Goal: Transaction & Acquisition: Purchase product/service

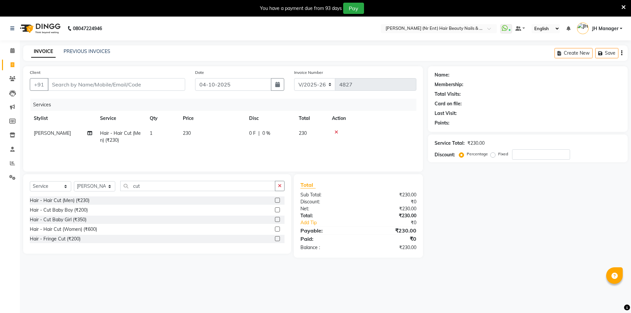
select select "640"
select select "service"
select select "9206"
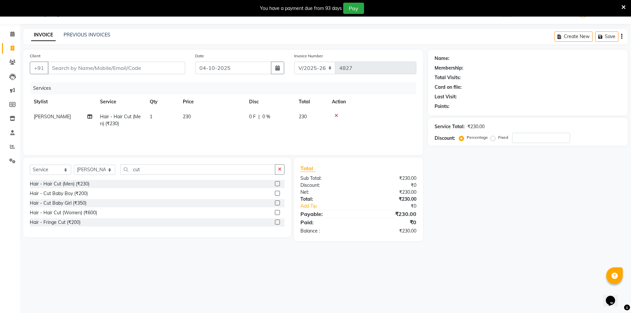
scroll to position [17, 0]
drag, startPoint x: 147, startPoint y: 169, endPoint x: 121, endPoint y: 170, distance: 26.2
click at [121, 170] on input "cut" at bounding box center [197, 169] width 155 height 10
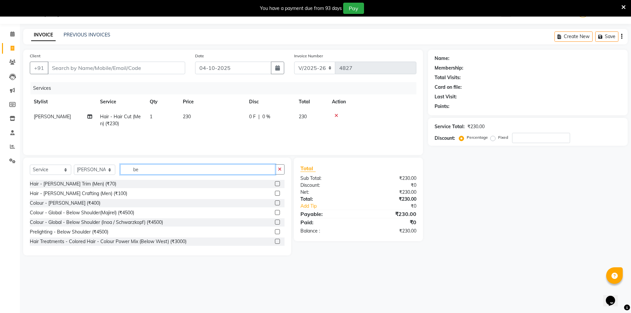
type input "be"
click at [275, 183] on label at bounding box center [277, 183] width 5 height 5
click at [275, 183] on input "checkbox" at bounding box center [277, 184] width 4 height 4
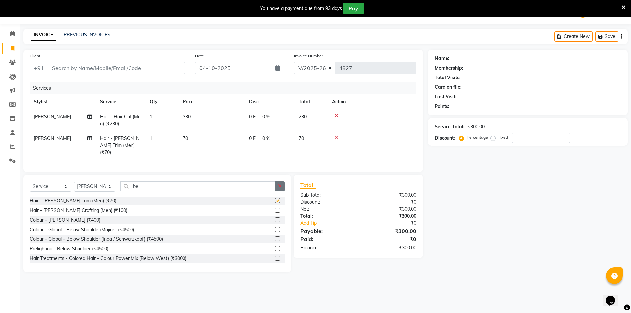
checkbox input "false"
click at [281, 184] on icon "button" at bounding box center [280, 186] width 4 height 5
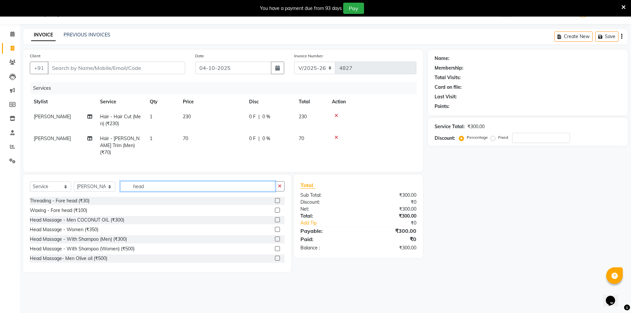
type input "head"
click at [275, 217] on label at bounding box center [277, 219] width 5 height 5
click at [275, 218] on input "checkbox" at bounding box center [277, 220] width 4 height 4
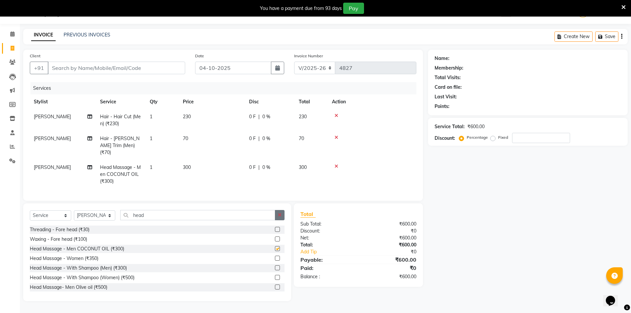
checkbox input "false"
click at [280, 212] on icon "button" at bounding box center [280, 214] width 4 height 5
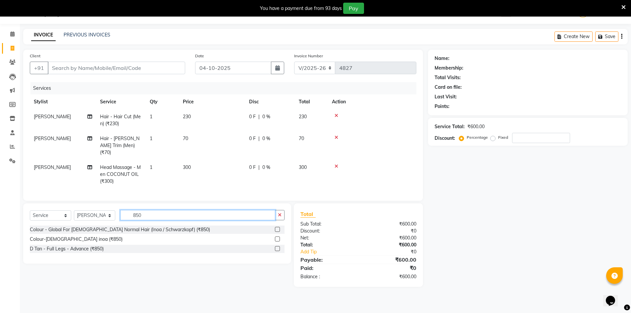
type input "850"
click at [278, 227] on label at bounding box center [277, 229] width 5 height 5
click at [278, 227] on input "checkbox" at bounding box center [277, 229] width 4 height 4
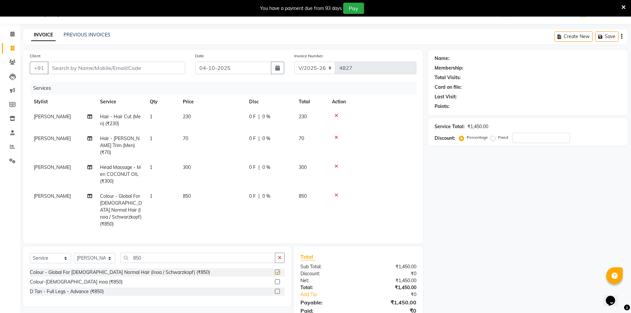
checkbox input "false"
click at [275, 253] on button "button" at bounding box center [280, 258] width 10 height 10
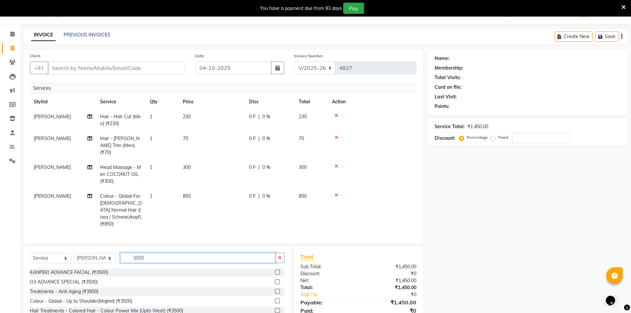
type input "3500"
click at [275, 269] on label at bounding box center [277, 271] width 5 height 5
click at [275, 270] on input "checkbox" at bounding box center [277, 272] width 4 height 4
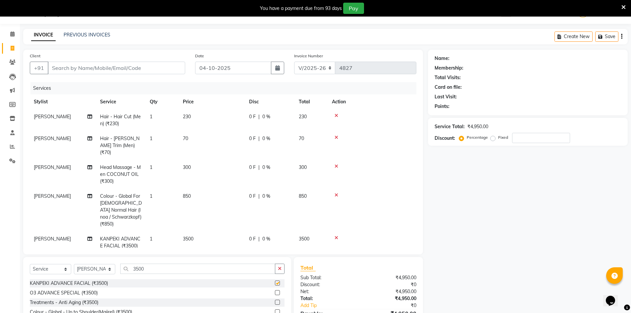
checkbox input "false"
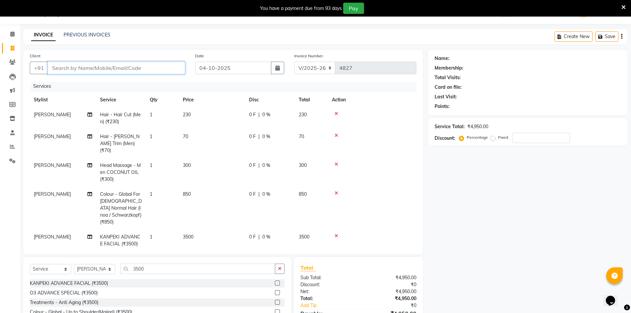
click at [153, 65] on input "Client" at bounding box center [116, 68] width 137 height 13
click at [169, 70] on input "Client" at bounding box center [116, 68] width 137 height 13
type input "9"
type input "0"
type input "9165711956"
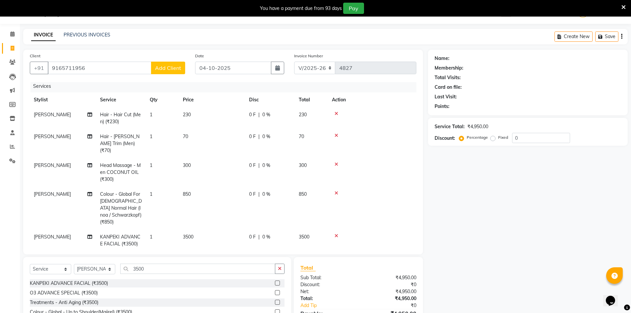
click at [171, 64] on button "Add Client" at bounding box center [168, 68] width 34 height 13
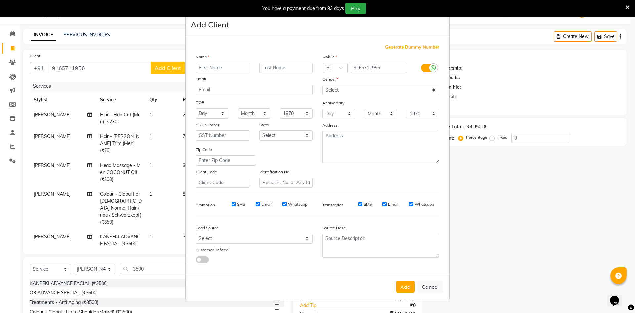
click at [211, 71] on input "text" at bounding box center [223, 68] width 54 height 10
drag, startPoint x: 215, startPoint y: 69, endPoint x: 192, endPoint y: 69, distance: 22.5
click at [192, 69] on div "gourav" at bounding box center [223, 68] width 64 height 10
type input "GOURAV"
drag, startPoint x: 339, startPoint y: 89, endPoint x: 340, endPoint y: 93, distance: 3.8
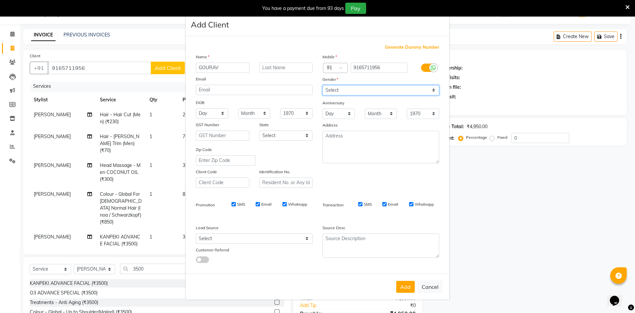
click at [339, 89] on select "Select [DEMOGRAPHIC_DATA] [DEMOGRAPHIC_DATA] Other Prefer Not To Say" at bounding box center [381, 90] width 117 height 10
select select "[DEMOGRAPHIC_DATA]"
click at [323, 85] on select "Select [DEMOGRAPHIC_DATA] [DEMOGRAPHIC_DATA] Other Prefer Not To Say" at bounding box center [381, 90] width 117 height 10
click at [399, 291] on button "Add" at bounding box center [406, 287] width 19 height 12
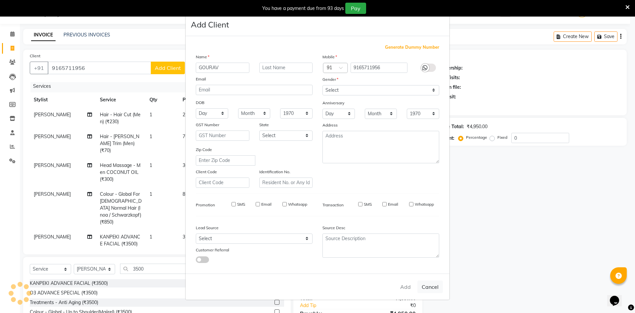
select select
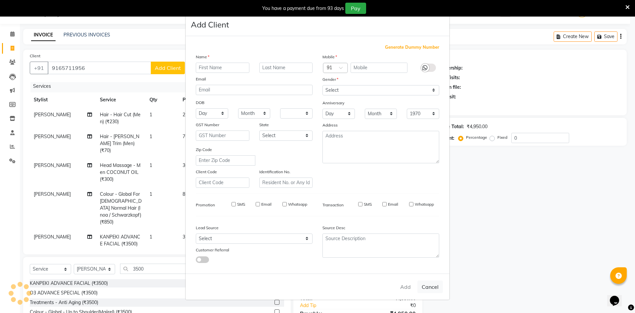
select select
checkbox input "false"
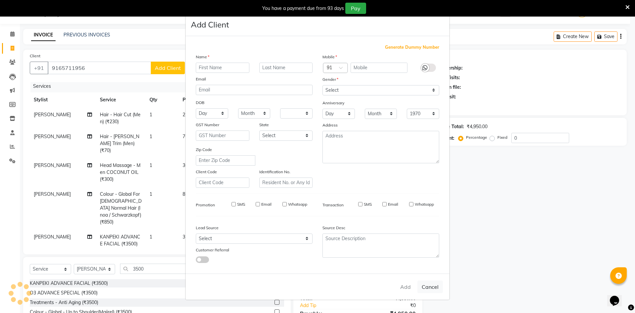
checkbox input "false"
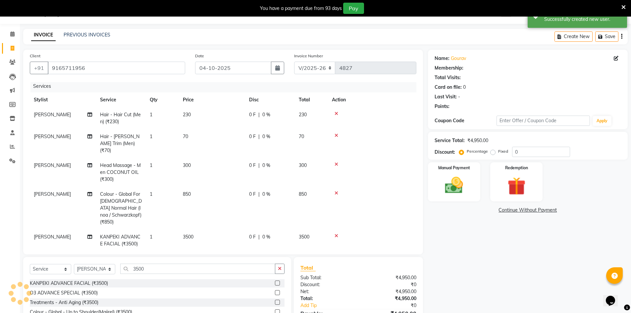
scroll to position [0, 0]
select select "1: Object"
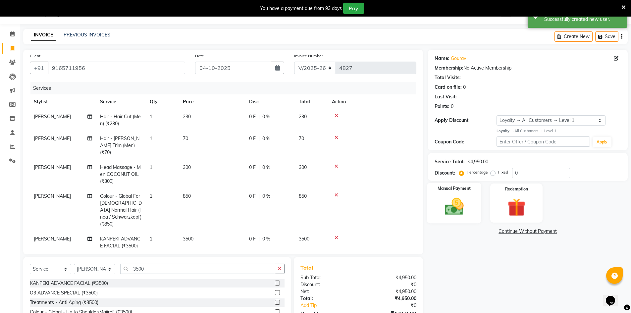
click at [457, 208] on img at bounding box center [454, 207] width 30 height 22
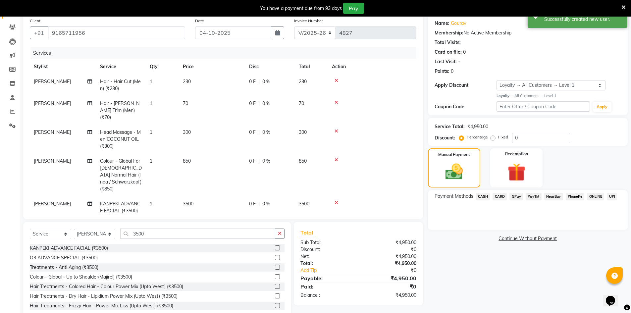
scroll to position [68, 0]
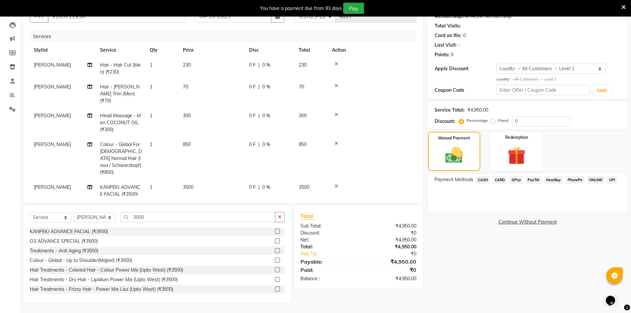
click at [515, 179] on span "GPay" at bounding box center [516, 180] width 14 height 8
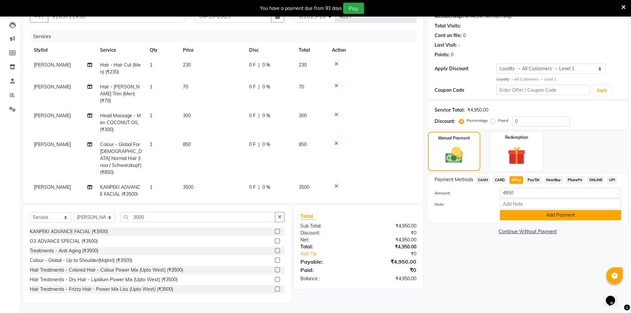
click at [522, 213] on button "Add Payment" at bounding box center [559, 215] width 121 height 10
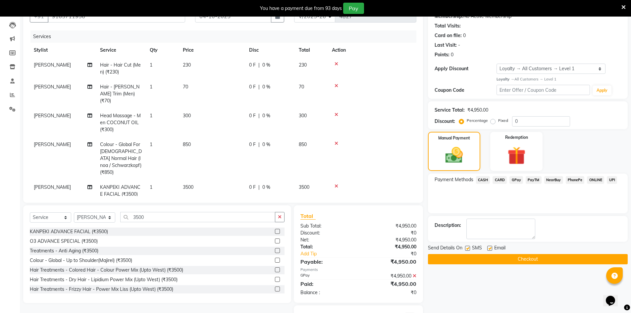
click at [551, 261] on button "Checkout" at bounding box center [528, 259] width 200 height 10
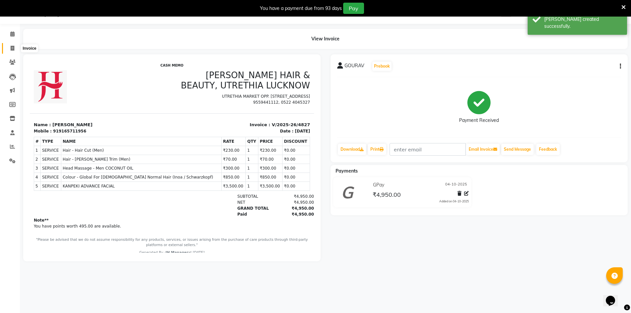
click at [16, 46] on span at bounding box center [13, 49] width 12 height 8
select select "service"
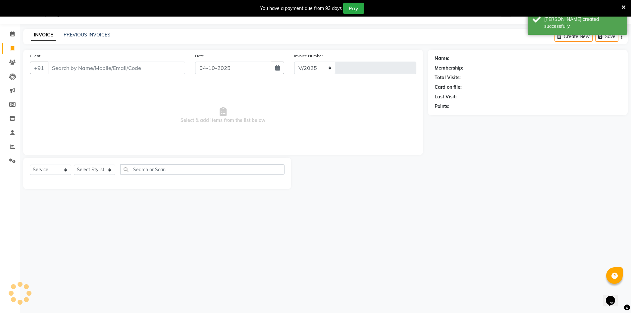
select select "640"
type input "4828"
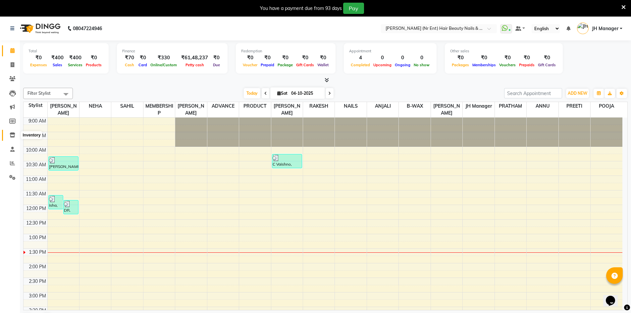
click at [12, 134] on icon at bounding box center [13, 134] width 6 height 5
select select
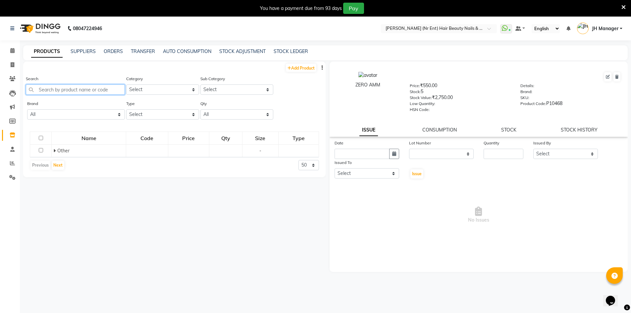
click at [101, 88] on input "text" at bounding box center [75, 89] width 99 height 10
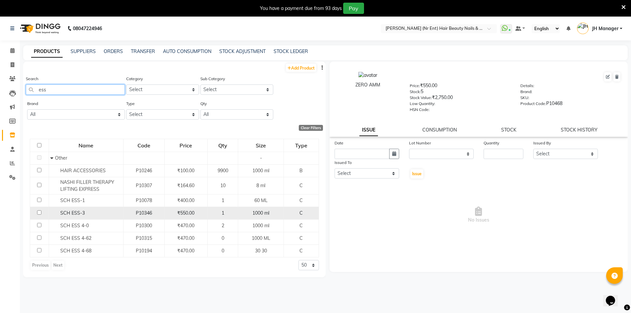
type input "ess"
click at [39, 211] on input "checkbox" at bounding box center [39, 212] width 4 height 4
checkbox input "true"
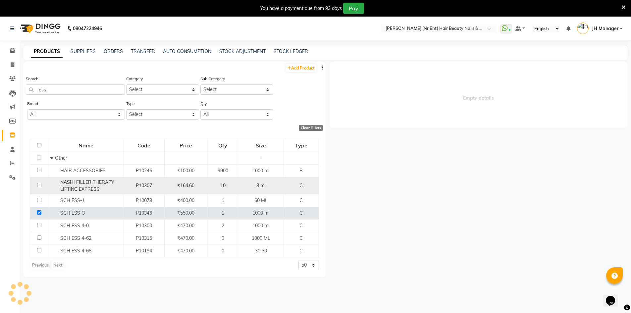
select select
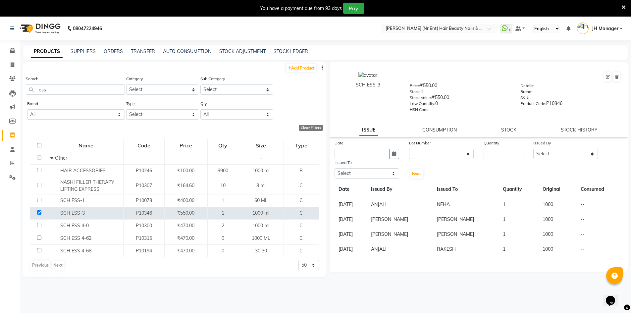
click at [388, 159] on div "Issued To" at bounding box center [366, 163] width 65 height 9
drag, startPoint x: 510, startPoint y: 125, endPoint x: 508, endPoint y: 130, distance: 4.9
click at [510, 125] on div "SCH ESS-3 Price: ₹550.00 Stock: 1 Stock Value: ₹550.00 Low Quantity: 0 HSN Code…" at bounding box center [478, 99] width 298 height 75
click at [508, 130] on link "STOCK" at bounding box center [508, 130] width 15 height 6
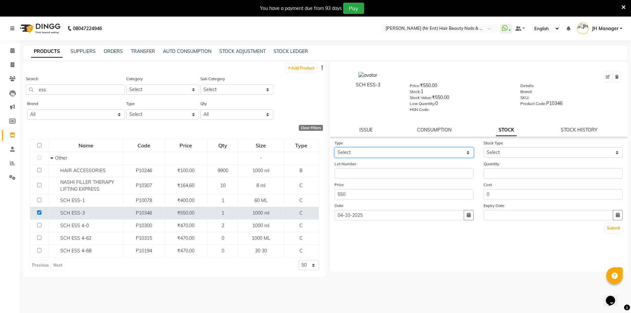
click at [376, 156] on select "Select In Out" at bounding box center [403, 152] width 139 height 10
select select "in"
click at [334, 147] on select "Select In Out" at bounding box center [403, 152] width 139 height 10
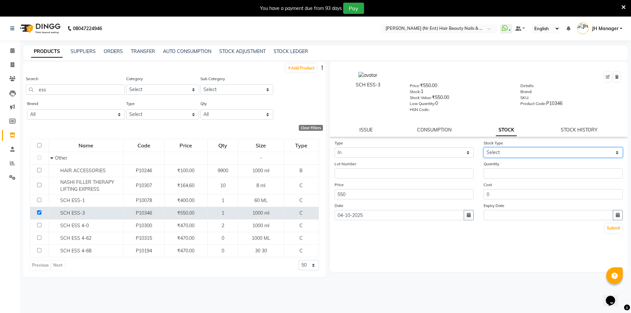
click at [501, 150] on select "Select New Stock Adjustment Return Other" at bounding box center [552, 152] width 139 height 10
select select "new stock"
click at [483, 147] on select "Select New Stock Adjustment Return Other" at bounding box center [552, 152] width 139 height 10
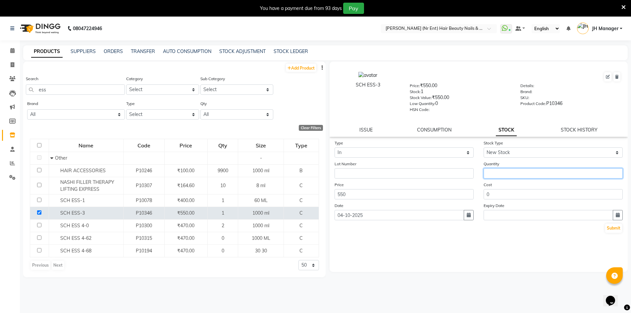
click at [518, 171] on input "number" at bounding box center [552, 173] width 139 height 10
type input "5"
click at [615, 232] on button "Submit" at bounding box center [613, 227] width 17 height 9
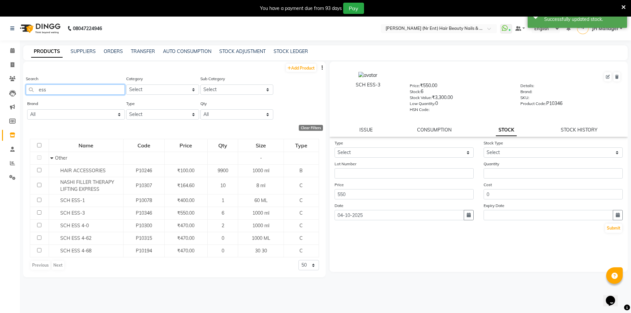
click at [61, 90] on input "ess" at bounding box center [75, 89] width 99 height 10
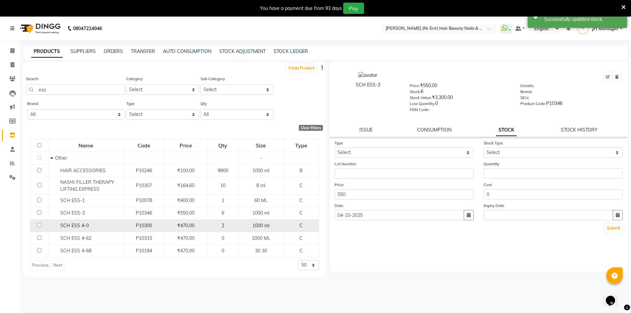
click at [40, 225] on input "checkbox" at bounding box center [39, 225] width 4 height 4
checkbox input "true"
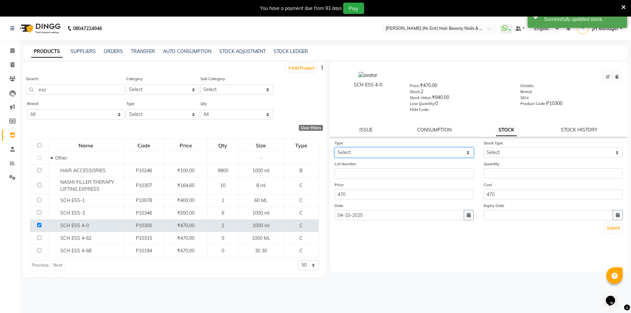
click at [408, 155] on select "Select In Out" at bounding box center [403, 152] width 139 height 10
select select "in"
click at [334, 147] on select "Select In Out" at bounding box center [403, 152] width 139 height 10
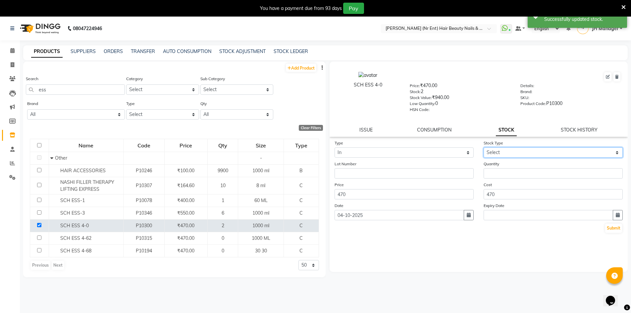
click at [538, 153] on select "Select New Stock Adjustment Return Other" at bounding box center [552, 152] width 139 height 10
select select "new stock"
click at [483, 147] on select "Select New Stock Adjustment Return Other" at bounding box center [552, 152] width 139 height 10
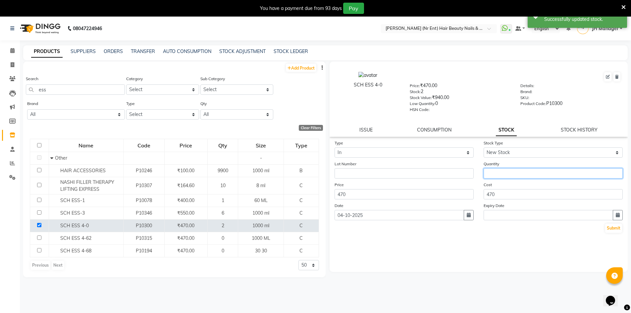
click at [529, 171] on input "number" at bounding box center [552, 173] width 139 height 10
type input "5"
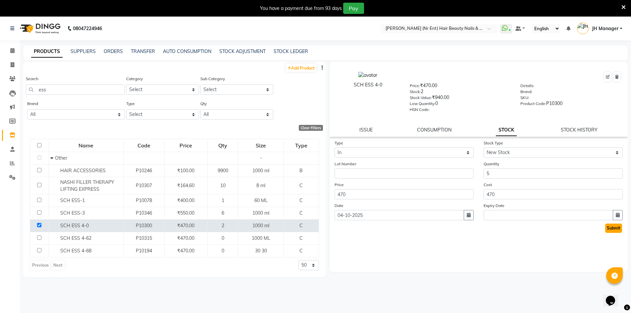
click at [610, 225] on button "Submit" at bounding box center [613, 227] width 17 height 9
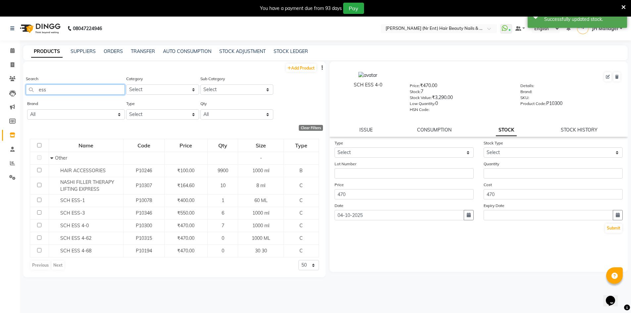
drag, startPoint x: 42, startPoint y: 89, endPoint x: 34, endPoint y: 88, distance: 8.7
click at [34, 88] on input "ess" at bounding box center [75, 89] width 99 height 10
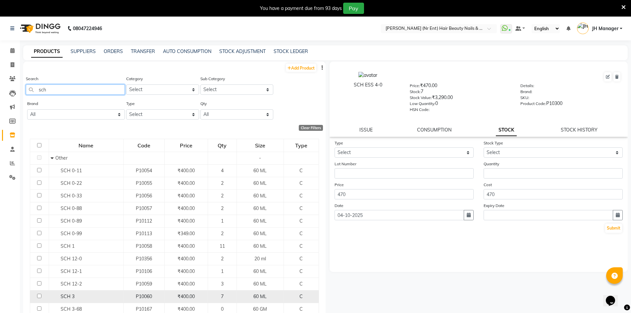
type input "sch"
click at [39, 296] on input "checkbox" at bounding box center [39, 296] width 4 height 4
checkbox input "true"
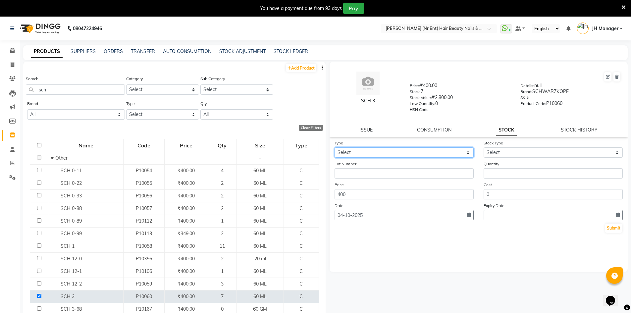
click at [412, 150] on select "Select In Out" at bounding box center [403, 152] width 139 height 10
select select "in"
click at [334, 147] on select "Select In Out" at bounding box center [403, 152] width 139 height 10
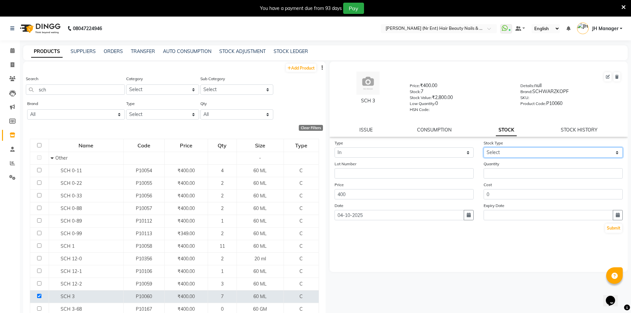
drag, startPoint x: 516, startPoint y: 152, endPoint x: 517, endPoint y: 156, distance: 3.8
click at [516, 152] on select "Select New Stock Adjustment Return Other" at bounding box center [552, 152] width 139 height 10
select select "new stock"
click at [483, 147] on select "Select New Stock Adjustment Return Other" at bounding box center [552, 152] width 139 height 10
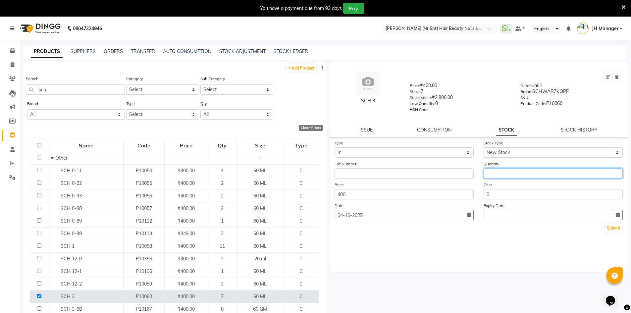
click at [512, 168] on input "number" at bounding box center [552, 173] width 139 height 10
type input "5"
click at [612, 229] on button "Submit" at bounding box center [613, 227] width 17 height 9
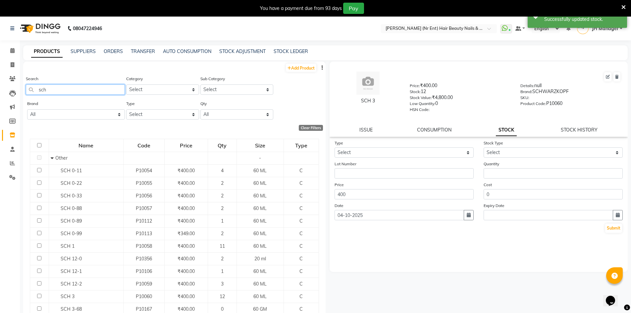
click at [79, 88] on input "sch" at bounding box center [75, 89] width 99 height 10
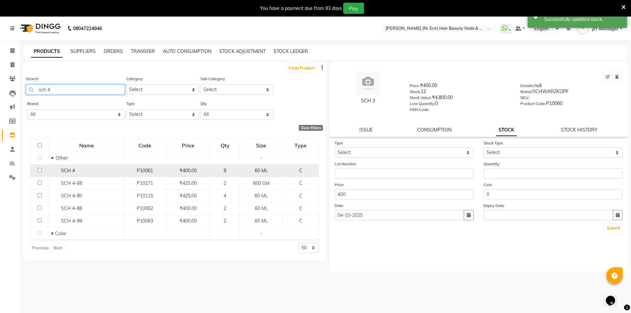
type input "sch 4"
click at [40, 170] on input "checkbox" at bounding box center [39, 170] width 4 height 4
checkbox input "true"
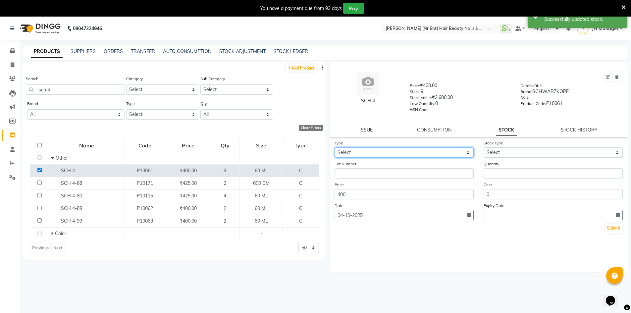
drag, startPoint x: 401, startPoint y: 151, endPoint x: 388, endPoint y: 157, distance: 14.0
click at [401, 151] on select "Select In Out" at bounding box center [403, 152] width 139 height 10
select select "in"
click at [334, 147] on select "Select In Out" at bounding box center [403, 152] width 139 height 10
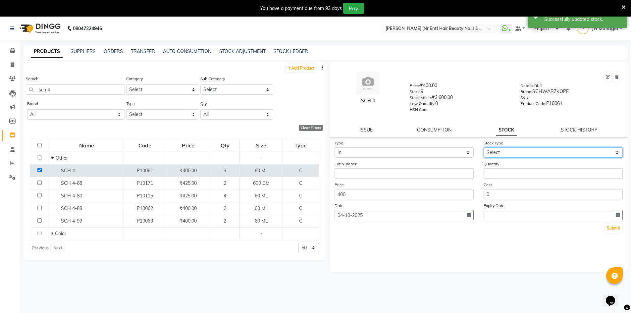
click at [496, 155] on select "Select New Stock Adjustment Return Other" at bounding box center [552, 152] width 139 height 10
select select "new stock"
click at [483, 147] on select "Select New Stock Adjustment Return Other" at bounding box center [552, 152] width 139 height 10
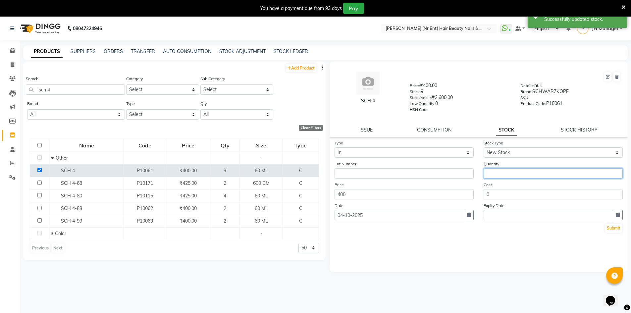
click at [504, 171] on input "number" at bounding box center [552, 173] width 139 height 10
type input "5"
click at [623, 228] on div "Type Select In Out Stock Type Select New Stock Adjustment Return Other Lot Numb…" at bounding box center [478, 186] width 298 height 94
click at [618, 227] on button "Submit" at bounding box center [613, 227] width 17 height 9
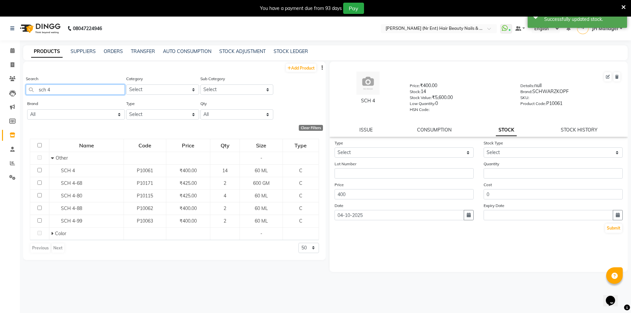
drag, startPoint x: 39, startPoint y: 88, endPoint x: 31, endPoint y: 85, distance: 8.5
click at [31, 85] on input "sch 4" at bounding box center [75, 89] width 99 height 10
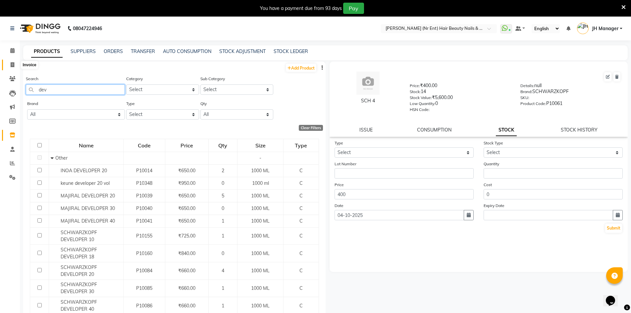
type input "dev"
click at [11, 63] on icon at bounding box center [13, 64] width 4 height 5
select select "service"
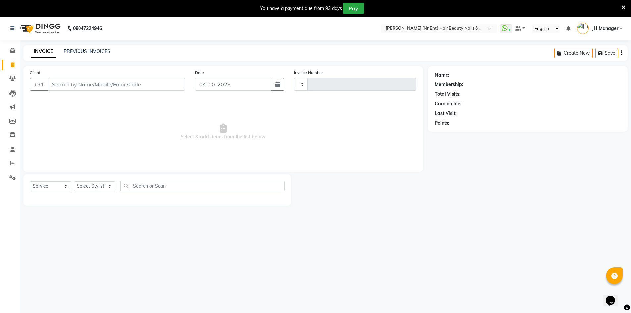
scroll to position [17, 0]
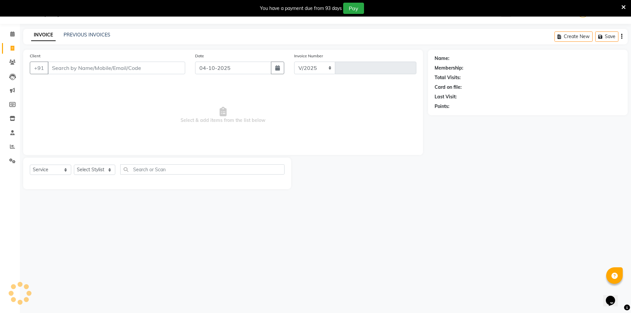
select select "640"
type input "4827"
click at [13, 114] on link "Inventory" at bounding box center [10, 118] width 16 height 11
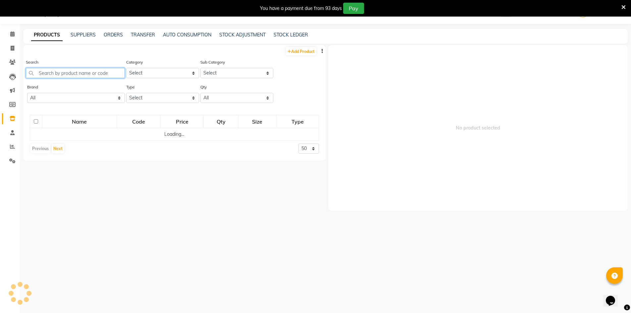
click at [75, 72] on input "text" at bounding box center [75, 73] width 99 height 10
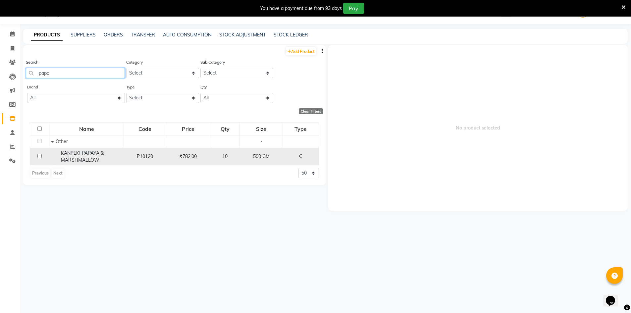
type input "papa"
click at [41, 157] on input "checkbox" at bounding box center [39, 156] width 4 height 4
checkbox input "true"
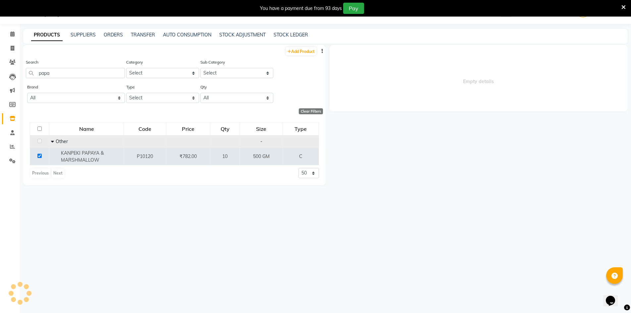
select select
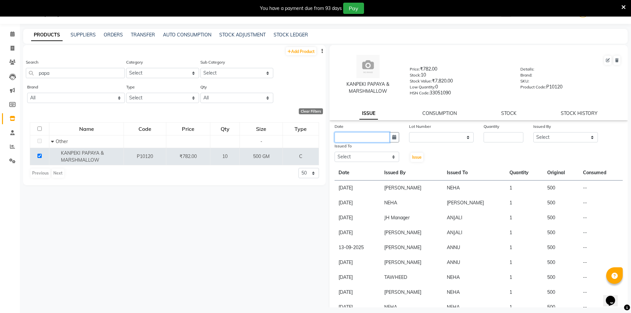
click at [368, 133] on input "text" at bounding box center [361, 137] width 55 height 10
select select "10"
select select "2025"
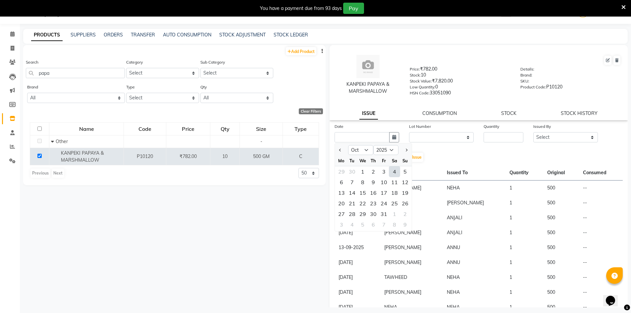
drag, startPoint x: 394, startPoint y: 171, endPoint x: 414, endPoint y: 145, distance: 32.7
click at [394, 170] on div "4" at bounding box center [394, 171] width 11 height 11
type input "04-10-2025"
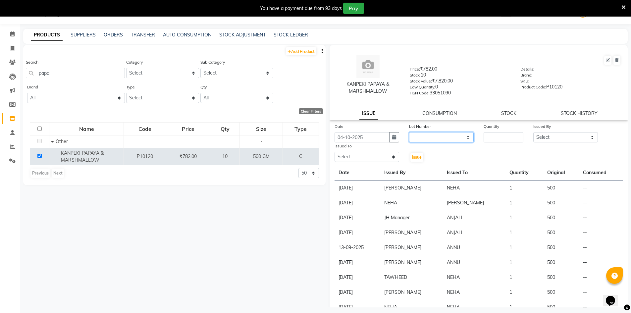
click at [416, 136] on select "None" at bounding box center [441, 137] width 65 height 10
select select "0: null"
click at [409, 132] on select "None" at bounding box center [441, 137] width 65 height 10
click at [500, 132] on input "number" at bounding box center [503, 137] width 40 height 10
type input "1"
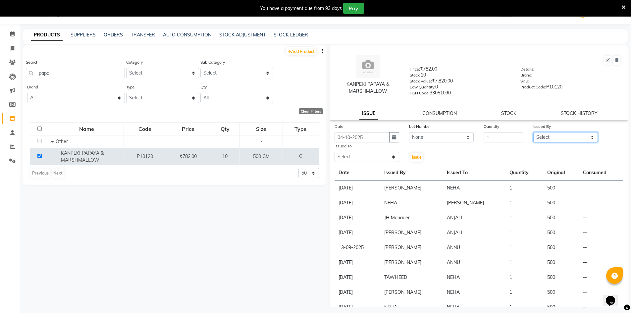
click at [559, 142] on select "Select ADNAN ADVANCE ANJALI ANNU B-WAX JH Manager MEMBERSHIP MOHD. MOHIT JOSHI …" at bounding box center [565, 137] width 65 height 10
select select "32626"
click at [533, 132] on select "Select ADNAN ADVANCE ANJALI ANNU B-WAX JH Manager MEMBERSHIP MOHD. MOHIT JOSHI …" at bounding box center [565, 137] width 65 height 10
click at [379, 154] on select "Select ADNAN ADVANCE ANJALI ANNU B-WAX JH Manager MEMBERSHIP MOHD. MOHIT JOSHI …" at bounding box center [366, 157] width 65 height 10
select select "9206"
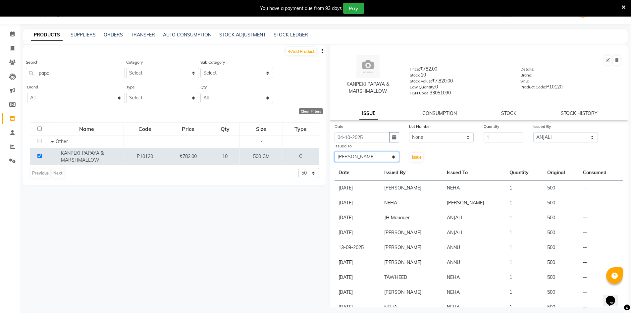
click at [334, 152] on select "Select ADNAN ADVANCE ANJALI ANNU B-WAX JH Manager MEMBERSHIP MOHD. MOHIT JOSHI …" at bounding box center [366, 157] width 65 height 10
click at [413, 153] on button "Issue" at bounding box center [416, 157] width 13 height 9
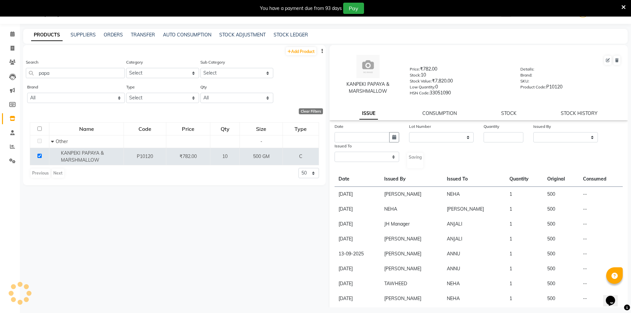
select select
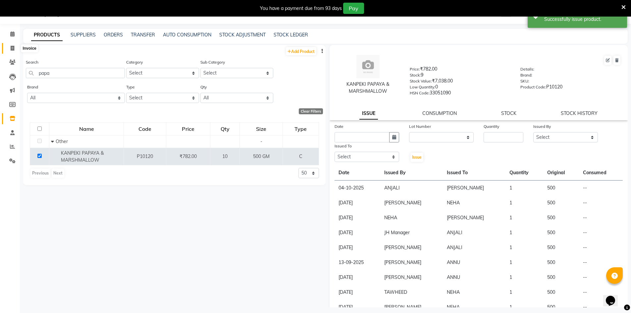
drag, startPoint x: 9, startPoint y: 48, endPoint x: 13, endPoint y: 111, distance: 63.3
click at [9, 48] on span at bounding box center [13, 49] width 12 height 8
select select "service"
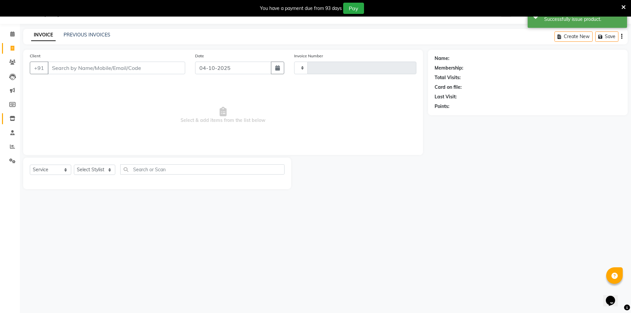
click at [15, 117] on span at bounding box center [13, 119] width 12 height 8
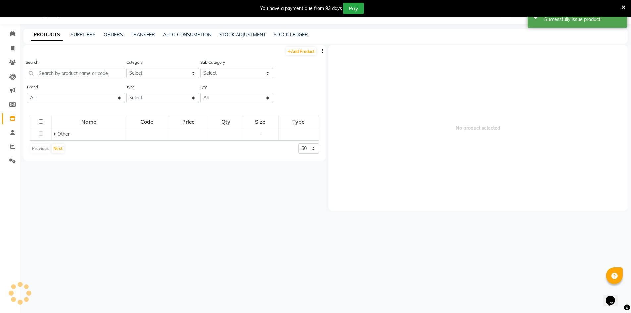
click at [67, 78] on div "Search" at bounding box center [75, 71] width 99 height 25
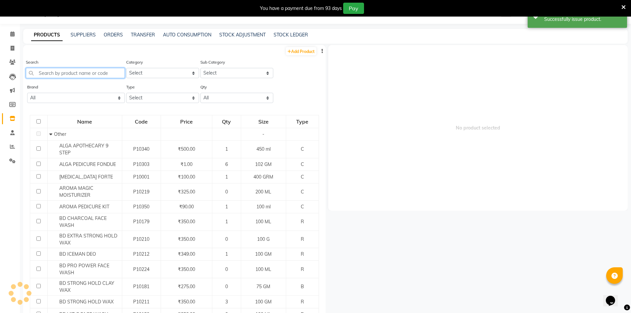
click at [69, 75] on input "text" at bounding box center [75, 73] width 99 height 10
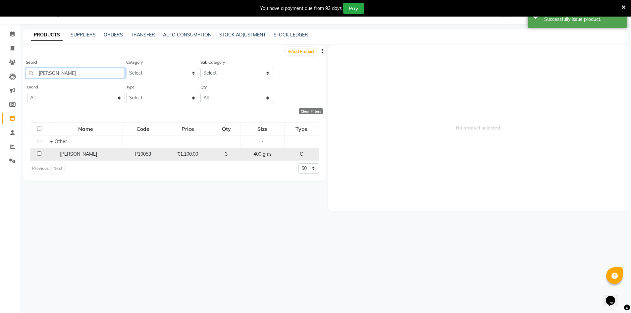
type input "sara"
click at [42, 153] on td at bounding box center [39, 154] width 18 height 13
click at [36, 153] on td at bounding box center [39, 154] width 18 height 13
click at [38, 153] on input "checkbox" at bounding box center [39, 153] width 4 height 4
checkbox input "true"
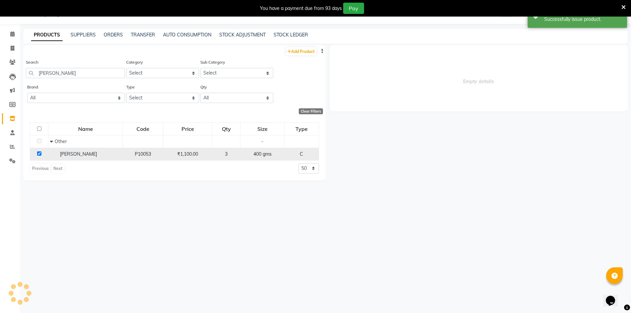
select select
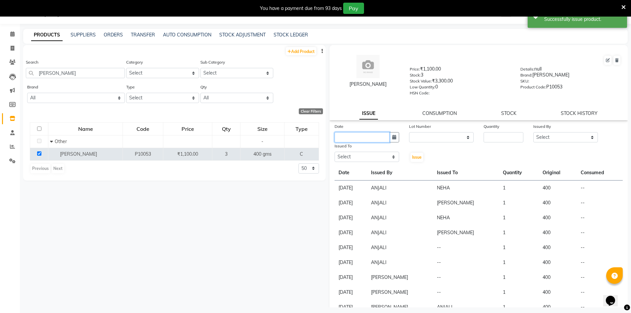
click at [373, 133] on input "text" at bounding box center [361, 137] width 55 height 10
select select "10"
select select "2025"
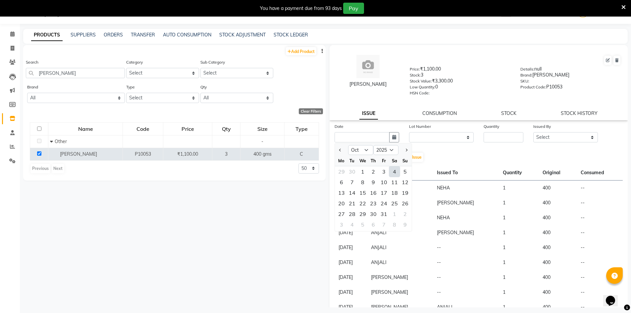
click at [392, 172] on div "4" at bounding box center [394, 171] width 11 height 11
type input "04-10-2025"
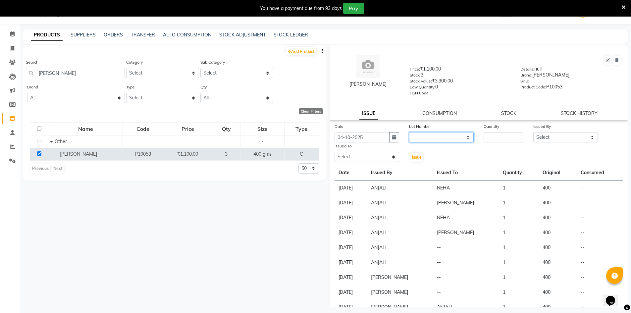
click at [433, 139] on select "None" at bounding box center [441, 137] width 65 height 10
select select "0: null"
click at [409, 132] on select "None" at bounding box center [441, 137] width 65 height 10
click at [487, 139] on input "number" at bounding box center [503, 137] width 40 height 10
type input "1"
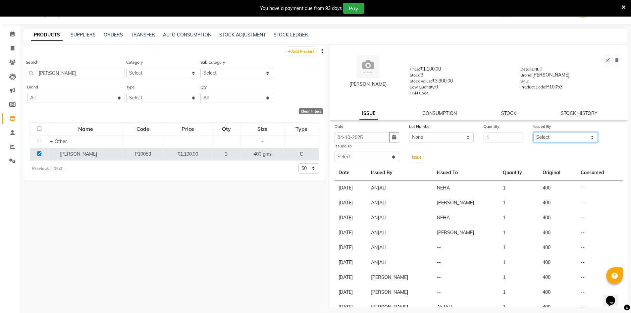
click at [552, 137] on select "Select ADNAN ADVANCE ANJALI ANNU B-WAX JH Manager MEMBERSHIP MOHD. MOHIT JOSHI …" at bounding box center [565, 137] width 65 height 10
select select "32626"
click at [533, 132] on select "Select ADNAN ADVANCE ANJALI ANNU B-WAX JH Manager MEMBERSHIP MOHD. MOHIT JOSHI …" at bounding box center [565, 137] width 65 height 10
click at [384, 156] on select "Select ADNAN ADVANCE ANJALI ANNU B-WAX JH Manager MEMBERSHIP MOHD. MOHIT JOSHI …" at bounding box center [366, 157] width 65 height 10
select select "9206"
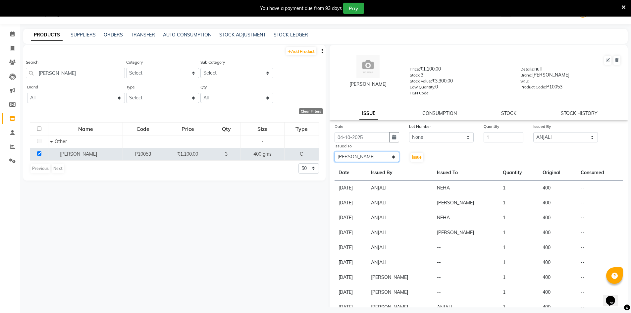
click at [334, 152] on select "Select ADNAN ADVANCE ANJALI ANNU B-WAX JH Manager MEMBERSHIP MOHD. MOHIT JOSHI …" at bounding box center [366, 157] width 65 height 10
click at [417, 156] on span "Issue" at bounding box center [417, 157] width 10 height 5
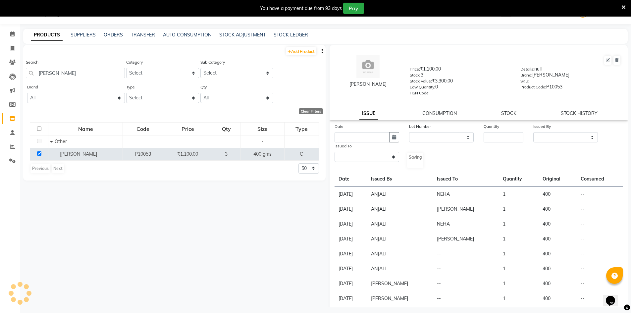
select select
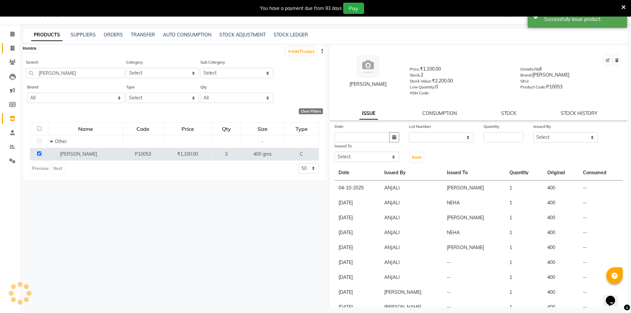
click at [9, 48] on span at bounding box center [13, 49] width 12 height 8
select select "service"
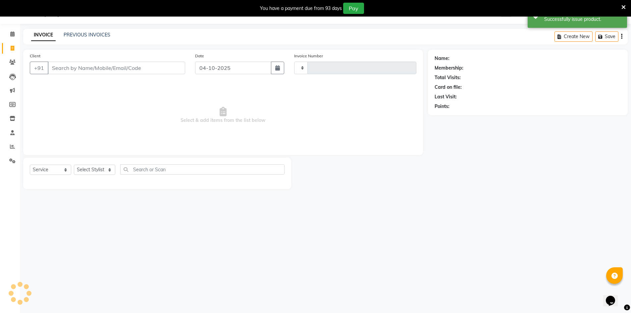
type input "4827"
select select "640"
click at [12, 114] on link "Inventory" at bounding box center [10, 118] width 16 height 11
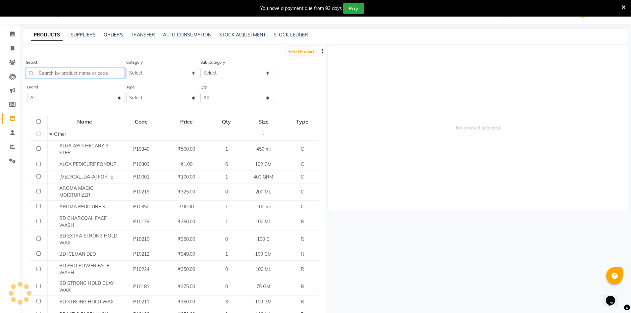
click at [76, 71] on input "text" at bounding box center [75, 73] width 99 height 10
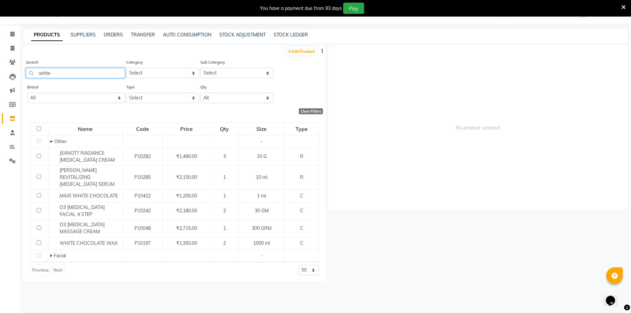
drag, startPoint x: 87, startPoint y: 76, endPoint x: 25, endPoint y: 76, distance: 62.2
click at [25, 76] on div "Search white Category Select Hair Skin Makeup Personal Care Appliances Beard Wa…" at bounding box center [174, 71] width 302 height 25
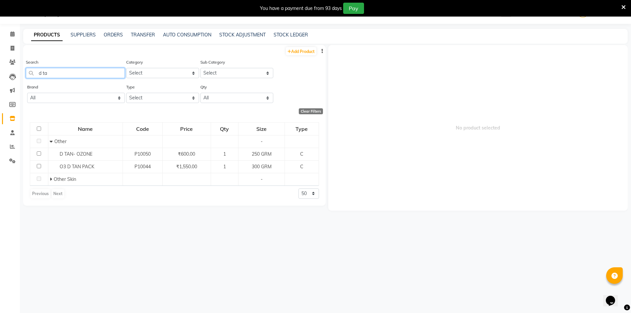
drag, startPoint x: 63, startPoint y: 70, endPoint x: 33, endPoint y: 68, distance: 29.9
click at [33, 68] on div "Search d ta" at bounding box center [75, 69] width 99 height 20
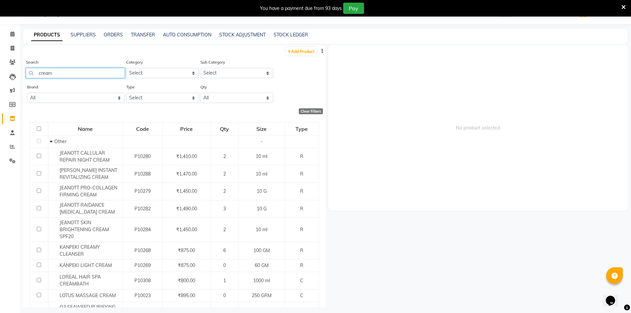
drag, startPoint x: 68, startPoint y: 72, endPoint x: 19, endPoint y: 76, distance: 49.5
click at [19, 76] on app-home "08047224946 Select Location × Jawed Habib (Nr Ent) Hair Beauty Nails & Makeup S…" at bounding box center [315, 158] width 631 height 317
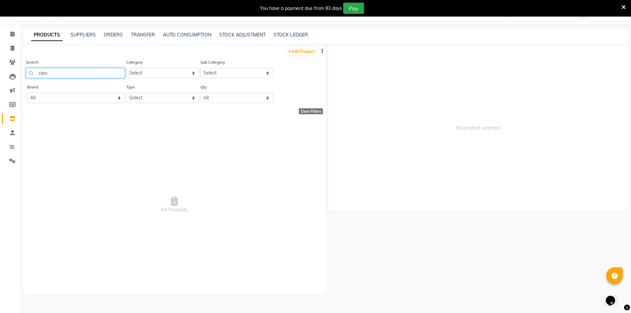
drag, startPoint x: 56, startPoint y: 72, endPoint x: 35, endPoint y: 72, distance: 20.9
click at [35, 72] on input "clen" at bounding box center [75, 73] width 99 height 10
type input "clean"
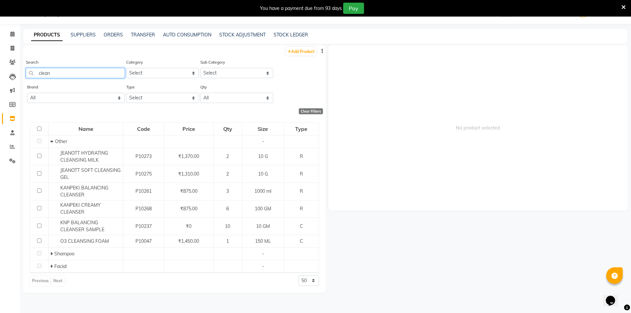
drag, startPoint x: 78, startPoint y: 76, endPoint x: 34, endPoint y: 76, distance: 43.7
click at [34, 76] on input "clean" at bounding box center [75, 73] width 99 height 10
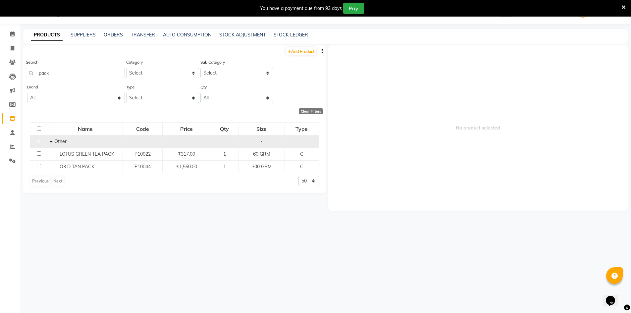
click at [49, 142] on td "Other" at bounding box center [85, 141] width 74 height 13
click at [49, 140] on td "Other" at bounding box center [85, 141] width 74 height 13
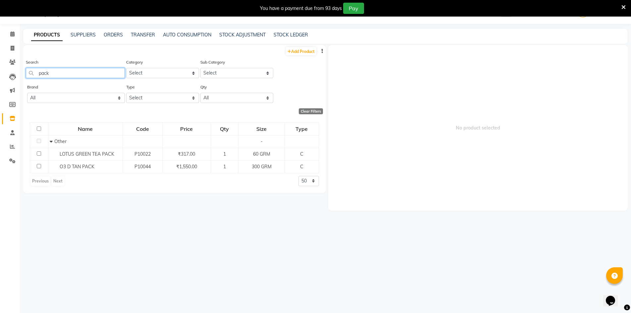
drag, startPoint x: 76, startPoint y: 74, endPoint x: 35, endPoint y: 78, distance: 41.6
click at [35, 78] on div "Search pack" at bounding box center [75, 71] width 99 height 25
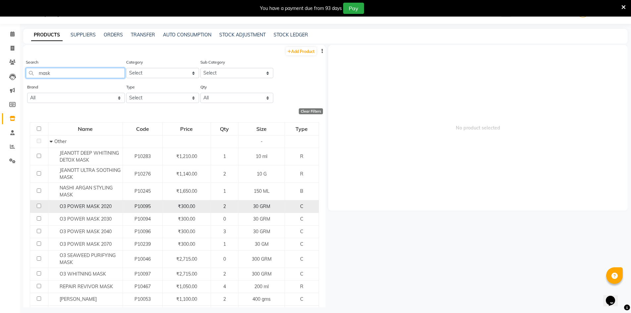
type input "mask"
click at [37, 204] on input "checkbox" at bounding box center [39, 206] width 4 height 4
checkbox input "true"
select select
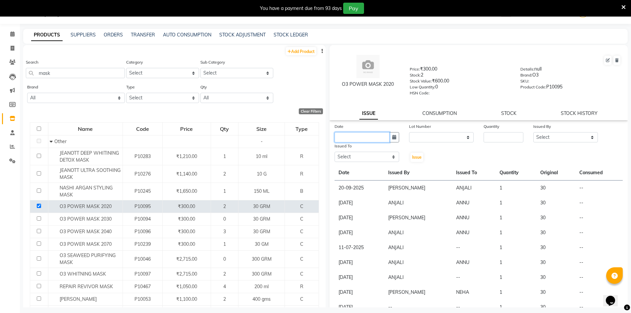
click at [380, 134] on input "text" at bounding box center [361, 137] width 55 height 10
select select "10"
select select "2025"
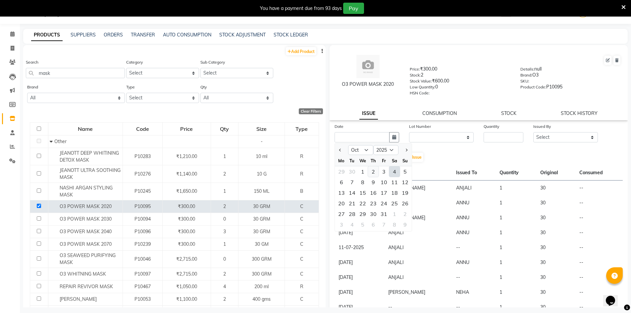
click at [373, 171] on div "2" at bounding box center [373, 171] width 11 height 11
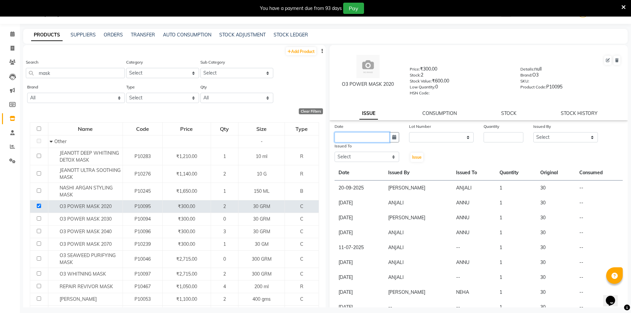
type input "02-10-2025"
drag, startPoint x: 422, startPoint y: 137, endPoint x: 423, endPoint y: 141, distance: 4.6
click at [422, 137] on select "None" at bounding box center [441, 137] width 65 height 10
select select "0: null"
click at [409, 132] on select "None" at bounding box center [441, 137] width 65 height 10
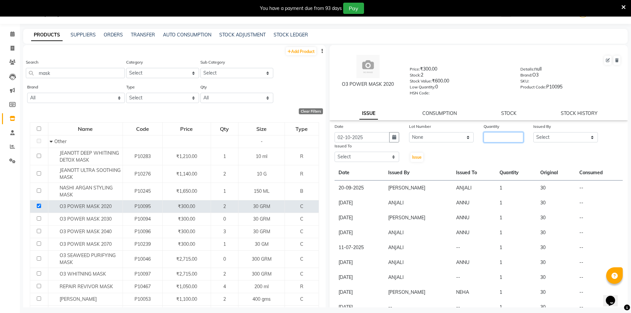
click at [486, 136] on input "number" at bounding box center [503, 137] width 40 height 10
type input "1"
click at [538, 139] on select "Select ADNAN ADVANCE ANJALI ANNU B-WAX JH Manager MEMBERSHIP MOHD. MOHIT JOSHI …" at bounding box center [565, 137] width 65 height 10
select select "32626"
click at [533, 132] on select "Select ADNAN ADVANCE ANJALI ANNU B-WAX JH Manager MEMBERSHIP MOHD. MOHIT JOSHI …" at bounding box center [565, 137] width 65 height 10
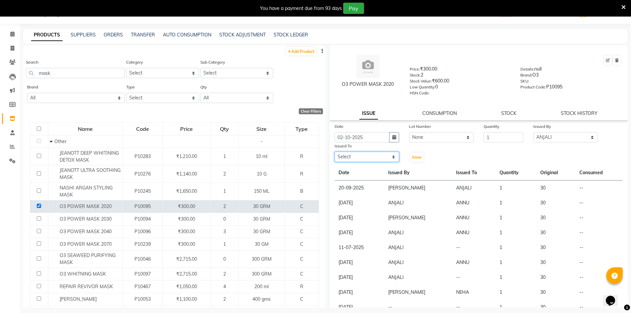
click at [375, 153] on select "Select ADNAN ADVANCE ANJALI ANNU B-WAX JH Manager MEMBERSHIP MOHD. MOHIT JOSHI …" at bounding box center [366, 157] width 65 height 10
select select "9207"
click at [334, 152] on select "Select ADNAN ADVANCE ANJALI ANNU B-WAX JH Manager MEMBERSHIP MOHD. MOHIT JOSHI …" at bounding box center [366, 157] width 65 height 10
click at [416, 157] on span "Issue" at bounding box center [417, 157] width 10 height 5
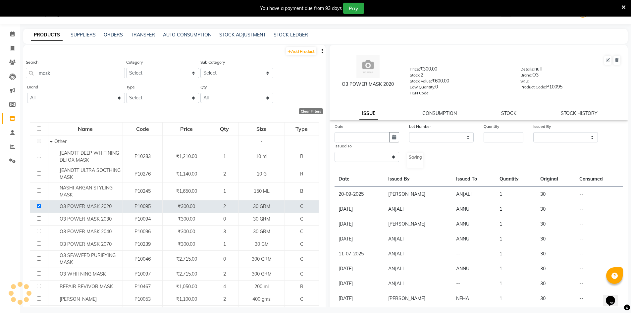
select select
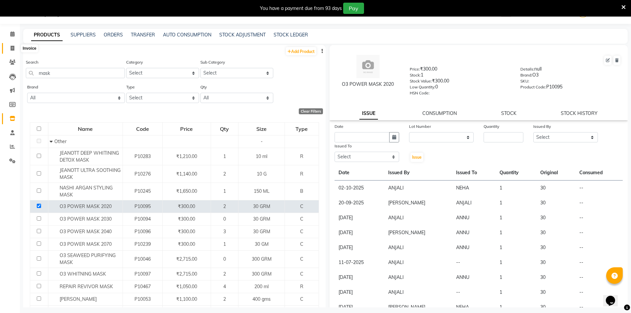
click at [14, 48] on icon at bounding box center [13, 48] width 4 height 5
select select "service"
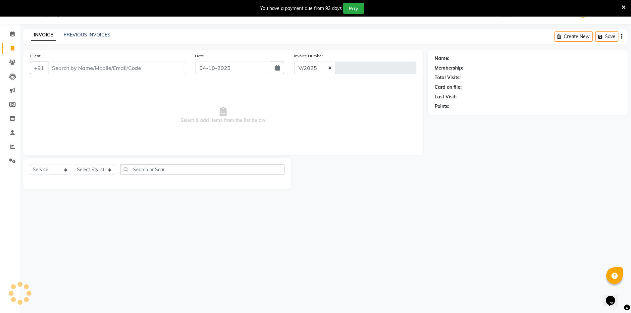
select select "640"
type input "4827"
click at [86, 34] on link "PREVIOUS INVOICES" at bounding box center [87, 35] width 47 height 6
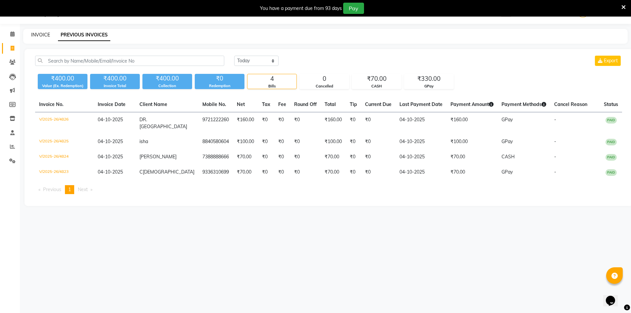
click at [43, 36] on link "INVOICE" at bounding box center [40, 35] width 19 height 6
select select "service"
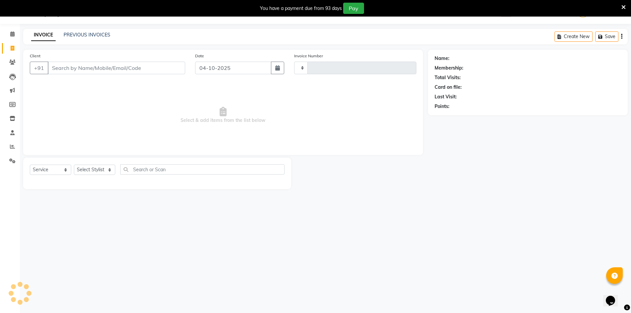
type input "4827"
select select "640"
click at [97, 171] on select "Select Stylist ADNAN ADVANCE ANJALI ANNU B-WAX JH Manager MEMBERSHIP [PERSON_NA…" at bounding box center [94, 169] width 41 height 10
select select "9207"
click at [74, 164] on select "Select Stylist ADNAN ADVANCE ANJALI ANNU B-WAX JH Manager MEMBERSHIP [PERSON_NA…" at bounding box center [94, 169] width 41 height 10
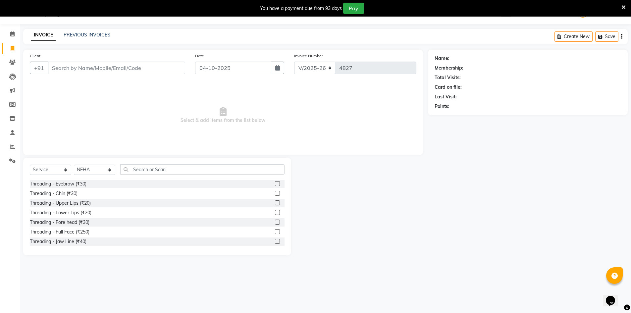
click at [191, 164] on div "Select Service Product Membership Package Voucher Prepaid Gift Card Select Styl…" at bounding box center [157, 207] width 268 height 98
click at [187, 169] on input "text" at bounding box center [202, 169] width 164 height 10
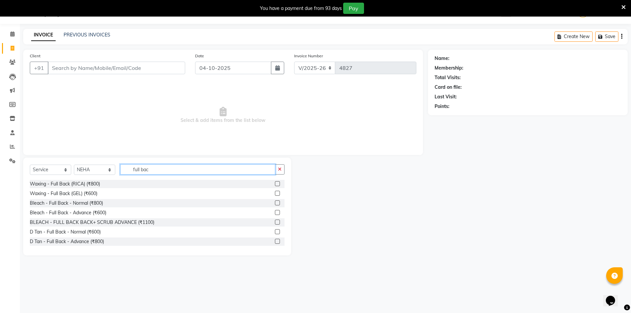
type input "full back"
drag, startPoint x: 10, startPoint y: 118, endPoint x: 14, endPoint y: 117, distance: 4.7
click at [10, 118] on icon at bounding box center [13, 118] width 6 height 5
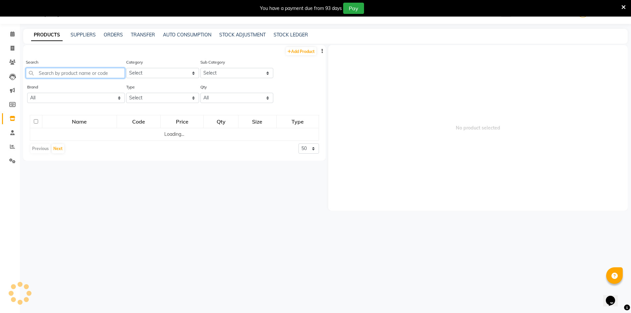
click at [115, 69] on input "text" at bounding box center [75, 73] width 99 height 10
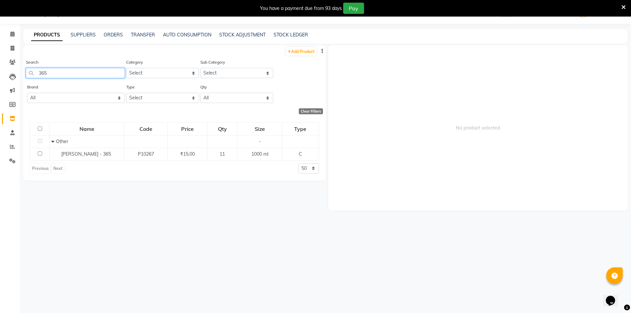
click at [70, 77] on input "365" at bounding box center [75, 73] width 99 height 10
type input "365"
click at [13, 46] on icon at bounding box center [13, 48] width 4 height 5
select select "service"
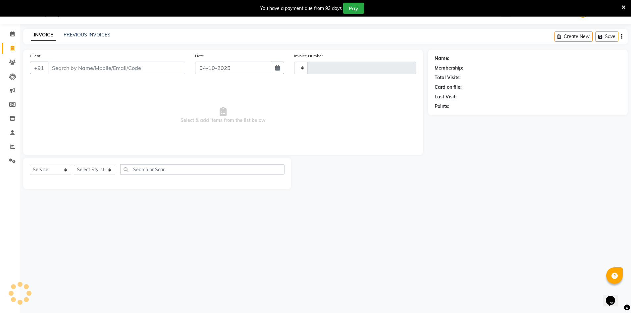
type input "4827"
select select "640"
drag, startPoint x: 8, startPoint y: 115, endPoint x: 15, endPoint y: 116, distance: 7.7
click at [8, 115] on span at bounding box center [13, 119] width 12 height 8
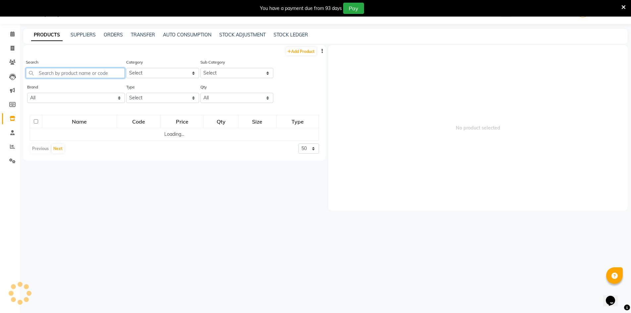
click at [77, 71] on input "text" at bounding box center [75, 73] width 99 height 10
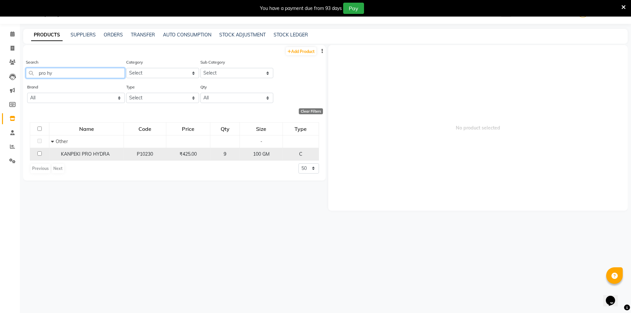
type input "pro hy"
click at [41, 153] on input "checkbox" at bounding box center [39, 153] width 4 height 4
checkbox input "true"
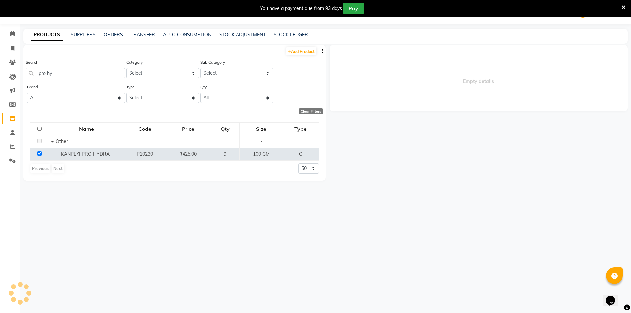
select select
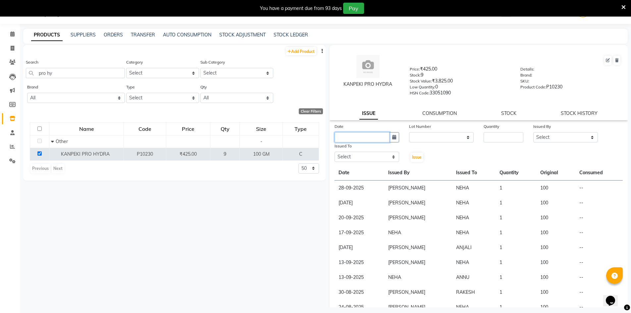
click at [368, 137] on input "text" at bounding box center [361, 137] width 55 height 10
select select "10"
select select "2025"
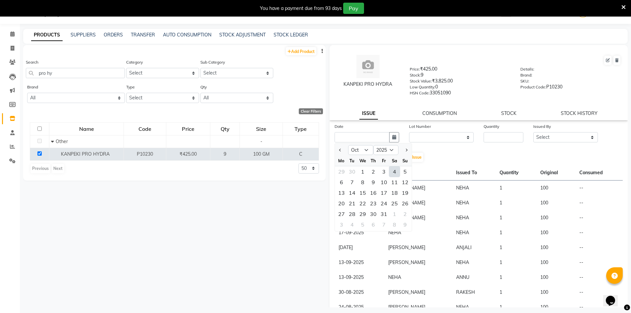
click at [393, 169] on div "4" at bounding box center [394, 171] width 11 height 11
type input "04-10-2025"
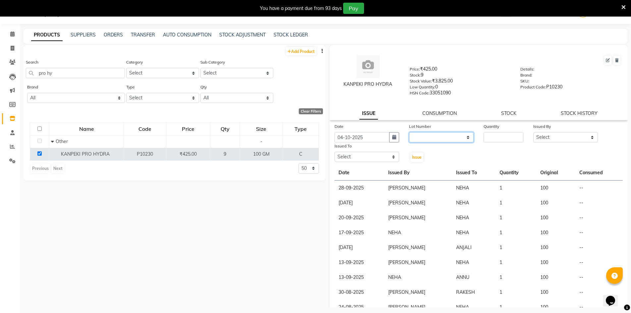
click at [428, 134] on select "None" at bounding box center [441, 137] width 65 height 10
select select "0: null"
click at [409, 132] on select "None" at bounding box center [441, 137] width 65 height 10
click at [489, 134] on input "number" at bounding box center [503, 137] width 40 height 10
type input "1"
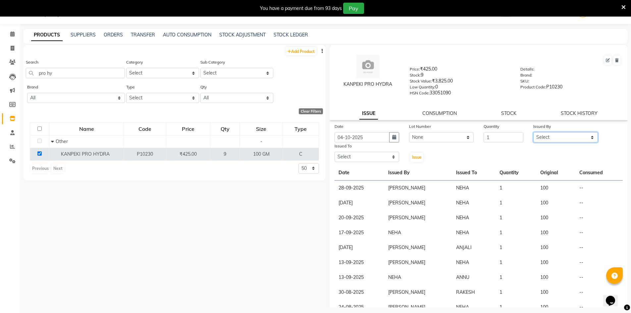
click at [555, 139] on select "Select ADNAN ADVANCE ANJALI ANNU B-WAX JH Manager MEMBERSHIP MOHD. MOHIT JOSHI …" at bounding box center [565, 137] width 65 height 10
select select "32626"
click at [533, 132] on select "Select ADNAN ADVANCE ANJALI ANNU B-WAX JH Manager MEMBERSHIP MOHD. MOHIT JOSHI …" at bounding box center [565, 137] width 65 height 10
drag, startPoint x: 330, startPoint y: 149, endPoint x: 363, endPoint y: 161, distance: 35.1
click at [343, 155] on div "Issued To Select ADNAN ADVANCE ANJALI ANNU B-WAX JH Manager MEMBERSHIP MOHD. MO…" at bounding box center [366, 152] width 74 height 20
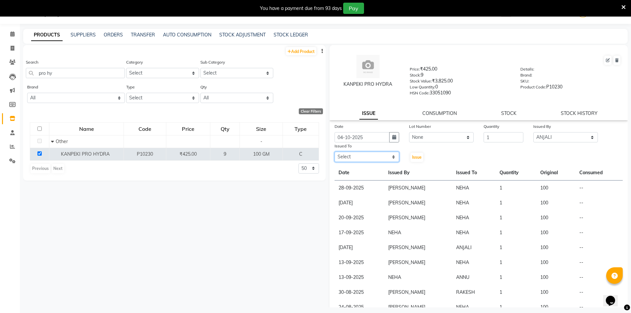
click at [366, 162] on select "Select ADNAN ADVANCE ANJALI ANNU B-WAX JH Manager MEMBERSHIP MOHD. MOHIT JOSHI …" at bounding box center [366, 157] width 65 height 10
click at [334, 152] on select "Select ADNAN ADVANCE ANJALI ANNU B-WAX JH Manager MEMBERSHIP MOHD. MOHIT JOSHI …" at bounding box center [366, 157] width 65 height 10
click at [361, 159] on select "Select ADNAN ADVANCE ANJALI ANNU B-WAX JH Manager MEMBERSHIP MOHD. MOHIT JOSHI …" at bounding box center [366, 157] width 65 height 10
select select "9207"
click at [334, 152] on select "Select ADNAN ADVANCE ANJALI ANNU B-WAX JH Manager MEMBERSHIP MOHD. MOHIT JOSHI …" at bounding box center [366, 157] width 65 height 10
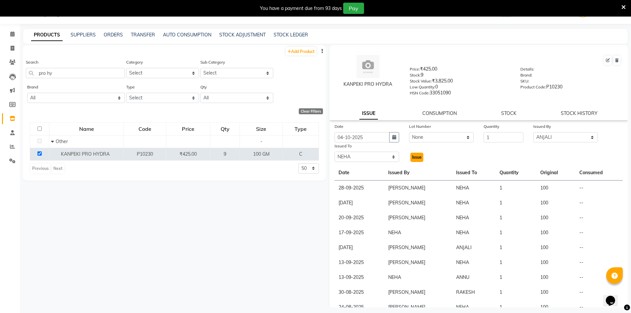
click at [416, 159] on span "Issue" at bounding box center [417, 157] width 10 height 5
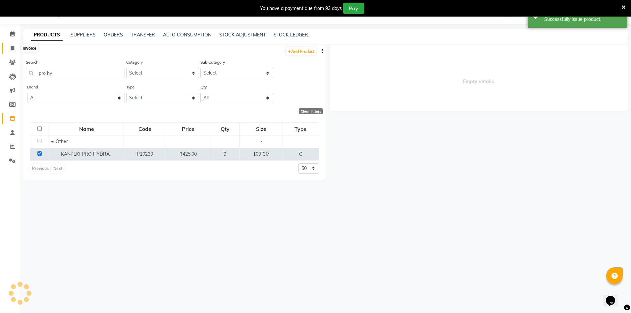
select select
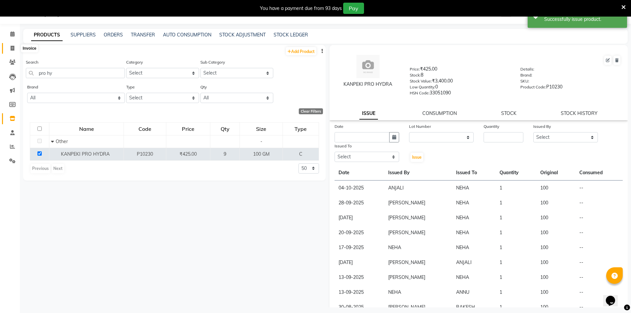
click at [9, 45] on span at bounding box center [13, 49] width 12 height 8
select select "service"
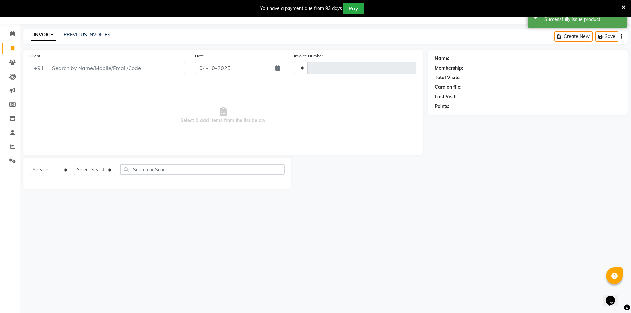
type input "4827"
select select "640"
click at [102, 33] on link "PREVIOUS INVOICES" at bounding box center [87, 35] width 47 height 6
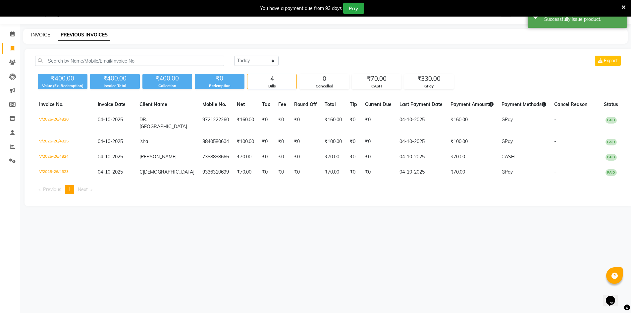
click at [46, 33] on link "INVOICE" at bounding box center [40, 35] width 19 height 6
select select "640"
select select "service"
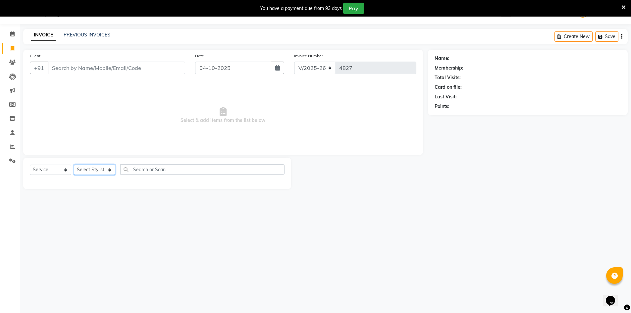
click at [107, 170] on select "Select Stylist ADNAN ADVANCE ANJALI ANNU B-WAX JH Manager MEMBERSHIP [PERSON_NA…" at bounding box center [94, 169] width 41 height 10
select select "48593"
click at [74, 164] on select "Select Stylist ADNAN ADVANCE ANJALI ANNU B-WAX JH Manager MEMBERSHIP [PERSON_NA…" at bounding box center [94, 169] width 41 height 10
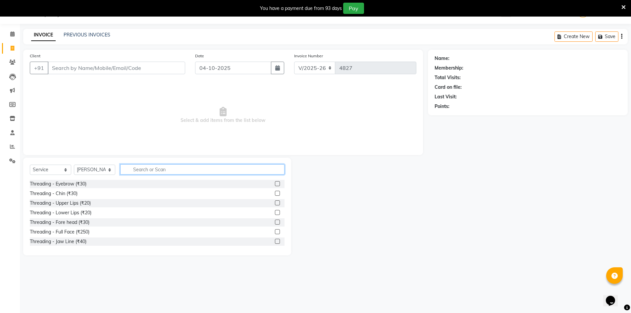
click at [139, 166] on input "text" at bounding box center [202, 169] width 164 height 10
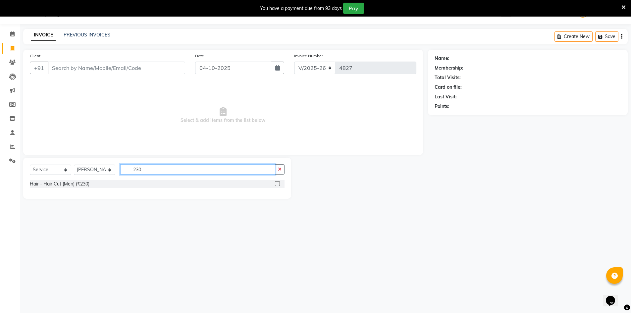
type input "230"
click at [276, 183] on label at bounding box center [277, 183] width 5 height 5
click at [276, 183] on input "checkbox" at bounding box center [277, 184] width 4 height 4
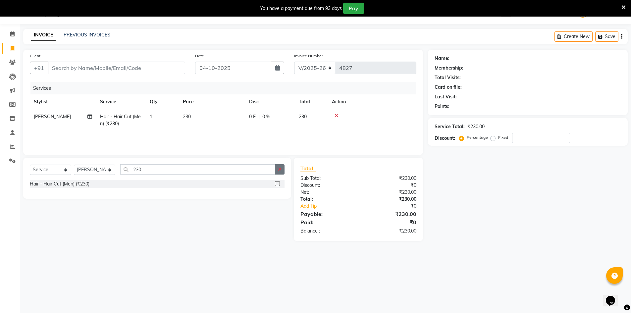
checkbox input "false"
click at [284, 173] on button "button" at bounding box center [280, 169] width 10 height 10
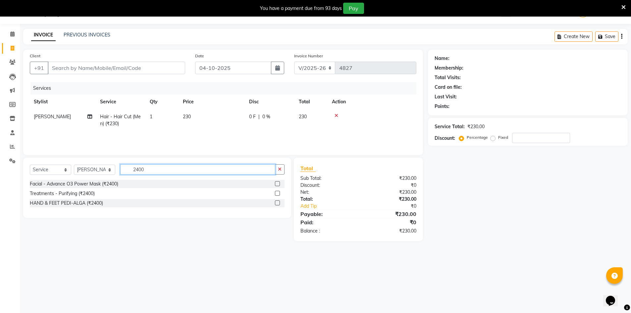
type input "2400"
click at [278, 182] on label at bounding box center [277, 183] width 5 height 5
click at [278, 182] on input "checkbox" at bounding box center [277, 184] width 4 height 4
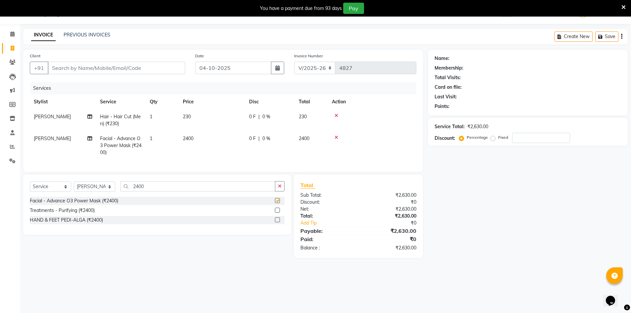
checkbox input "false"
click at [138, 67] on input "Client" at bounding box center [116, 68] width 137 height 13
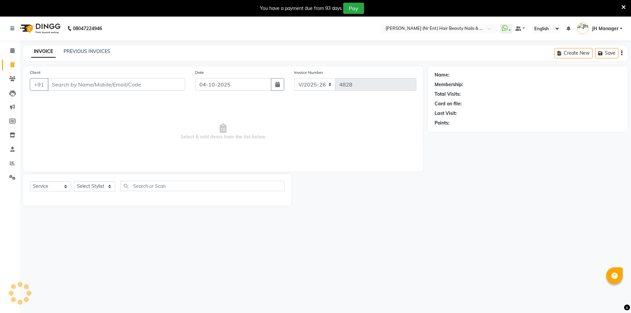
select select "640"
select select "service"
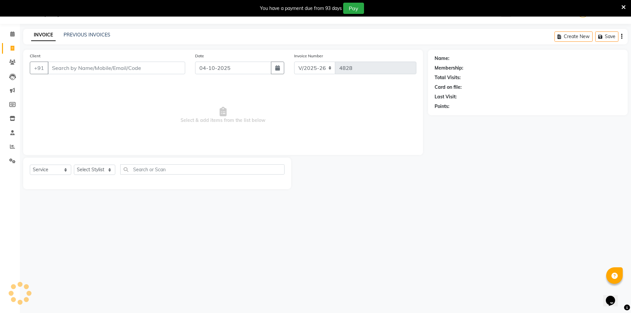
scroll to position [17, 0]
click at [108, 166] on select "Select Stylist" at bounding box center [94, 169] width 41 height 10
select select "48593"
click at [74, 164] on select "Select Stylist ADNAN ADVANCE ANJALI ANNU B-WAX JH Manager MEMBERSHIP [PERSON_NA…" at bounding box center [94, 169] width 41 height 10
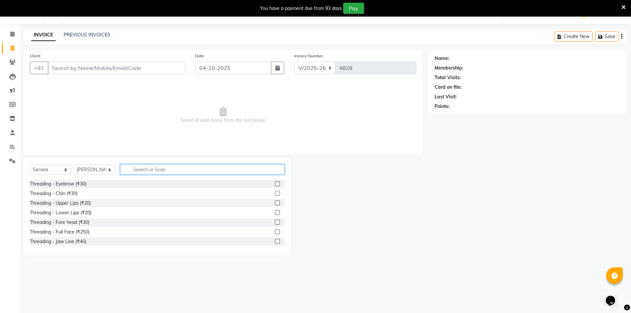
click at [142, 166] on input "text" at bounding box center [202, 169] width 164 height 10
type input "70"
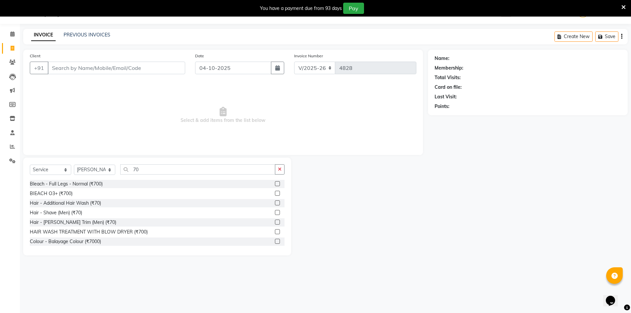
click at [275, 221] on label at bounding box center [277, 221] width 5 height 5
click at [275, 221] on input "checkbox" at bounding box center [277, 222] width 4 height 4
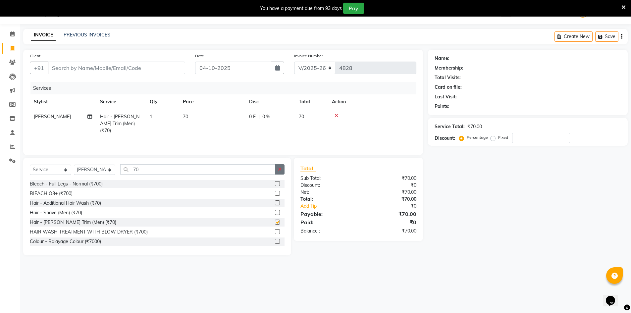
checkbox input "false"
click at [281, 167] on icon "button" at bounding box center [280, 169] width 4 height 5
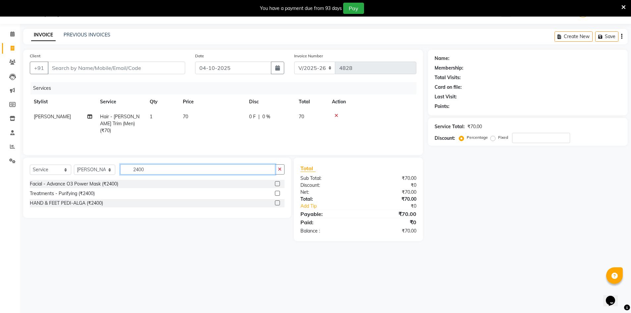
type input "2400"
click at [276, 181] on label at bounding box center [277, 183] width 5 height 5
click at [276, 182] on input "checkbox" at bounding box center [277, 184] width 4 height 4
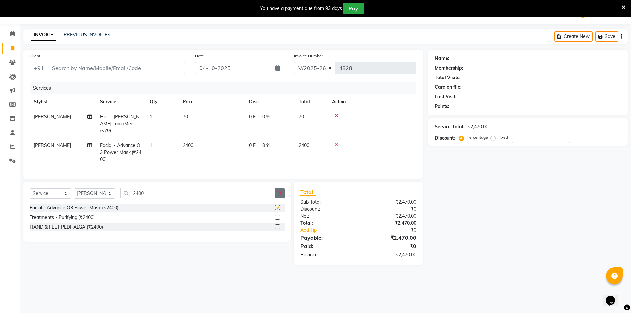
checkbox input "false"
click at [280, 188] on button "button" at bounding box center [280, 193] width 10 height 10
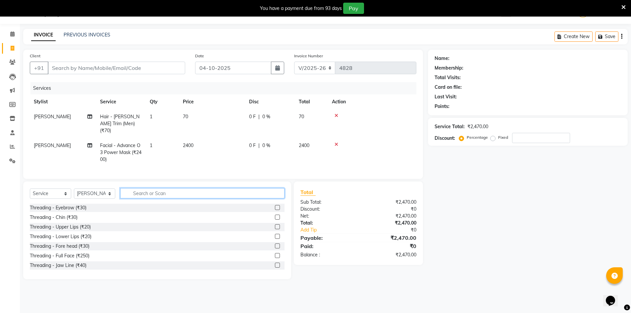
click at [223, 193] on input "text" at bounding box center [202, 193] width 164 height 10
type input "500"
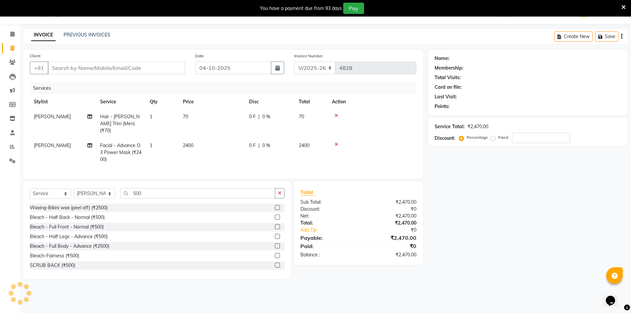
drag, startPoint x: 279, startPoint y: 192, endPoint x: 266, endPoint y: 192, distance: 12.6
click at [278, 192] on icon "button" at bounding box center [280, 193] width 4 height 5
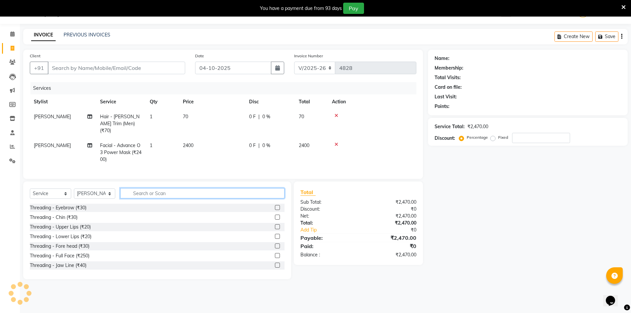
click at [263, 191] on input "text" at bounding box center [202, 193] width 164 height 10
type input "PEDI"
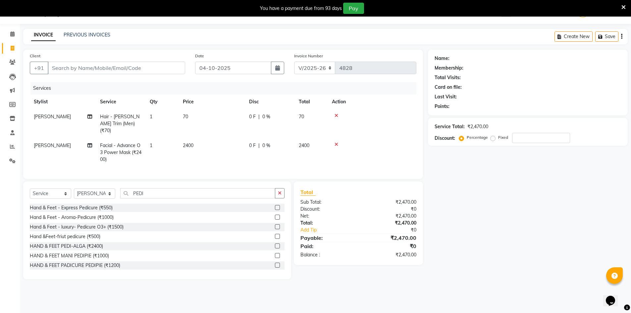
click at [275, 207] on label at bounding box center [277, 207] width 5 height 5
click at [275, 207] on input "checkbox" at bounding box center [277, 208] width 4 height 4
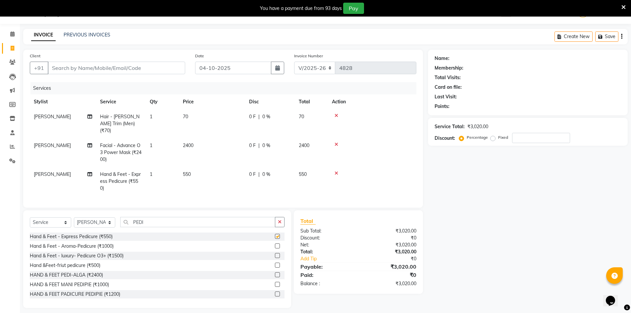
checkbox input "false"
click at [277, 220] on button "button" at bounding box center [280, 222] width 10 height 10
click at [50, 167] on td "[PERSON_NAME]" at bounding box center [63, 181] width 66 height 29
select select "48593"
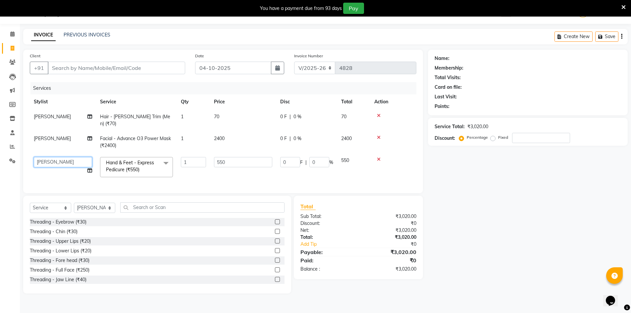
click at [54, 157] on select "ADNAN ADVANCE ANJALI ANNU B-WAX JH Manager MEMBERSHIP MOHD. MOHIT JOSHI NAILS N…" at bounding box center [63, 162] width 58 height 10
select select "85504"
click at [127, 68] on input "Client" at bounding box center [116, 68] width 137 height 13
type input "8"
type input "0"
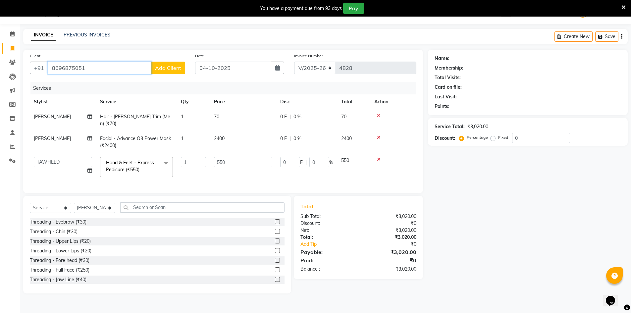
type input "8696875051"
click at [155, 65] on button "Add Client" at bounding box center [168, 68] width 34 height 13
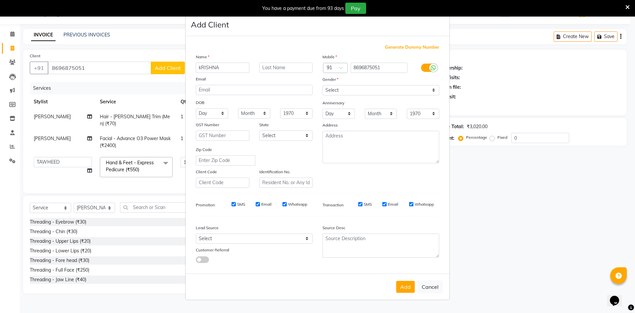
click at [201, 67] on input "kRISHNA" at bounding box center [223, 68] width 54 height 10
type input "kRISHNA"
click at [361, 91] on select "Select Male Female Other Prefer Not To Say" at bounding box center [381, 90] width 117 height 10
select select "male"
click at [323, 85] on select "Select Male Female Other Prefer Not To Say" at bounding box center [381, 90] width 117 height 10
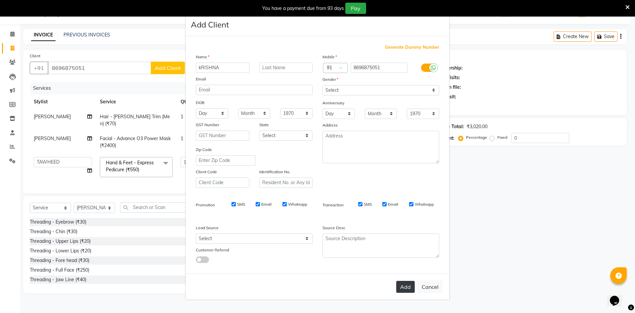
click at [405, 286] on button "Add" at bounding box center [406, 287] width 19 height 12
select select
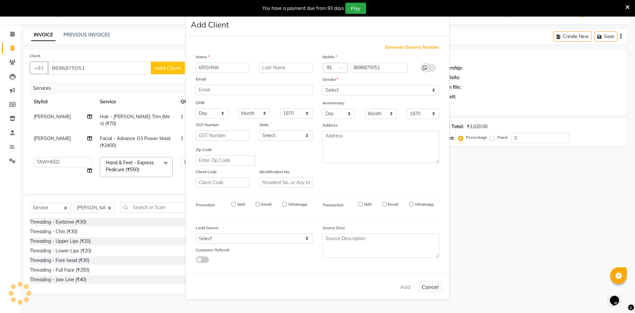
select select
checkbox input "false"
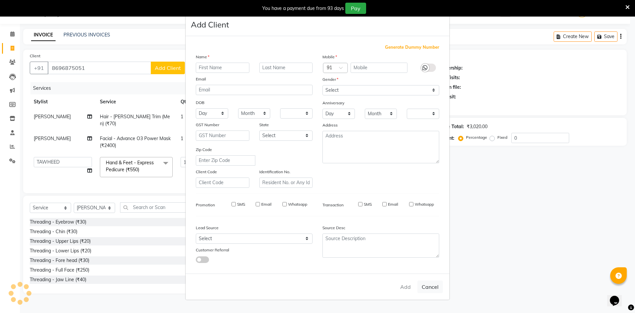
checkbox input "false"
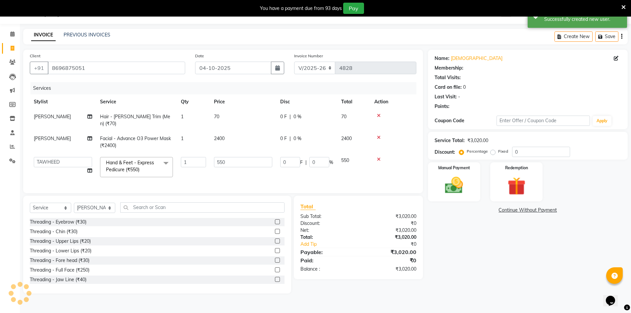
select select "1: Object"
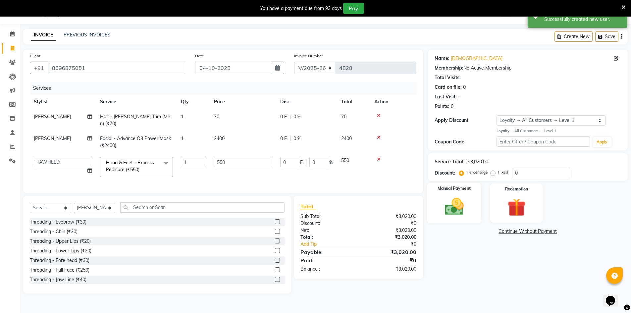
click at [442, 210] on img at bounding box center [454, 207] width 30 height 22
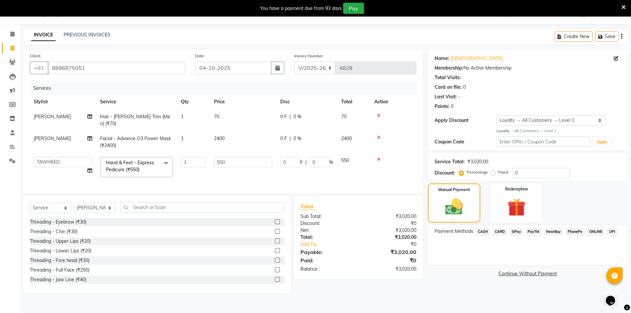
click at [515, 231] on span "GPay" at bounding box center [516, 232] width 14 height 8
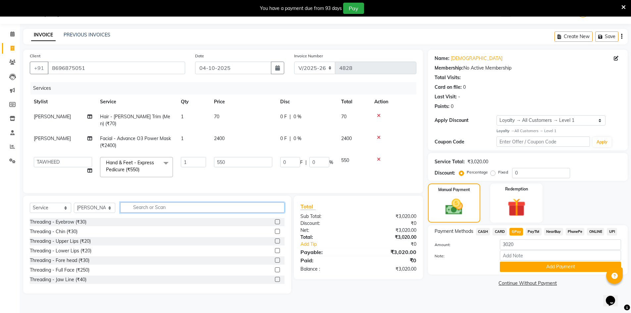
click at [139, 204] on input "text" at bounding box center [202, 207] width 164 height 10
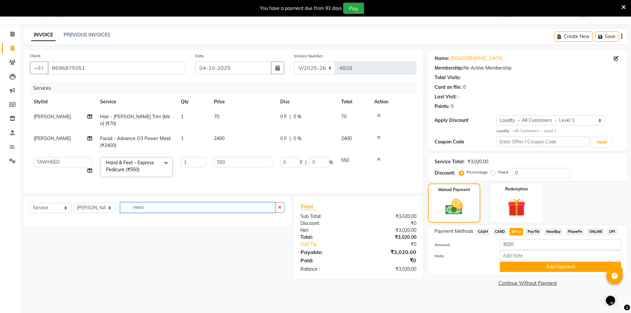
type input "mem"
click at [56, 205] on select "Select Service Product Membership Package Voucher Prepaid Gift Card" at bounding box center [50, 208] width 41 height 10
click at [30, 203] on select "Select Service Product Membership Package Voucher Prepaid Gift Card" at bounding box center [50, 208] width 41 height 10
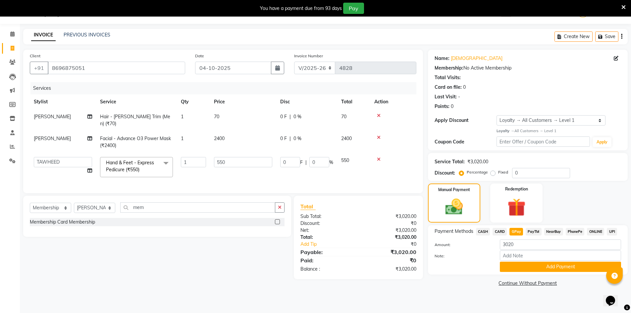
click at [274, 218] on div "Membership Card Membership" at bounding box center [157, 222] width 255 height 8
click at [276, 219] on label at bounding box center [277, 221] width 5 height 5
click at [276, 220] on input "checkbox" at bounding box center [277, 222] width 4 height 4
select select "select"
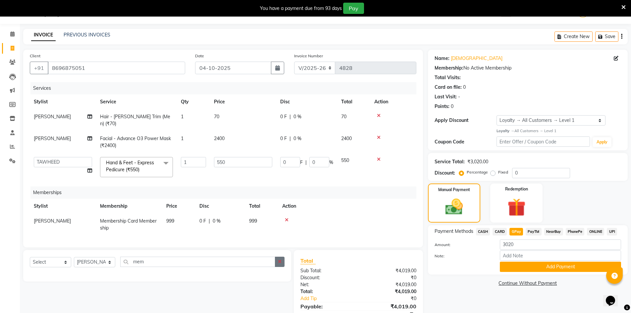
click at [280, 259] on icon "button" at bounding box center [280, 261] width 4 height 5
click at [545, 267] on button "Add Payment" at bounding box center [559, 266] width 121 height 10
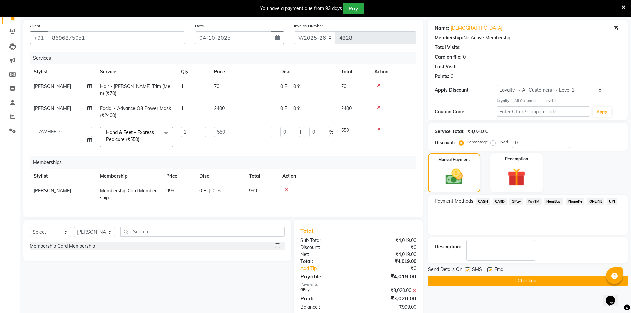
scroll to position [46, 0]
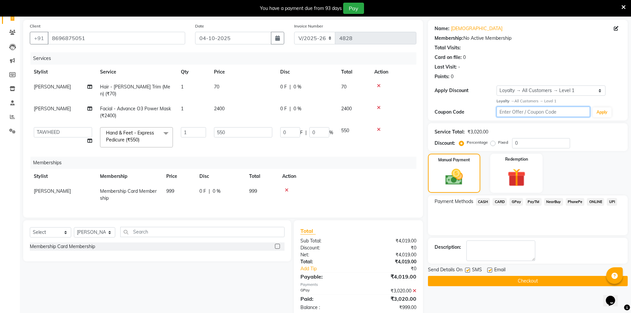
click at [530, 112] on input "text" at bounding box center [542, 112] width 93 height 10
click at [538, 145] on input "0" at bounding box center [541, 143] width 58 height 10
type input "2"
type input "11"
type input "2"
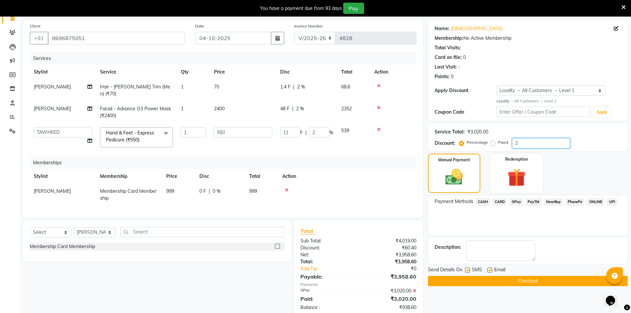
type input "20"
type input "110"
type input "20"
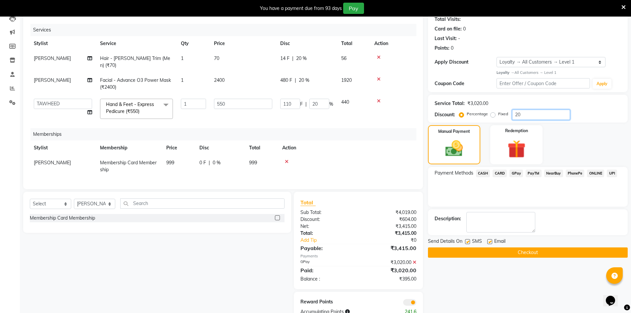
scroll to position [77, 0]
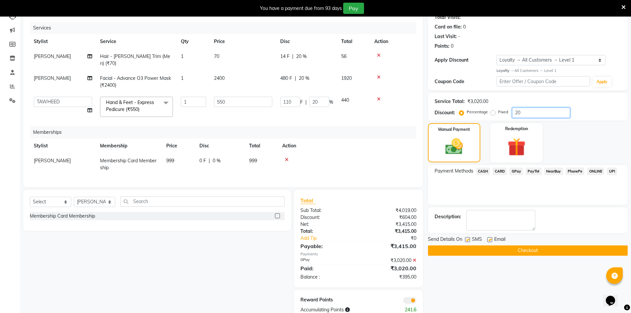
type input "20"
click at [413, 258] on icon at bounding box center [414, 260] width 4 height 5
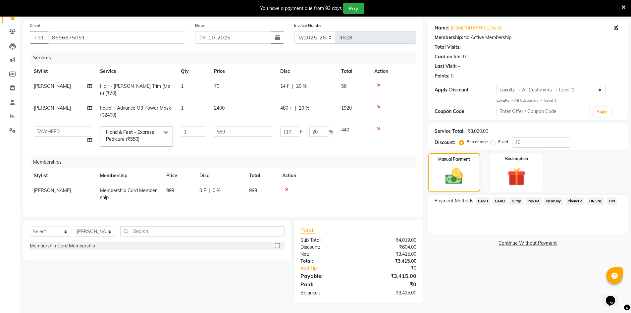
scroll to position [45, 0]
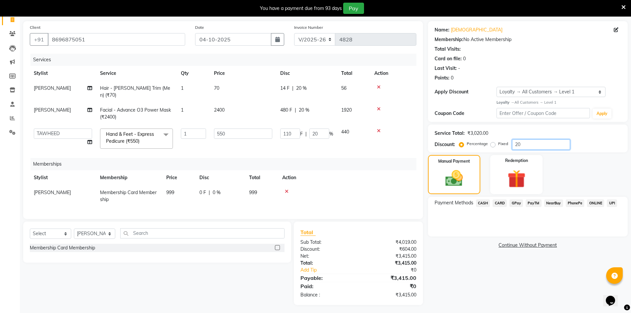
click at [524, 146] on input "20" at bounding box center [541, 144] width 58 height 10
click at [514, 204] on span "GPay" at bounding box center [516, 203] width 14 height 8
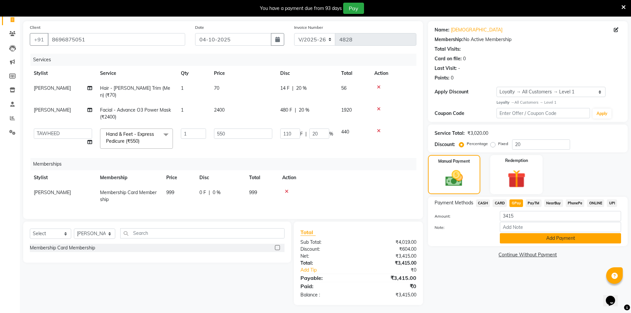
click at [536, 238] on button "Add Payment" at bounding box center [559, 238] width 121 height 10
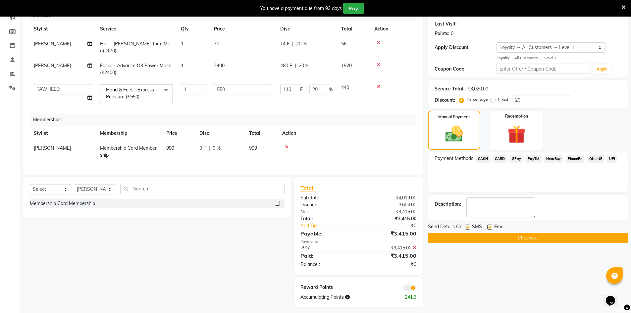
scroll to position [92, 0]
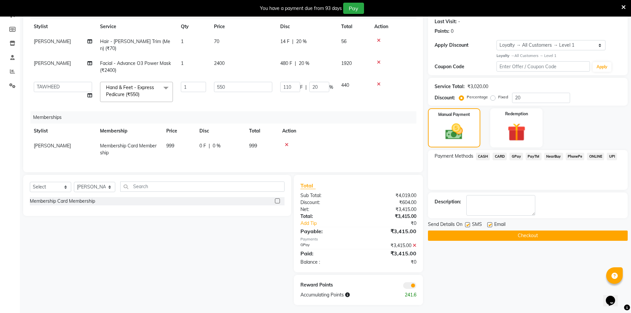
click at [484, 239] on button "Checkout" at bounding box center [528, 235] width 200 height 10
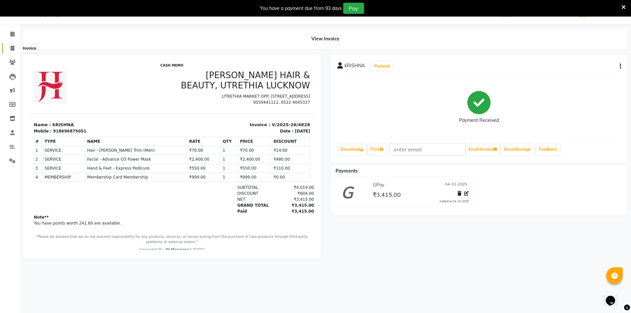
drag, startPoint x: 11, startPoint y: 47, endPoint x: 106, endPoint y: 1, distance: 105.7
click at [11, 47] on icon at bounding box center [13, 48] width 4 height 5
select select "service"
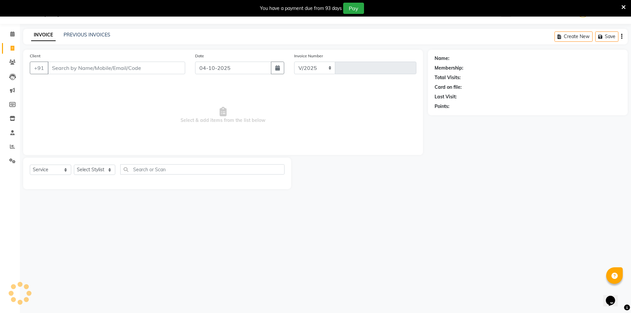
select select "640"
type input "4829"
click at [88, 35] on link "PREVIOUS INVOICES" at bounding box center [87, 35] width 47 height 6
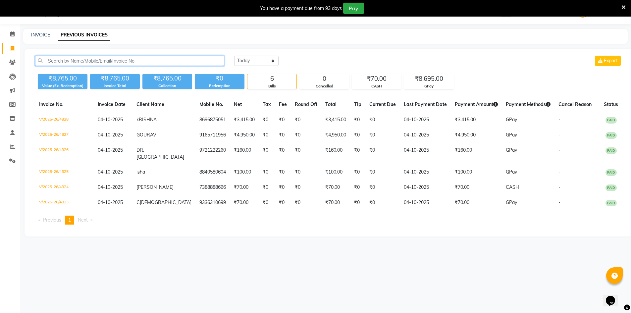
click at [115, 62] on input "text" at bounding box center [129, 61] width 189 height 10
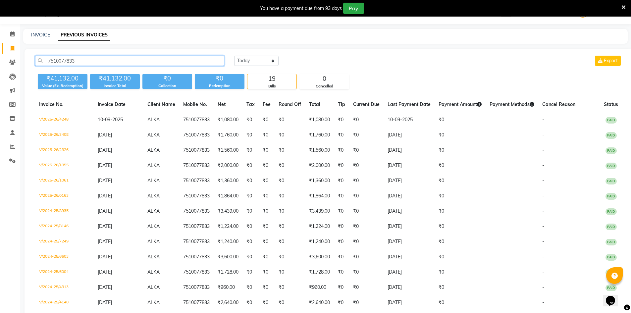
click at [69, 58] on input "7510077833" at bounding box center [129, 61] width 189 height 10
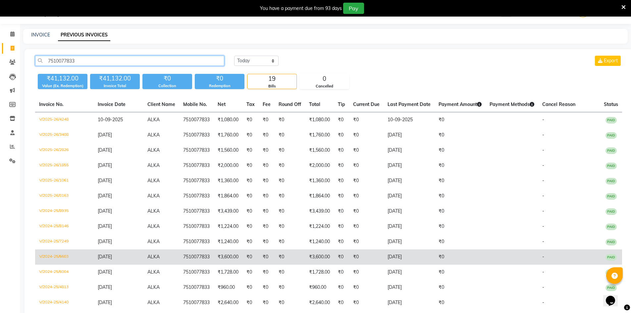
type input "7510077833"
click at [198, 255] on td "7510077833" at bounding box center [196, 256] width 34 height 15
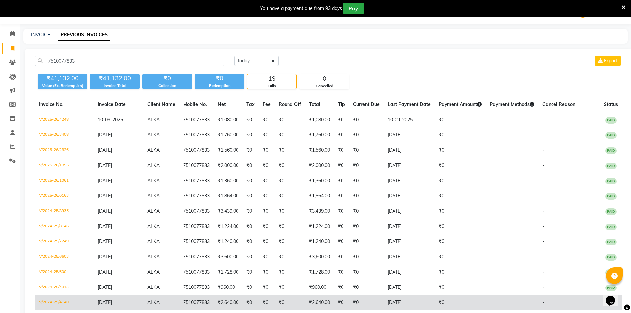
click at [194, 303] on td "7510077833" at bounding box center [196, 302] width 34 height 15
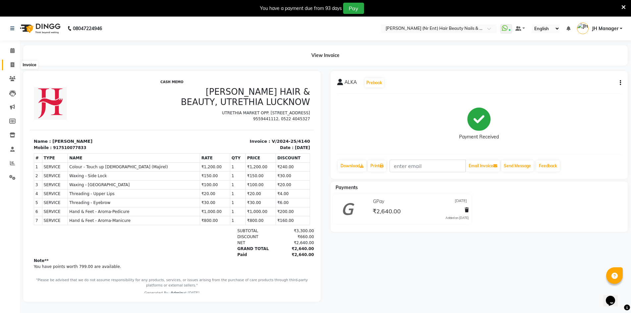
drag, startPoint x: 12, startPoint y: 68, endPoint x: 118, endPoint y: 2, distance: 125.7
click at [12, 68] on span at bounding box center [13, 65] width 12 height 8
select select "640"
select select "service"
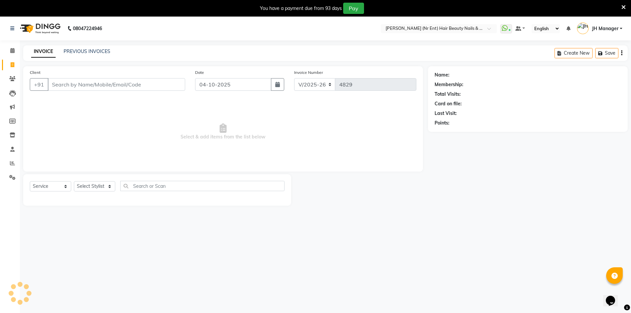
scroll to position [17, 0]
select select "640"
select select "service"
click at [120, 78] on input "Client" at bounding box center [116, 84] width 137 height 13
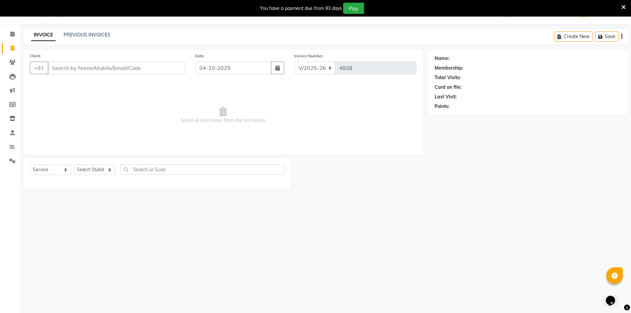
scroll to position [17, 0]
type input "8737804636"
click at [92, 165] on select "Select Stylist ADNAN ADVANCE ANJALI ANNU B-WAX JH Manager MEMBERSHIP [PERSON_NA…" at bounding box center [94, 169] width 41 height 10
select select "9206"
click at [74, 164] on select "Select Stylist ADNAN ADVANCE ANJALI ANNU B-WAX JH Manager MEMBERSHIP [PERSON_NA…" at bounding box center [94, 169] width 41 height 10
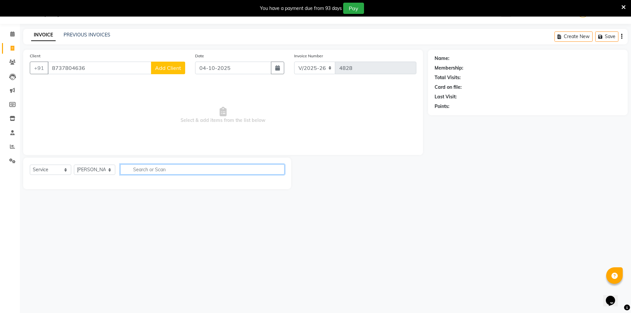
click at [164, 169] on input "text" at bounding box center [202, 169] width 164 height 10
type input "230"
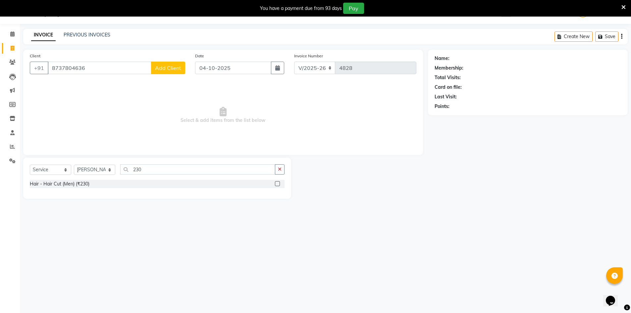
click at [278, 185] on label at bounding box center [277, 183] width 5 height 5
click at [278, 185] on input "checkbox" at bounding box center [277, 184] width 4 height 4
checkbox input "true"
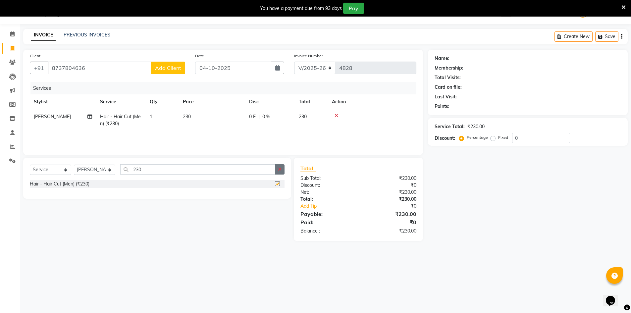
click at [279, 172] on button "button" at bounding box center [280, 169] width 10 height 10
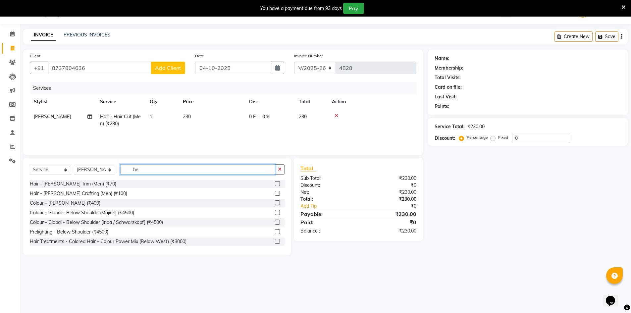
type input "be"
click at [275, 182] on label at bounding box center [277, 183] width 5 height 5
click at [275, 182] on input "checkbox" at bounding box center [277, 184] width 4 height 4
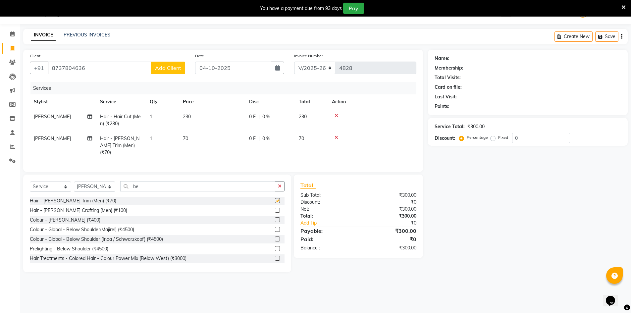
checkbox input "false"
drag, startPoint x: 164, startPoint y: 50, endPoint x: 166, endPoint y: 61, distance: 11.2
click at [163, 50] on div "Client [PHONE_NUMBER] Add Client Date [DATE] Invoice Number V/2025 V/[PHONE_NUM…" at bounding box center [222, 111] width 399 height 122
click at [168, 65] on span "Add Client" at bounding box center [168, 68] width 26 height 7
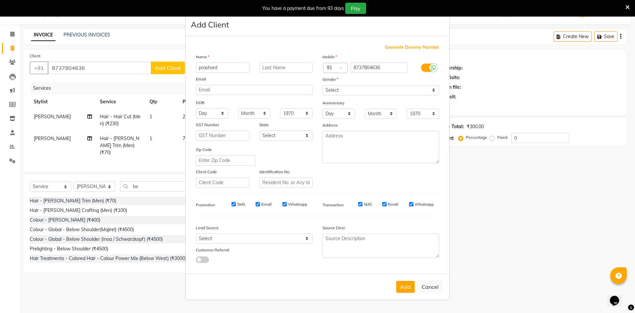
click at [191, 68] on div "prashant" at bounding box center [223, 68] width 64 height 10
type input "PRASHANT"
click at [372, 92] on select "Select [DEMOGRAPHIC_DATA] [DEMOGRAPHIC_DATA] Other Prefer Not To Say" at bounding box center [381, 90] width 117 height 10
select select "[DEMOGRAPHIC_DATA]"
click at [323, 85] on select "Select [DEMOGRAPHIC_DATA] [DEMOGRAPHIC_DATA] Other Prefer Not To Say" at bounding box center [381, 90] width 117 height 10
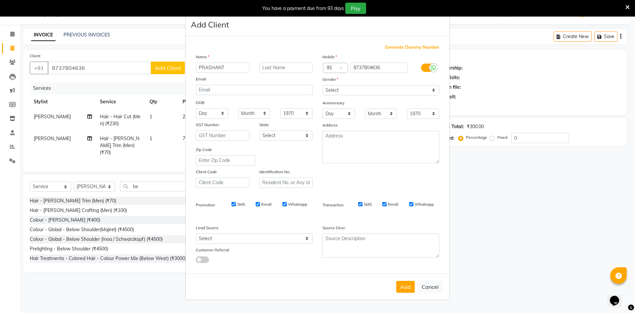
click at [410, 286] on button "Add" at bounding box center [406, 287] width 19 height 12
click at [405, 282] on button "Add" at bounding box center [406, 287] width 19 height 12
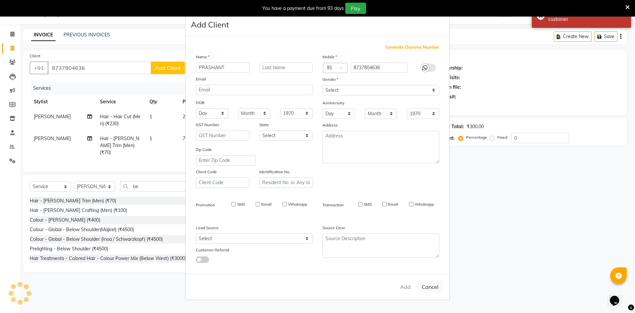
select select
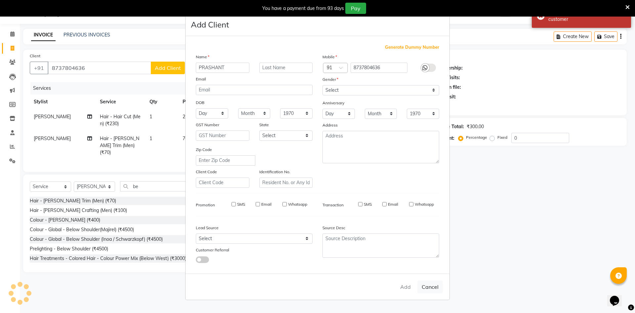
select select
checkbox input "false"
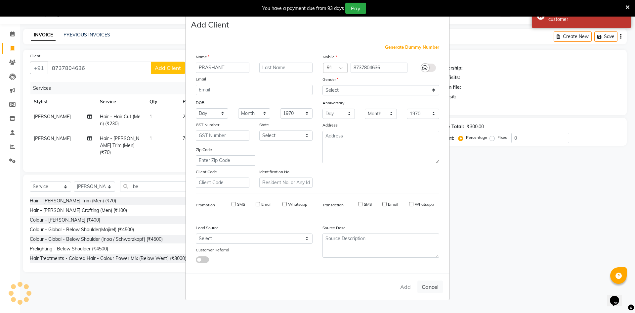
checkbox input "false"
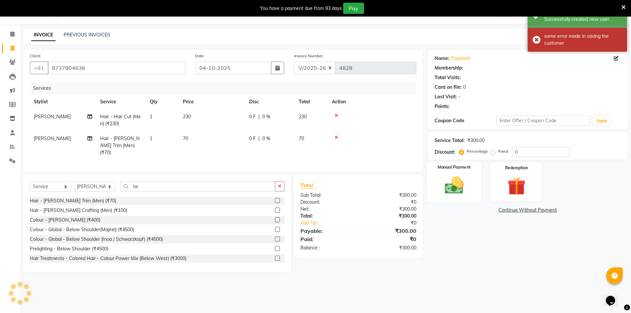
select select "1: Object"
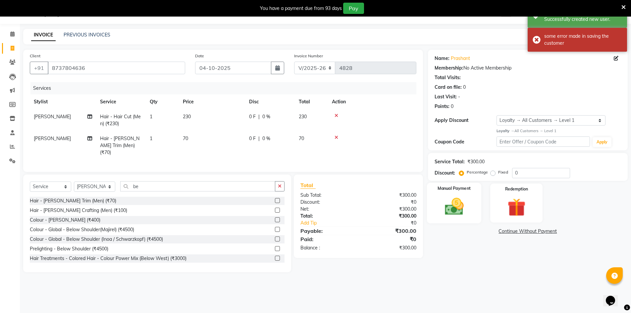
click at [463, 189] on label "Manual Payment" at bounding box center [453, 188] width 33 height 6
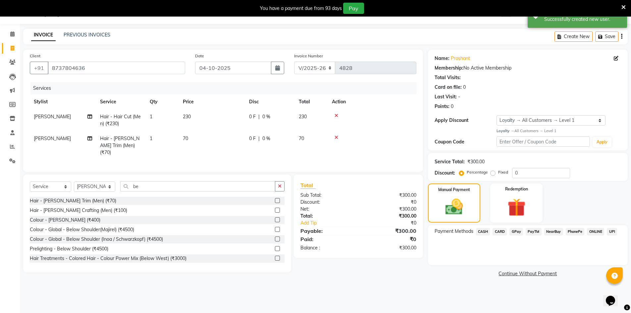
click at [517, 232] on span "GPay" at bounding box center [516, 232] width 14 height 8
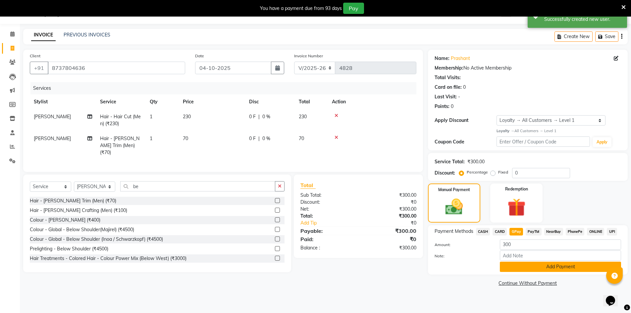
click at [535, 266] on button "Add Payment" at bounding box center [559, 266] width 121 height 10
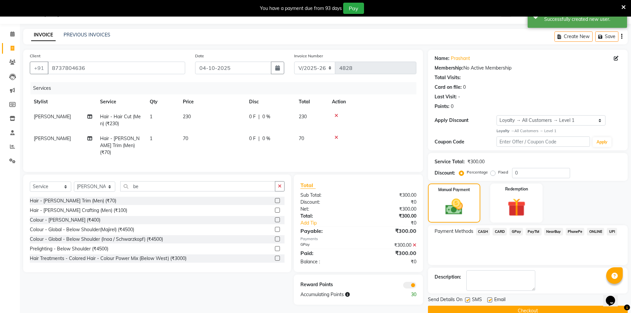
click at [496, 309] on button "Checkout" at bounding box center [528, 310] width 200 height 10
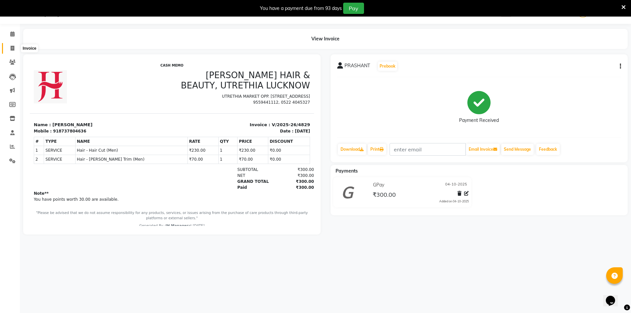
click at [13, 47] on icon at bounding box center [13, 48] width 4 height 5
select select "service"
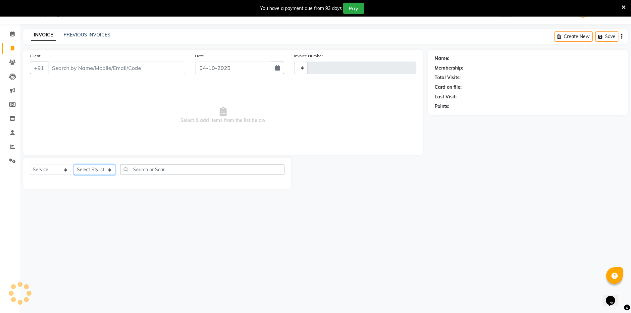
click at [97, 171] on select "Select Stylist" at bounding box center [94, 169] width 41 height 10
select select "640"
type input "4830"
click at [105, 169] on select "Select Stylist" at bounding box center [94, 169] width 41 height 10
click at [106, 169] on select "Select Stylist" at bounding box center [94, 169] width 41 height 10
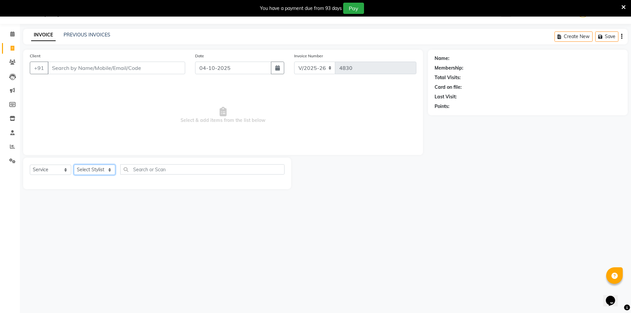
select select "79427"
click at [74, 164] on select "Select Stylist ADNAN ADVANCE ANJALI ANNU B-WAX JH Manager MEMBERSHIP [PERSON_NA…" at bounding box center [94, 169] width 41 height 10
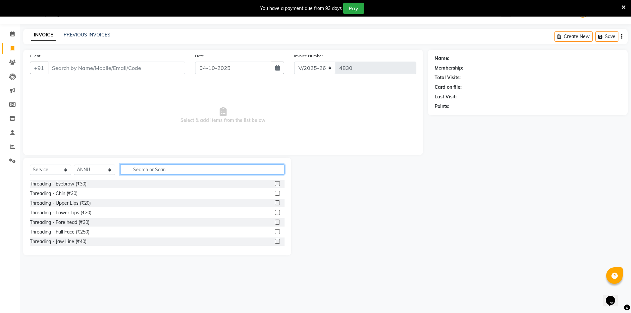
click at [234, 167] on input "text" at bounding box center [202, 169] width 164 height 10
click at [275, 194] on label at bounding box center [277, 193] width 5 height 5
click at [275, 194] on input "checkbox" at bounding box center [277, 193] width 4 height 4
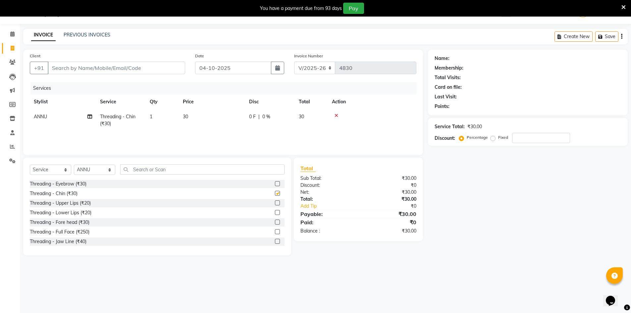
checkbox input "false"
click at [275, 203] on label at bounding box center [277, 202] width 5 height 5
click at [275, 203] on input "checkbox" at bounding box center [277, 203] width 4 height 4
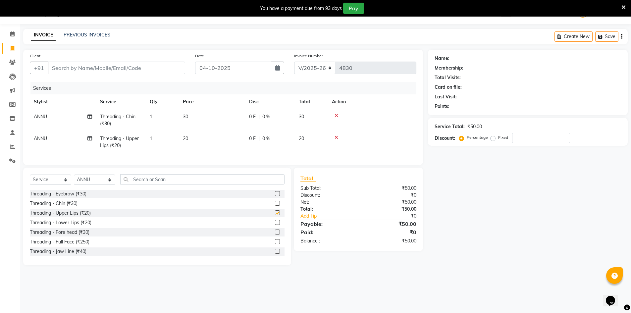
checkbox input "false"
click at [278, 184] on input "text" at bounding box center [202, 179] width 164 height 10
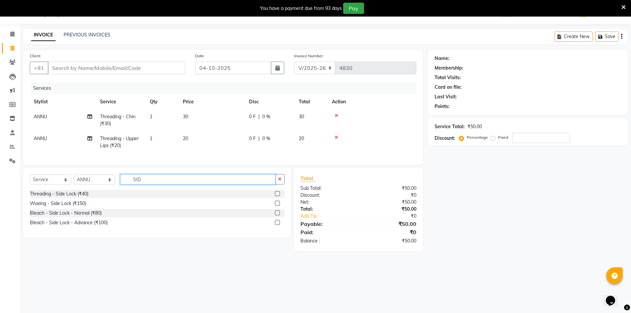
type input "SID"
click at [278, 196] on label at bounding box center [277, 193] width 5 height 5
click at [278, 196] on input "checkbox" at bounding box center [277, 194] width 4 height 4
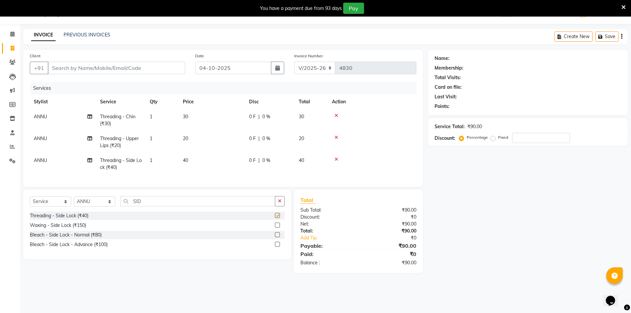
checkbox input "false"
click at [122, 68] on input "Client" at bounding box center [116, 68] width 137 height 13
type input "7"
type input "0"
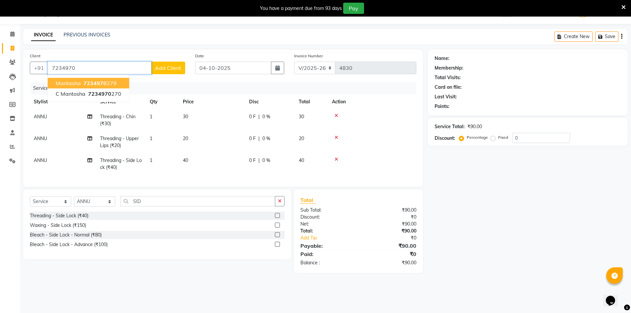
click at [107, 85] on ngb-highlight "7234970 279" at bounding box center [99, 83] width 34 height 7
type input "7234970279"
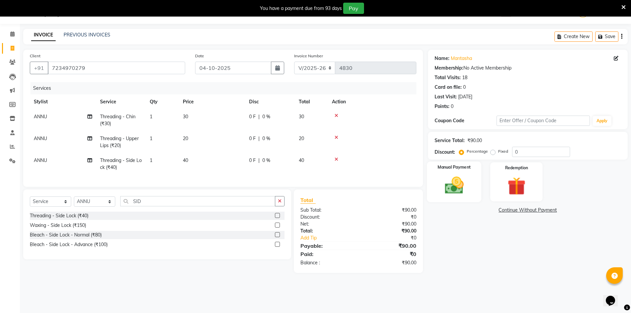
click at [466, 185] on img at bounding box center [454, 185] width 30 height 22
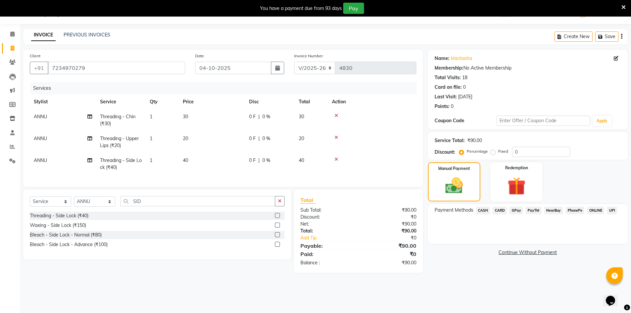
click at [481, 211] on span "CASH" at bounding box center [483, 211] width 14 height 8
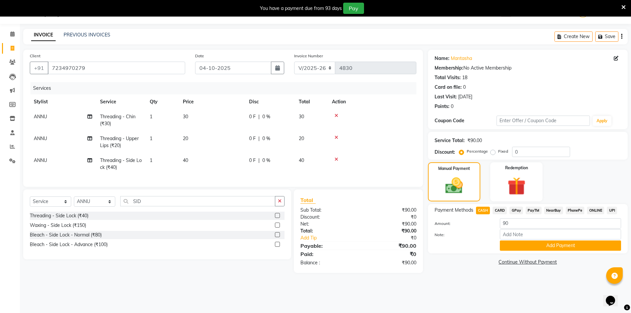
click at [540, 244] on button "Add Payment" at bounding box center [559, 245] width 121 height 10
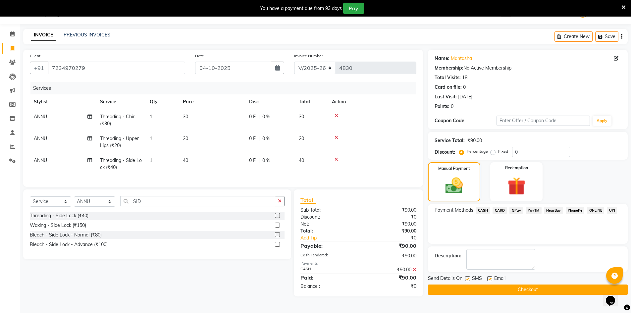
click at [550, 287] on button "Checkout" at bounding box center [528, 289] width 200 height 10
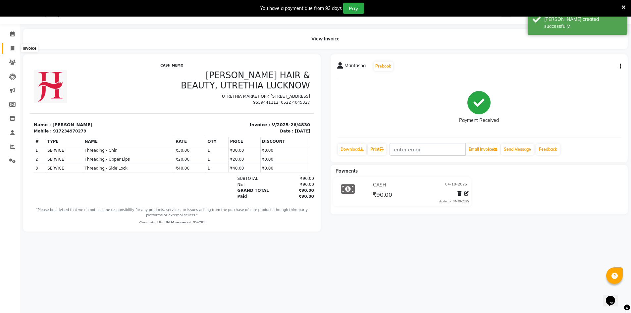
click at [16, 47] on span at bounding box center [13, 49] width 12 height 8
select select "service"
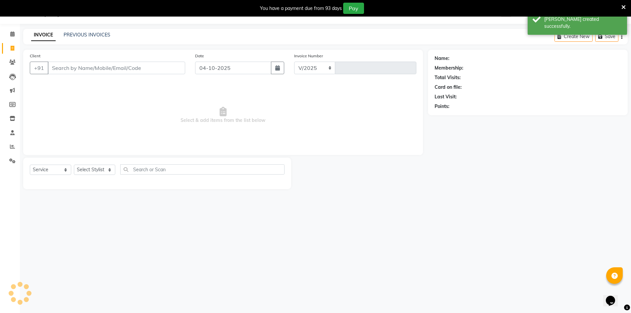
select select "640"
type input "4831"
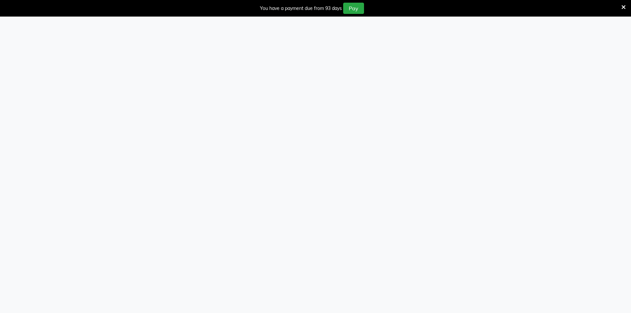
select select "service"
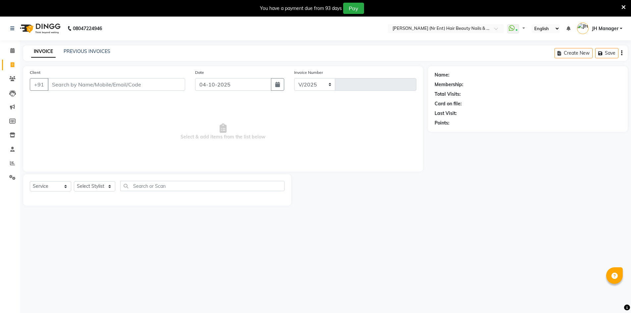
select select "640"
type input "4831"
click at [98, 182] on select "Select Stylist ADNAN ADVANCE ANJALI ANNU B-WAX JH Manager MEMBERSHIP [PERSON_NA…" at bounding box center [94, 186] width 41 height 10
click at [74, 181] on select "Select Stylist ADNAN ADVANCE ANJALI ANNU B-WAX JH Manager MEMBERSHIP [PERSON_NA…" at bounding box center [94, 186] width 41 height 10
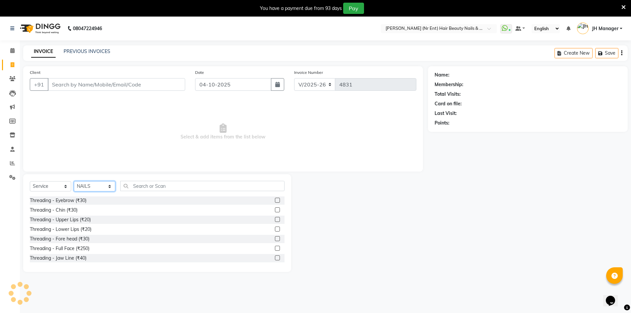
drag, startPoint x: 95, startPoint y: 187, endPoint x: 96, endPoint y: 183, distance: 4.9
click at [95, 187] on select "Select Stylist ADNAN ADVANCE ANJALI ANNU B-WAX JH Manager MEMBERSHIP [PERSON_NA…" at bounding box center [94, 186] width 41 height 10
select select "9207"
click at [74, 181] on select "Select Stylist ADNAN ADVANCE ANJALI ANNU B-WAX JH Manager MEMBERSHIP [PERSON_NA…" at bounding box center [94, 186] width 41 height 10
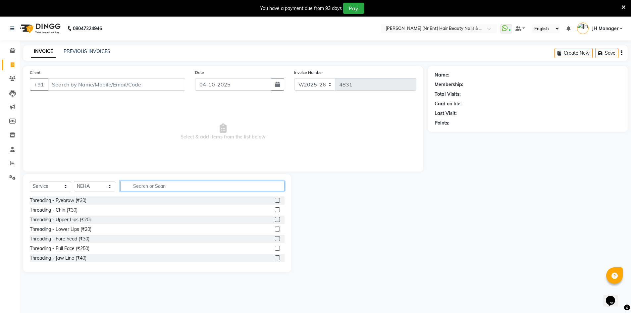
click at [183, 187] on input "text" at bounding box center [202, 186] width 164 height 10
type input "CLEA"
click at [275, 220] on label at bounding box center [277, 219] width 5 height 5
click at [275, 220] on input "checkbox" at bounding box center [277, 219] width 4 height 4
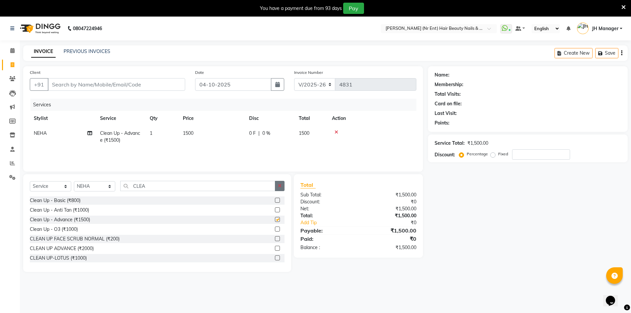
checkbox input "false"
click at [282, 187] on button "button" at bounding box center [280, 186] width 10 height 10
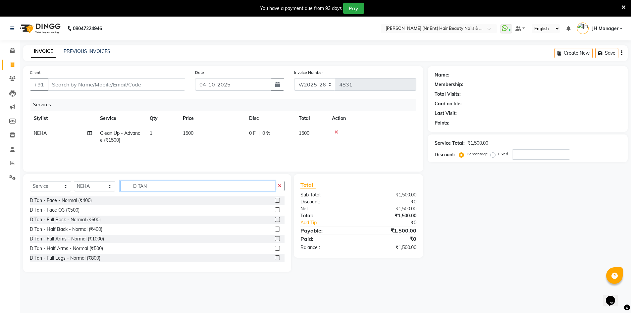
type input "D TAN"
click at [275, 208] on label at bounding box center [277, 209] width 5 height 5
click at [275, 208] on input "checkbox" at bounding box center [277, 210] width 4 height 4
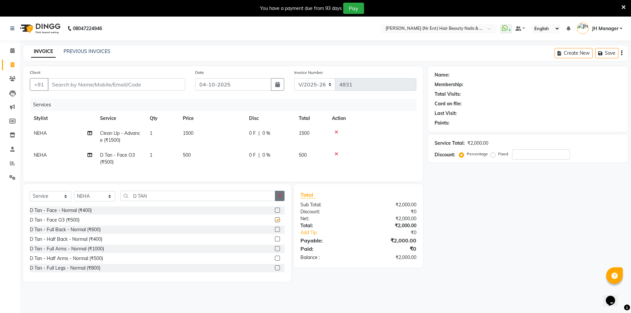
checkbox input "false"
click at [280, 198] on icon "button" at bounding box center [280, 195] width 4 height 5
click at [275, 212] on label at bounding box center [277, 210] width 5 height 5
click at [275, 212] on input "checkbox" at bounding box center [277, 210] width 4 height 4
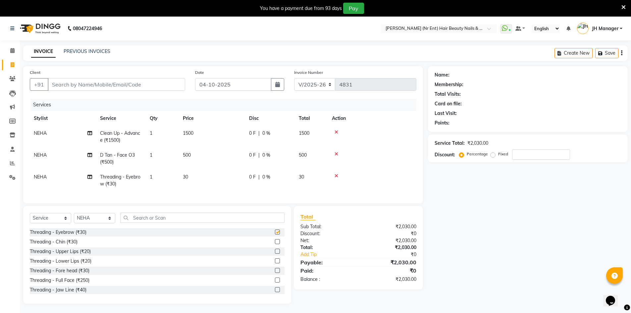
checkbox input "false"
click at [275, 254] on label at bounding box center [277, 251] width 5 height 5
click at [275, 254] on input "checkbox" at bounding box center [277, 251] width 4 height 4
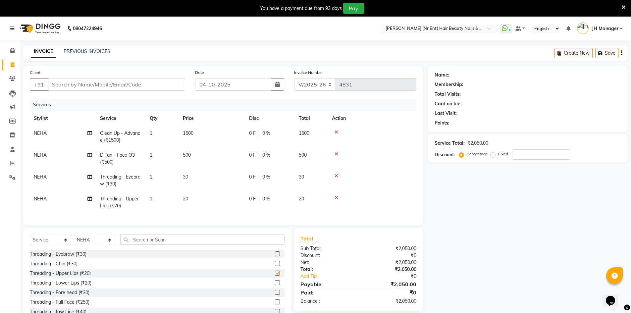
checkbox input "false"
drag, startPoint x: 100, startPoint y: 78, endPoint x: 168, endPoint y: 79, distance: 68.2
click at [102, 78] on div "Client +91" at bounding box center [107, 82] width 165 height 27
click at [163, 83] on input "Client" at bounding box center [116, 84] width 137 height 13
click at [124, 84] on input "Client" at bounding box center [116, 84] width 137 height 13
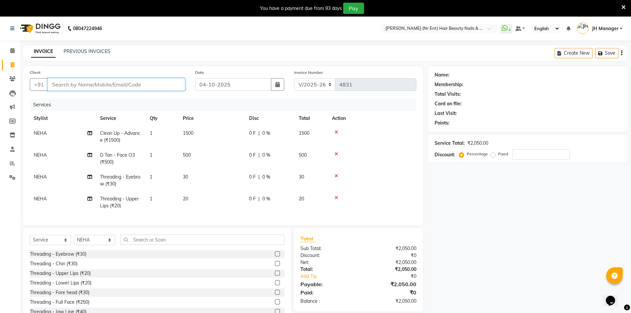
type input "8"
type input "0"
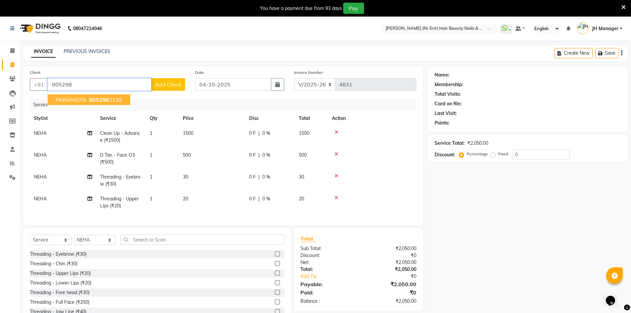
click at [76, 104] on button "PARANGITA 805298 3135" at bounding box center [89, 99] width 82 height 11
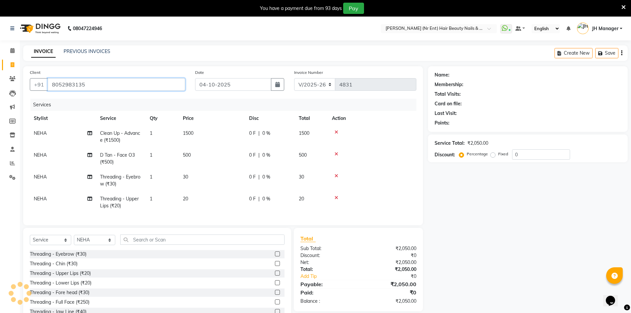
type input "8052983135"
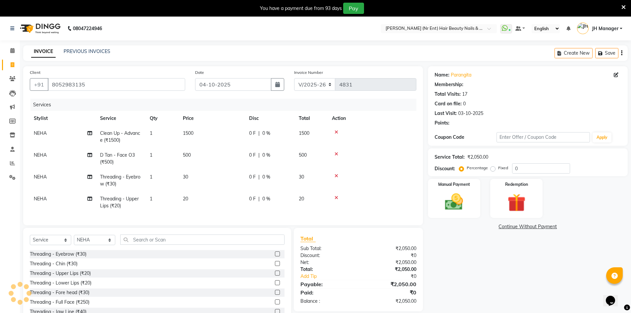
select select "2: Object"
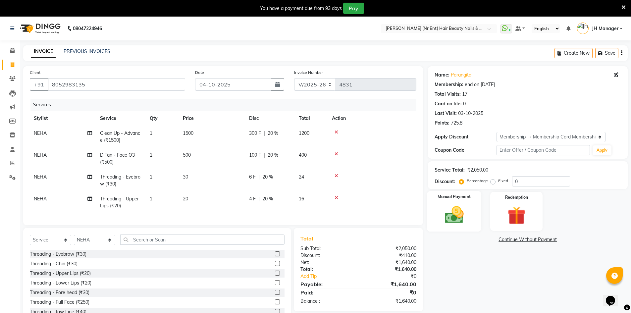
type input "20"
click at [462, 223] on img at bounding box center [454, 215] width 30 height 22
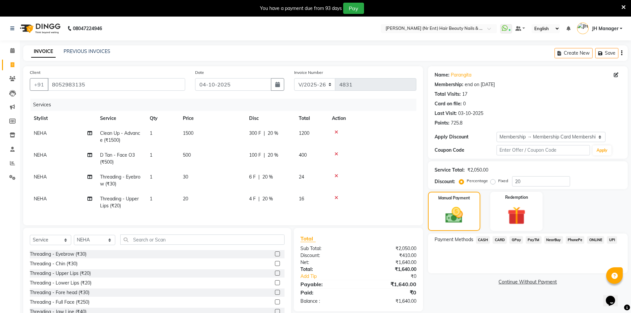
click at [520, 238] on span "GPay" at bounding box center [516, 240] width 14 height 8
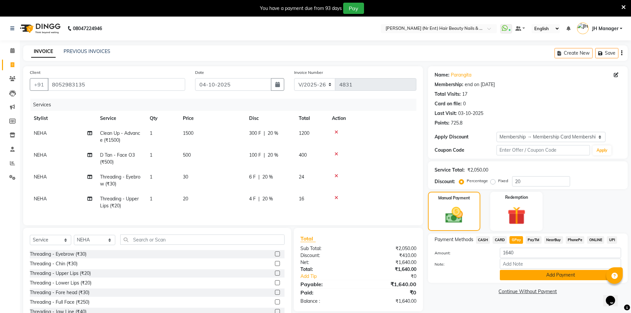
click at [552, 274] on button "Add Payment" at bounding box center [559, 275] width 121 height 10
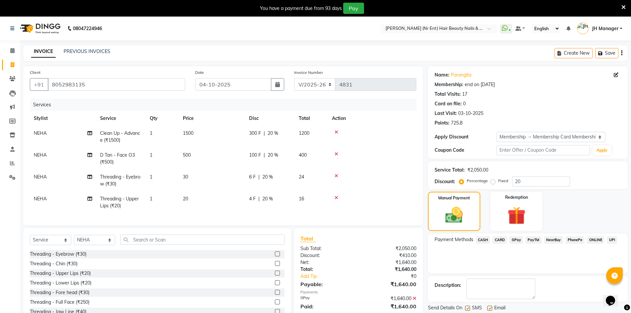
scroll to position [50, 0]
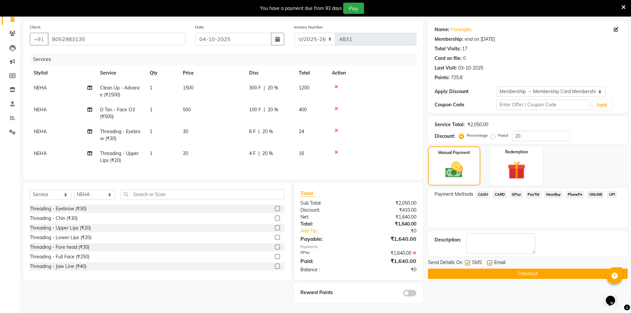
click at [584, 271] on button "Checkout" at bounding box center [528, 273] width 200 height 10
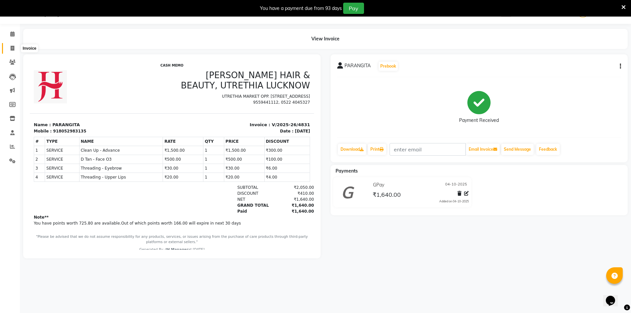
click at [11, 47] on icon at bounding box center [13, 48] width 4 height 5
select select "service"
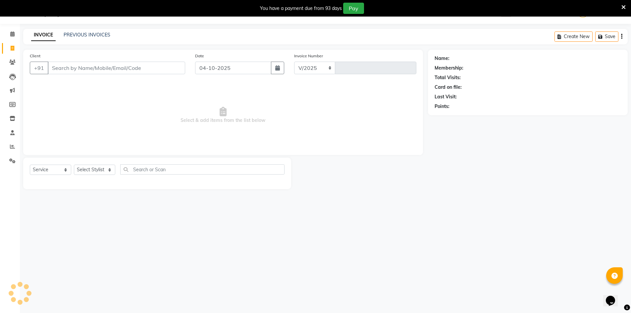
select select "640"
type input "4832"
click at [95, 170] on select "Select Stylist ADNAN ADVANCE ANJALI ANNU B-WAX JH Manager MEMBERSHIP [PERSON_NA…" at bounding box center [94, 169] width 41 height 10
select select "9210"
click at [74, 164] on select "Select Stylist ADNAN ADVANCE ANJALI ANNU B-WAX JH Manager MEMBERSHIP [PERSON_NA…" at bounding box center [94, 169] width 41 height 10
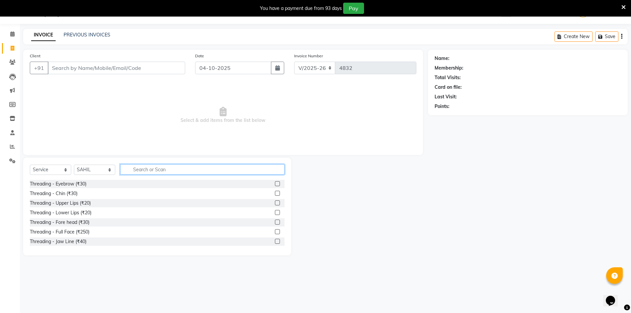
click at [172, 172] on input "text" at bounding box center [202, 169] width 164 height 10
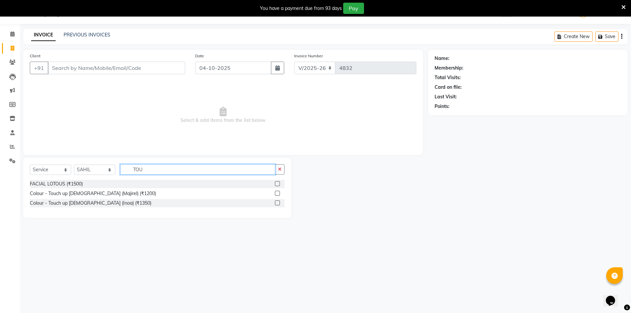
type input "TOU"
click at [280, 190] on div at bounding box center [280, 193] width 10 height 8
click at [278, 192] on label at bounding box center [277, 193] width 5 height 5
click at [278, 192] on input "checkbox" at bounding box center [277, 193] width 4 height 4
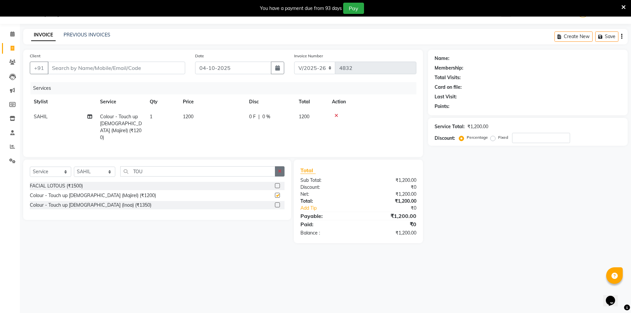
checkbox input "false"
click at [281, 171] on button "button" at bounding box center [280, 171] width 10 height 10
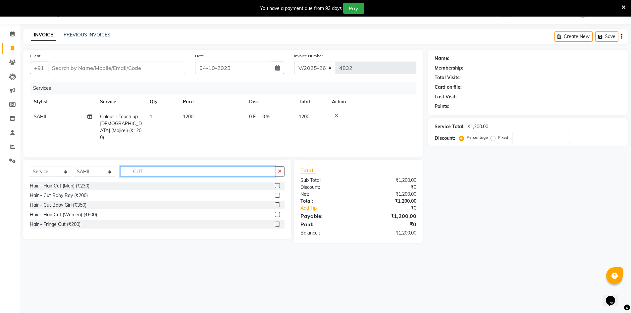
type input "CUT"
click at [281, 211] on div at bounding box center [280, 215] width 10 height 8
click at [278, 212] on label at bounding box center [277, 214] width 5 height 5
click at [278, 212] on input "checkbox" at bounding box center [277, 214] width 4 height 4
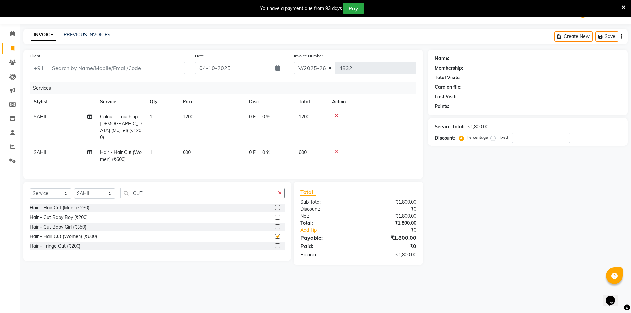
checkbox input "false"
click at [150, 62] on input "Client" at bounding box center [116, 68] width 137 height 13
type input "6"
type input "0"
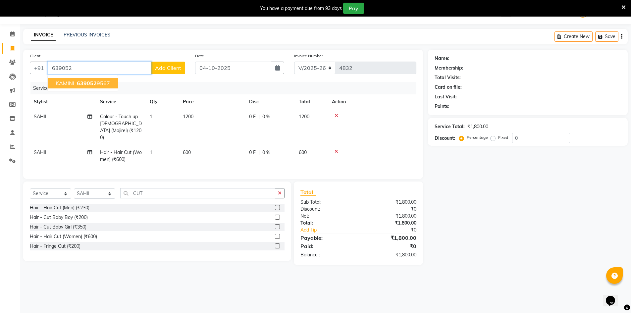
click at [78, 81] on span "639052" at bounding box center [87, 83] width 20 height 7
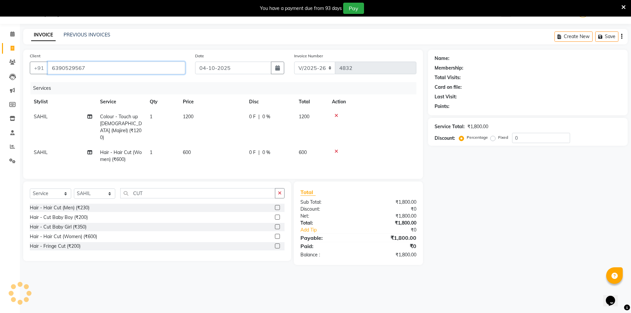
type input "6390529567"
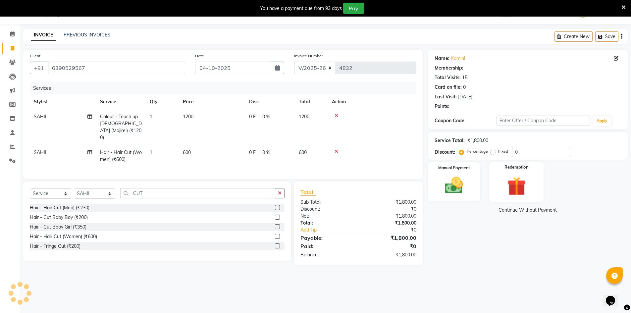
select select "1: Object"
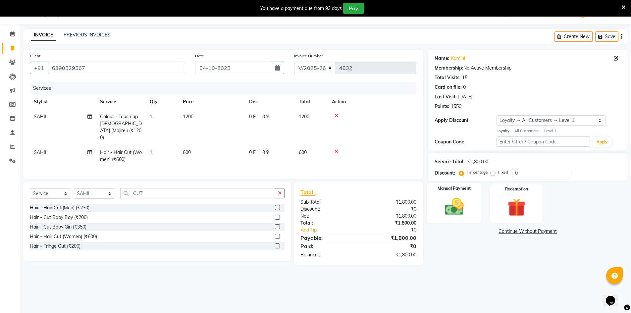
click at [449, 204] on img at bounding box center [454, 207] width 30 height 22
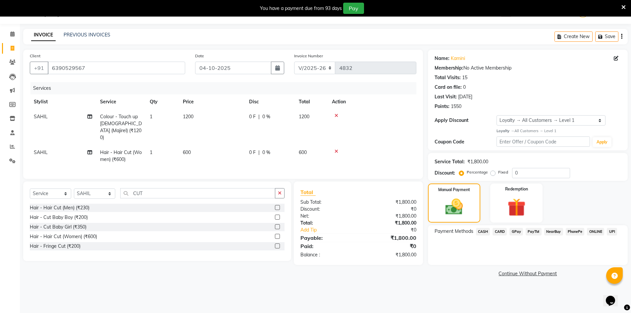
click at [481, 230] on span "CASH" at bounding box center [483, 232] width 14 height 8
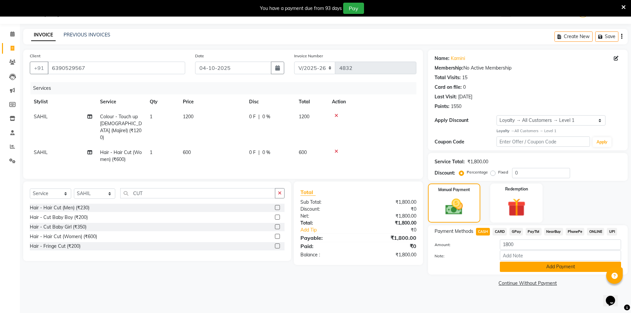
click at [549, 267] on button "Add Payment" at bounding box center [559, 266] width 121 height 10
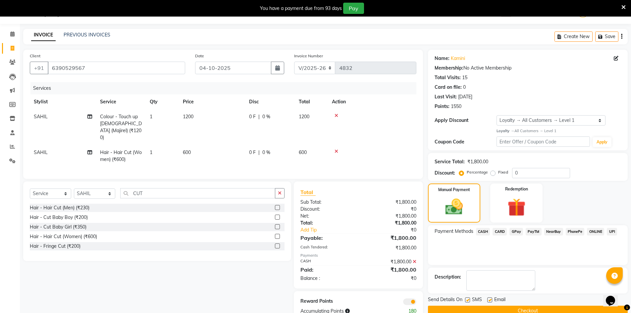
click at [589, 309] on button "Checkout" at bounding box center [528, 310] width 200 height 10
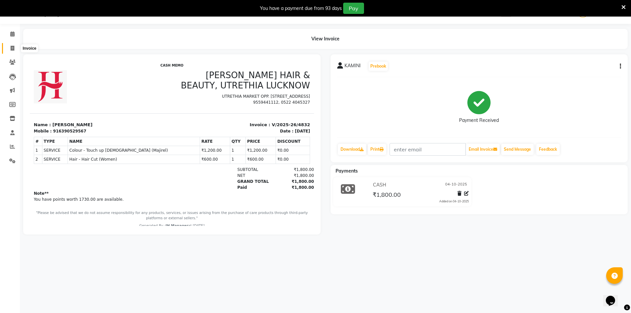
drag, startPoint x: 12, startPoint y: 52, endPoint x: 15, endPoint y: 50, distance: 3.7
click at [12, 52] on span at bounding box center [13, 49] width 12 height 8
select select "service"
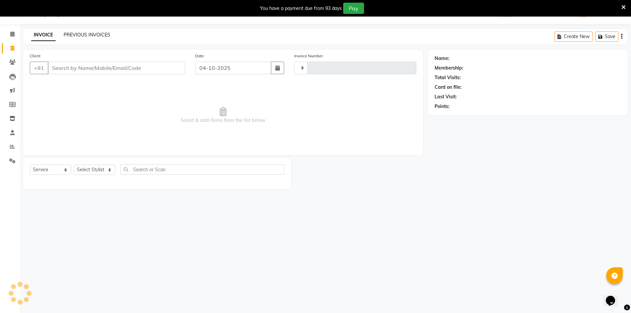
click at [97, 32] on link "PREVIOUS INVOICES" at bounding box center [87, 35] width 47 height 6
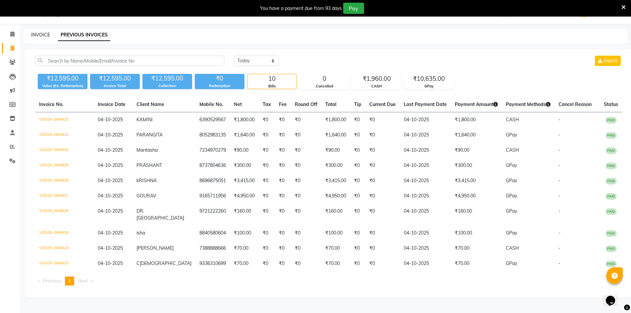
click at [40, 35] on link "INVOICE" at bounding box center [40, 35] width 19 height 6
select select "service"
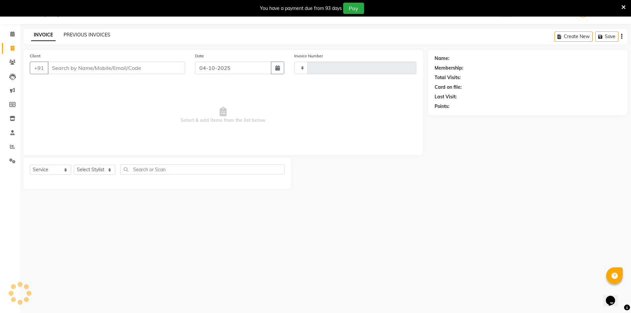
click at [84, 35] on link "PREVIOUS INVOICES" at bounding box center [87, 35] width 47 height 6
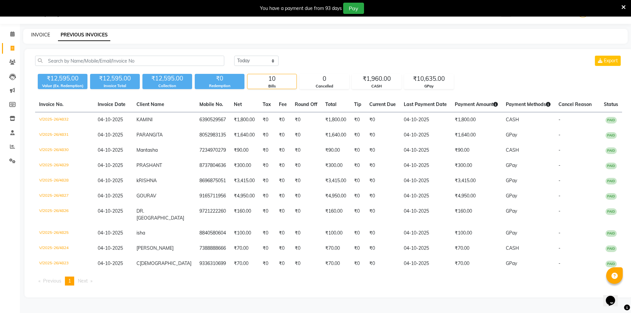
click at [38, 33] on link "INVOICE" at bounding box center [40, 35] width 19 height 6
select select "service"
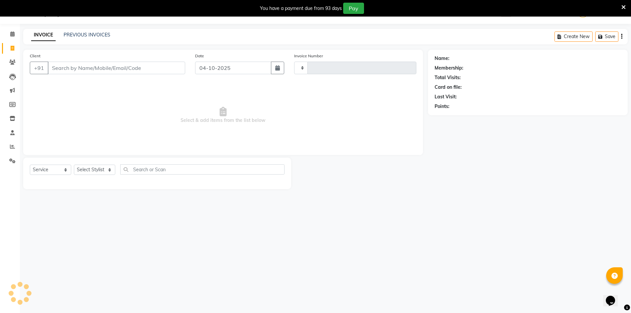
type input "4833"
select select "640"
click at [102, 170] on select "Select Stylist ADNAN ADVANCE ANJALI ANNU B-WAX JH Manager MEMBERSHIP [PERSON_NA…" at bounding box center [94, 169] width 41 height 10
select select "79427"
click at [74, 164] on select "Select Stylist ADNAN ADVANCE ANJALI ANNU B-WAX JH Manager MEMBERSHIP [PERSON_NA…" at bounding box center [94, 169] width 41 height 10
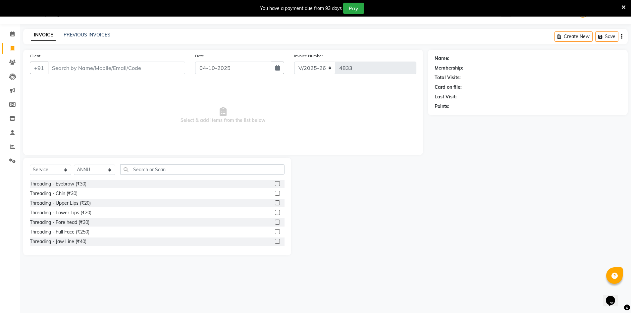
click at [275, 185] on label at bounding box center [277, 183] width 5 height 5
click at [275, 185] on input "checkbox" at bounding box center [277, 184] width 4 height 4
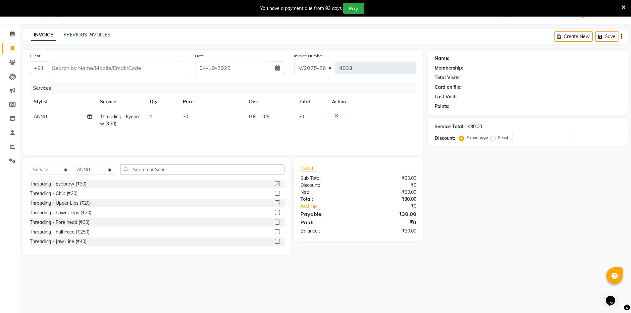
checkbox input "false"
click at [275, 202] on label at bounding box center [277, 202] width 5 height 5
click at [275, 202] on input "checkbox" at bounding box center [277, 203] width 4 height 4
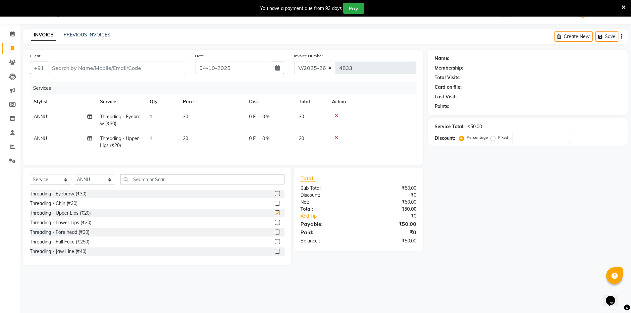
checkbox input "false"
click at [84, 69] on input "Client" at bounding box center [116, 68] width 137 height 13
type input "8"
type input "0"
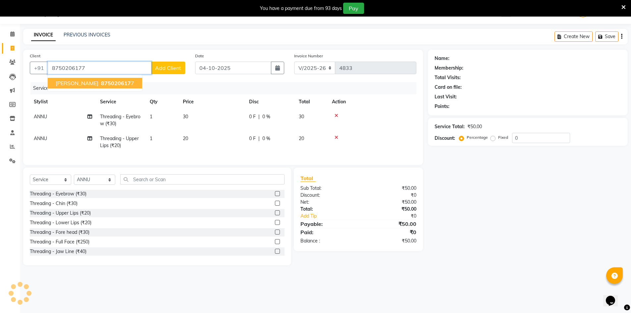
type input "8750206177"
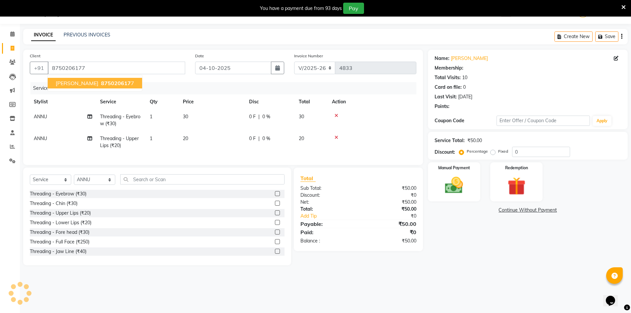
select select "1: Object"
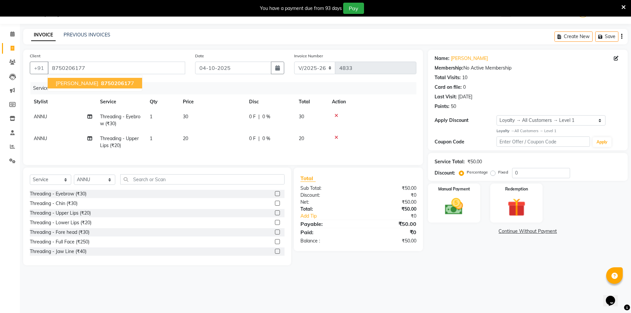
drag, startPoint x: 76, startPoint y: 81, endPoint x: 79, endPoint y: 81, distance: 3.4
click at [77, 82] on span "[PERSON_NAME]" at bounding box center [77, 83] width 43 height 7
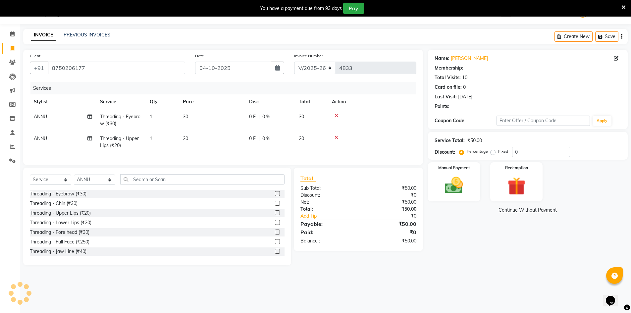
select select "1: Object"
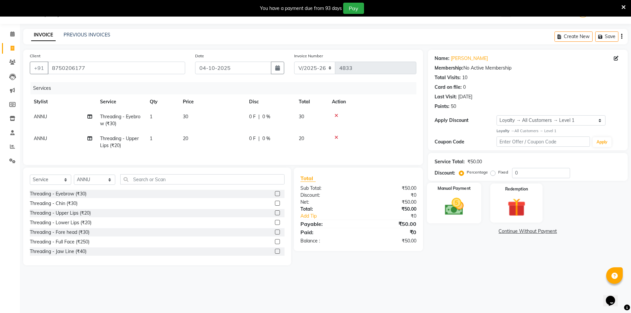
click at [459, 219] on div "Manual Payment" at bounding box center [453, 202] width 55 height 41
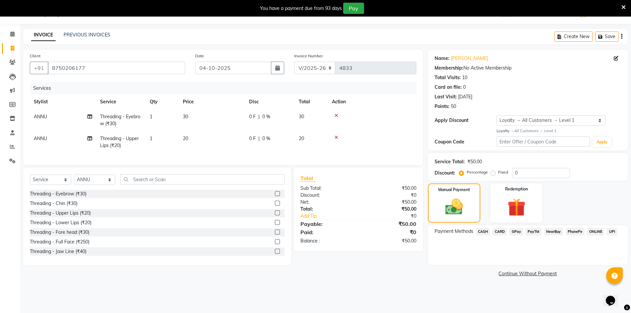
click at [513, 230] on span "GPay" at bounding box center [516, 232] width 14 height 8
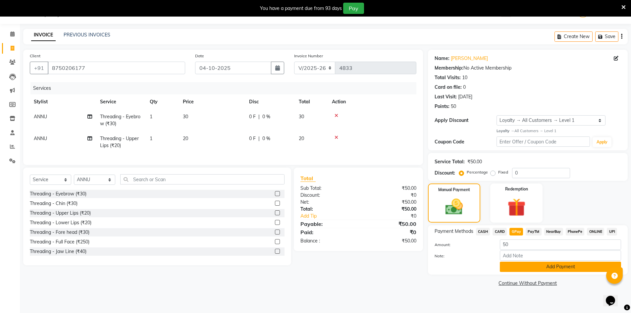
click at [539, 270] on button "Add Payment" at bounding box center [559, 266] width 121 height 10
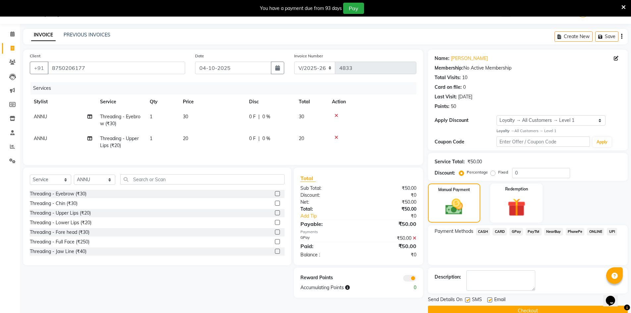
click at [549, 309] on button "Checkout" at bounding box center [528, 310] width 200 height 10
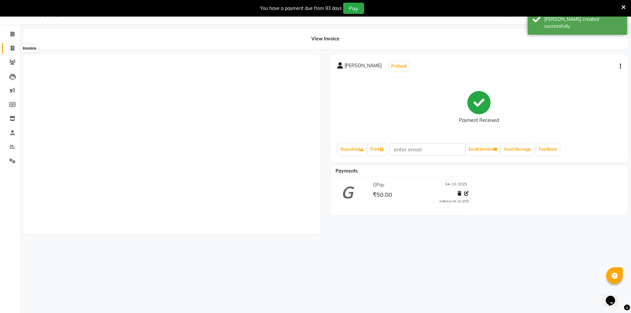
click at [13, 49] on icon at bounding box center [13, 48] width 4 height 5
select select "service"
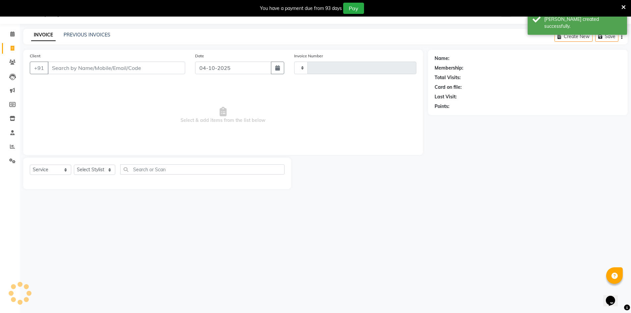
type input "4834"
select select "640"
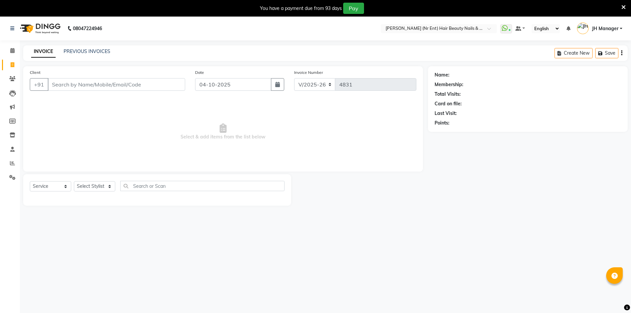
select select "640"
select select "service"
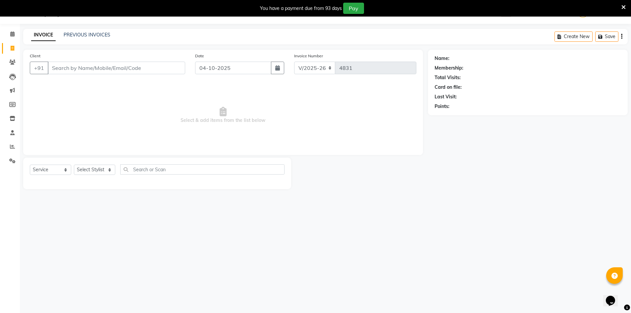
scroll to position [17, 0]
type input "7510077833"
select select "2: Object"
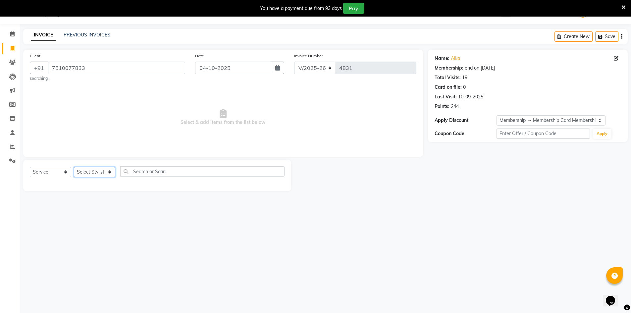
click at [82, 170] on select "Select Stylist ADNAN ADVANCE ANJALI ANNU B-WAX JH Manager MEMBERSHIP [PERSON_NA…" at bounding box center [94, 172] width 41 height 10
select select "9210"
click at [74, 167] on select "Select Stylist ADNAN ADVANCE ANJALI ANNU B-WAX JH Manager MEMBERSHIP [PERSON_NA…" at bounding box center [94, 172] width 41 height 10
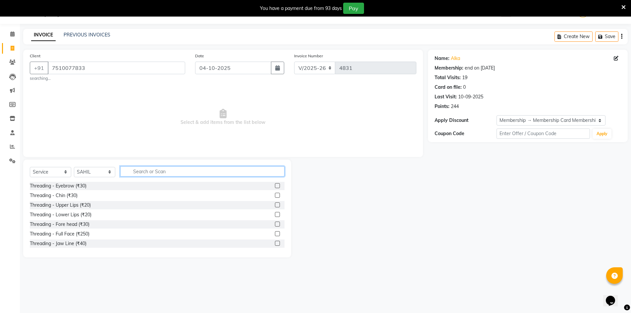
click at [199, 167] on input "text" at bounding box center [202, 171] width 164 height 10
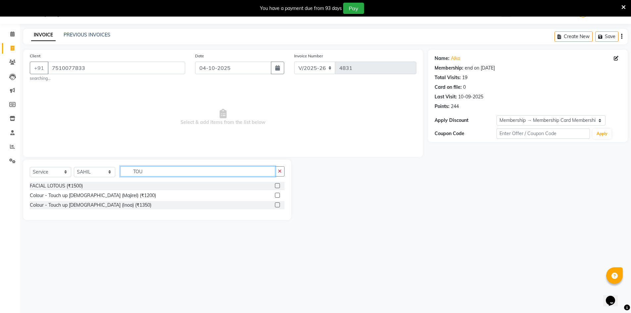
type input "TOU"
click at [277, 194] on label at bounding box center [277, 195] width 5 height 5
click at [277, 194] on input "checkbox" at bounding box center [277, 195] width 4 height 4
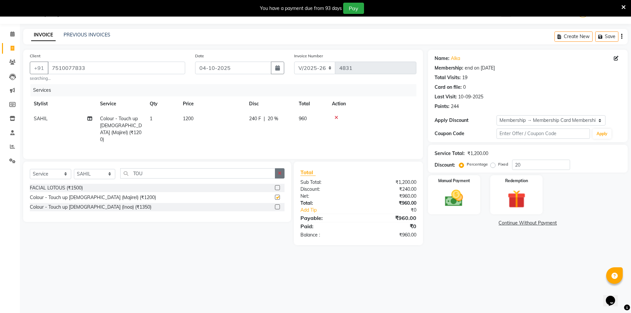
checkbox input "false"
click at [277, 174] on button "button" at bounding box center [280, 173] width 10 height 10
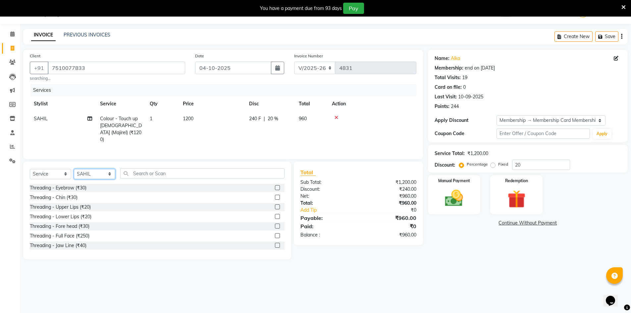
click at [95, 171] on select "Select Stylist ADNAN ADVANCE ANJALI ANNU B-WAX JH Manager MEMBERSHIP [PERSON_NA…" at bounding box center [94, 174] width 41 height 10
select select "85504"
click at [74, 169] on select "Select Stylist ADNAN ADVANCE ANJALI ANNU B-WAX JH Manager MEMBERSHIP [PERSON_NA…" at bounding box center [94, 174] width 41 height 10
click at [181, 177] on div "Select Service Product Membership Package Voucher Prepaid Gift Card Select Styl…" at bounding box center [157, 176] width 255 height 16
click at [183, 168] on input "text" at bounding box center [202, 173] width 164 height 10
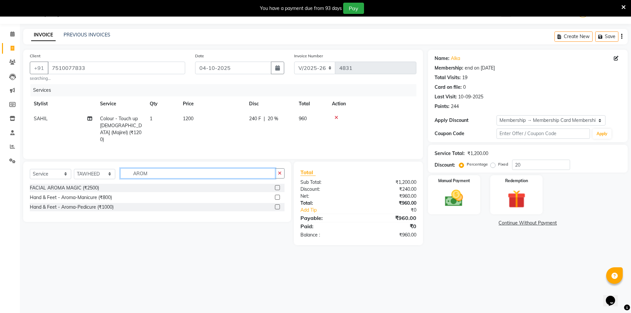
type input "AROM"
click at [277, 205] on label at bounding box center [277, 206] width 5 height 5
click at [277, 205] on input "checkbox" at bounding box center [277, 207] width 4 height 4
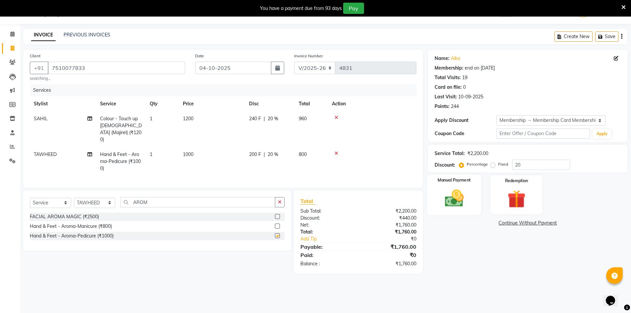
checkbox input "false"
click at [336, 117] on icon at bounding box center [336, 117] width 4 height 5
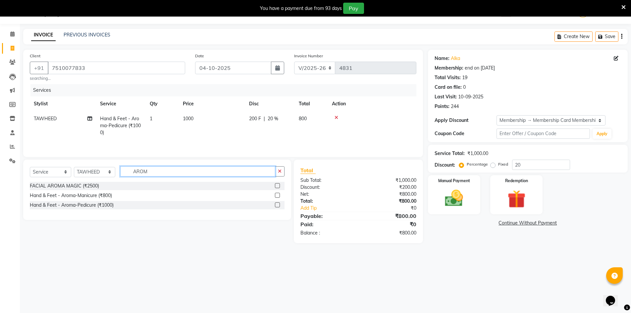
click at [154, 170] on input "AROM" at bounding box center [197, 171] width 155 height 10
click at [100, 175] on select "Select Stylist ADNAN ADVANCE ANJALI ANNU B-WAX JH Manager MEMBERSHIP [PERSON_NA…" at bounding box center [94, 172] width 41 height 10
select select "9210"
click at [74, 167] on select "Select Stylist ADNAN ADVANCE ANJALI ANNU B-WAX JH Manager MEMBERSHIP [PERSON_NA…" at bounding box center [94, 172] width 41 height 10
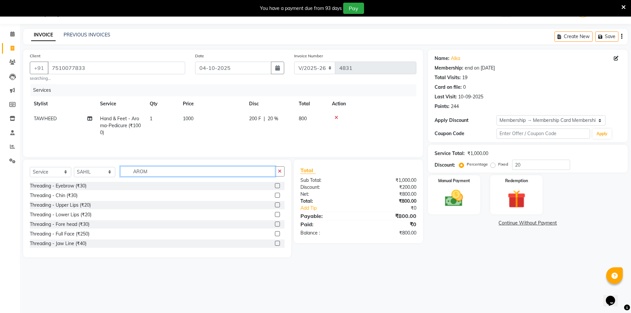
drag, startPoint x: 154, startPoint y: 172, endPoint x: 115, endPoint y: 175, distance: 39.2
click at [115, 175] on div "Select Service Product Membership Package Voucher Prepaid Gift Card Select Styl…" at bounding box center [157, 174] width 255 height 16
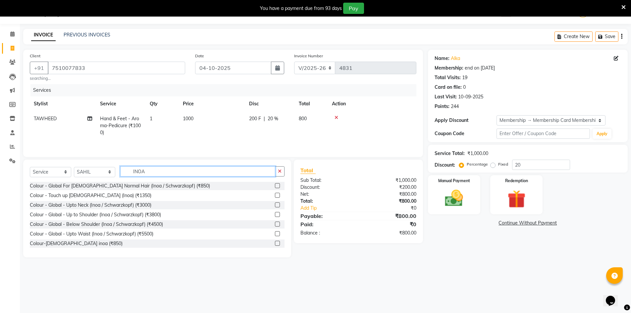
type input "INOA"
click at [275, 195] on label at bounding box center [277, 195] width 5 height 5
click at [275, 195] on input "checkbox" at bounding box center [277, 195] width 4 height 4
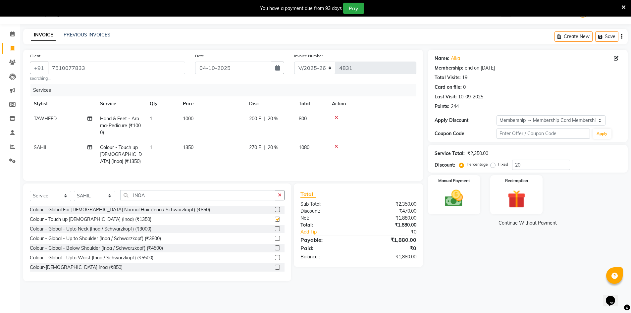
checkbox input "false"
click at [102, 197] on select "Select Stylist ADNAN ADVANCE ANJALI ANNU B-WAX JH Manager MEMBERSHIP [PERSON_NA…" at bounding box center [94, 196] width 41 height 10
select select "9207"
click at [74, 195] on select "Select Stylist ADNAN ADVANCE ANJALI ANNU B-WAX JH Manager MEMBERSHIP [PERSON_NA…" at bounding box center [94, 196] width 41 height 10
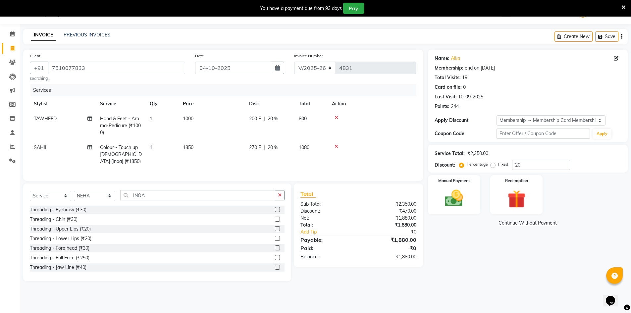
click at [164, 206] on div "Select Service Product Membership Package Voucher Prepaid Gift Card Select Styl…" at bounding box center [157, 198] width 255 height 16
click at [280, 197] on icon "button" at bounding box center [280, 195] width 4 height 5
drag, startPoint x: 274, startPoint y: 213, endPoint x: 274, endPoint y: 221, distance: 8.0
click at [275, 212] on label at bounding box center [277, 209] width 5 height 5
click at [275, 212] on input "checkbox" at bounding box center [277, 210] width 4 height 4
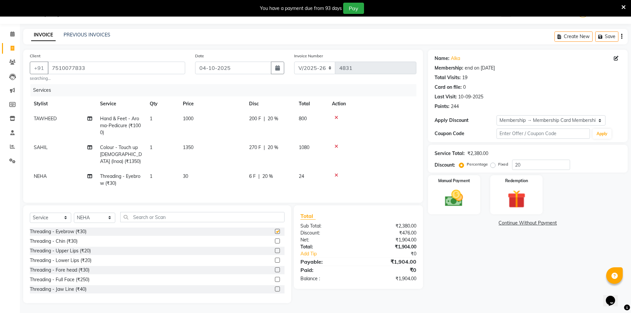
checkbox input "false"
drag, startPoint x: 272, startPoint y: 273, endPoint x: 274, endPoint y: 270, distance: 4.2
click at [275, 272] on label at bounding box center [277, 269] width 5 height 5
click at [275, 272] on input "checkbox" at bounding box center [277, 270] width 4 height 4
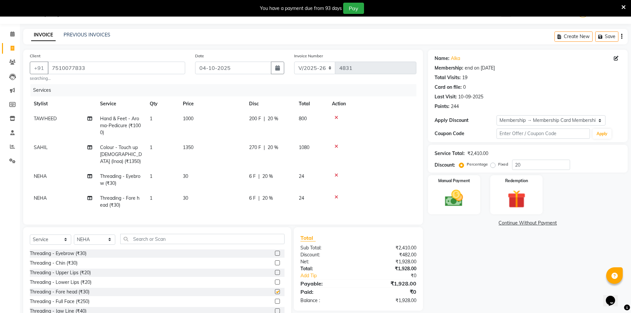
checkbox input "false"
click at [277, 242] on input "text" at bounding box center [202, 239] width 164 height 10
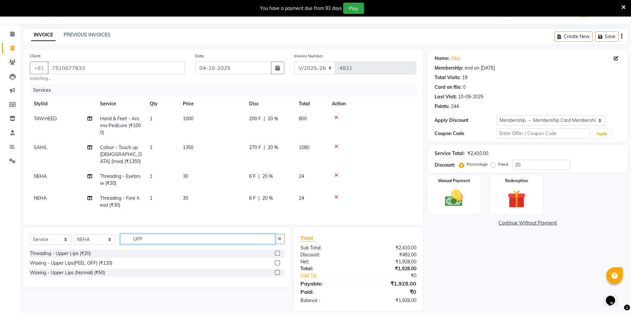
type input "UPP"
click at [278, 265] on label at bounding box center [277, 262] width 5 height 5
click at [278, 265] on input "checkbox" at bounding box center [277, 263] width 4 height 4
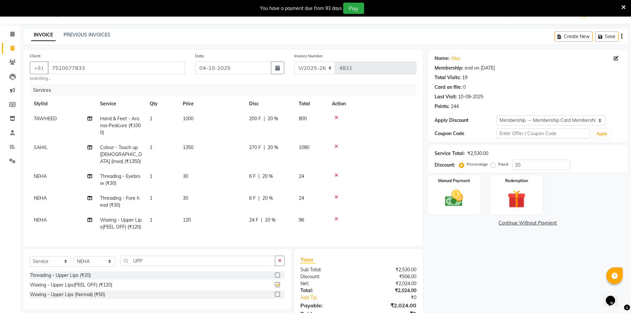
checkbox input "false"
click at [279, 263] on icon "button" at bounding box center [280, 260] width 4 height 5
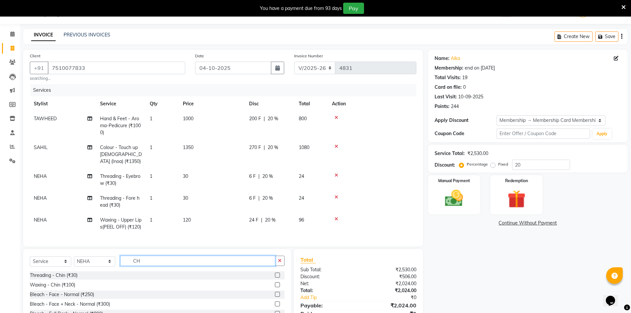
type input "CH"
click at [275, 287] on label at bounding box center [277, 284] width 5 height 5
click at [275, 287] on input "checkbox" at bounding box center [277, 285] width 4 height 4
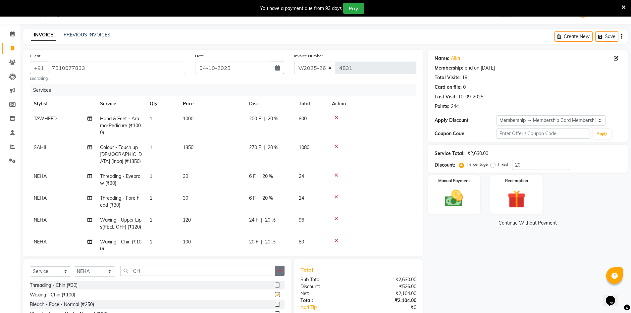
checkbox input "false"
click at [282, 271] on button "button" at bounding box center [280, 270] width 10 height 10
type input "LOCK"
drag, startPoint x: 278, startPoint y: 295, endPoint x: 285, endPoint y: 286, distance: 10.8
click at [279, 295] on label at bounding box center [277, 294] width 5 height 5
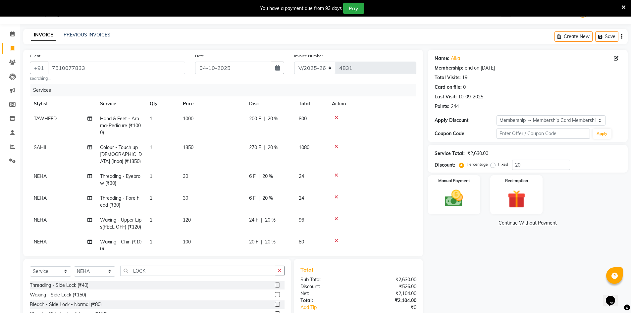
click at [279, 295] on input "checkbox" at bounding box center [277, 295] width 4 height 4
checkbox input "false"
click at [281, 271] on icon "button" at bounding box center [280, 270] width 4 height 5
type input "FULL"
click at [275, 295] on label at bounding box center [277, 294] width 5 height 5
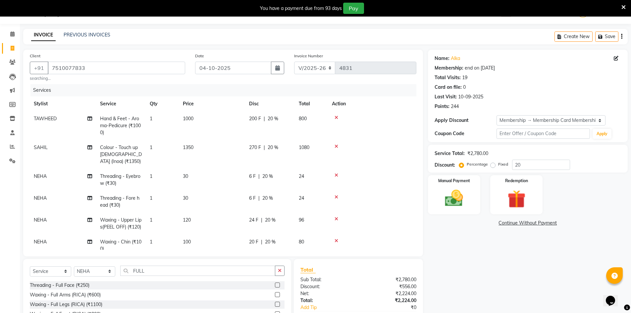
click at [275, 295] on input "checkbox" at bounding box center [277, 295] width 4 height 4
checkbox input "false"
click at [283, 268] on button "button" at bounding box center [280, 270] width 10 height 10
type input "UND"
drag, startPoint x: 272, startPoint y: 294, endPoint x: 280, endPoint y: 287, distance: 9.9
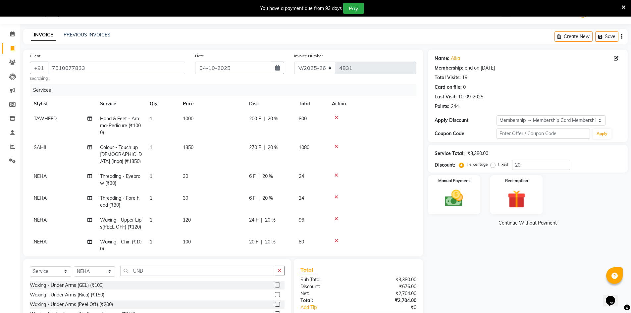
click at [275, 294] on label at bounding box center [277, 294] width 5 height 5
click at [275, 294] on input "checkbox" at bounding box center [277, 295] width 4 height 4
checkbox input "false"
click at [281, 269] on icon "button" at bounding box center [280, 270] width 4 height 5
type input "HALF"
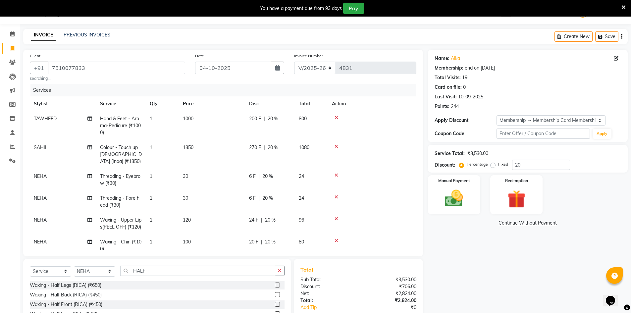
click at [275, 284] on label at bounding box center [277, 284] width 5 height 5
click at [275, 284] on input "checkbox" at bounding box center [277, 285] width 4 height 4
checkbox input "false"
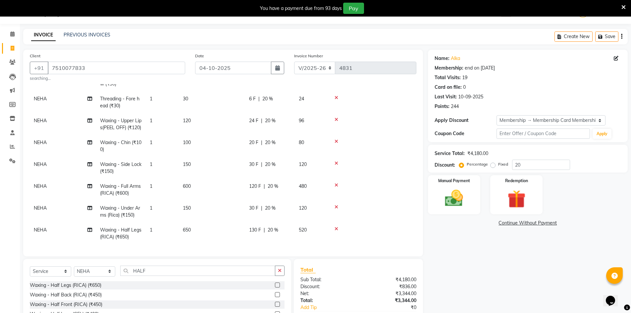
scroll to position [111, 0]
click at [281, 266] on button "button" at bounding box center [280, 270] width 10 height 10
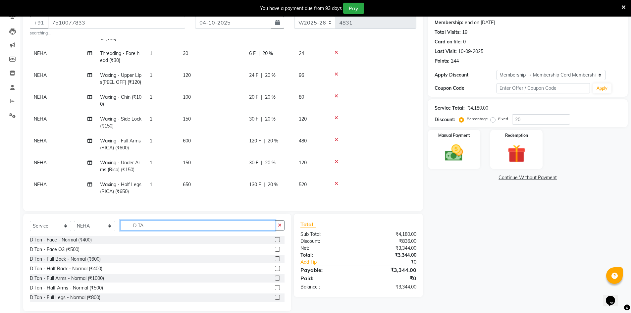
scroll to position [70, 0]
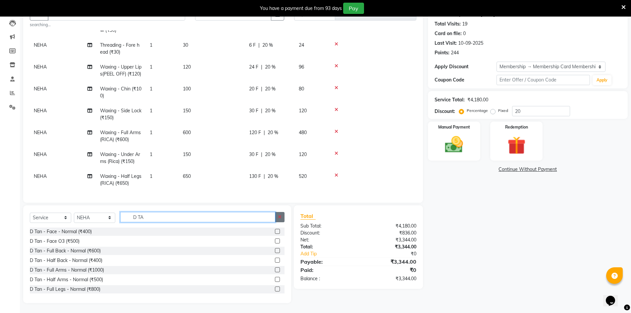
type input "D TA"
click at [281, 215] on icon "button" at bounding box center [280, 216] width 4 height 5
type input "KANP"
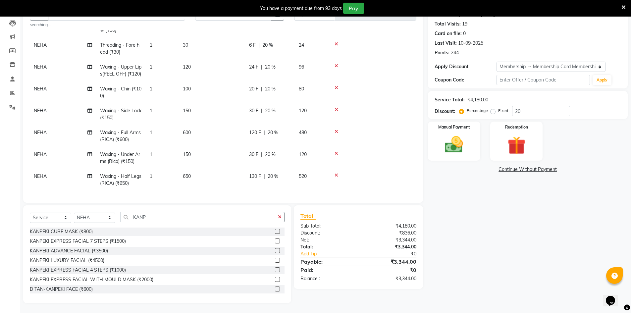
click at [275, 289] on label at bounding box center [277, 288] width 5 height 5
click at [275, 289] on input "checkbox" at bounding box center [277, 289] width 4 height 4
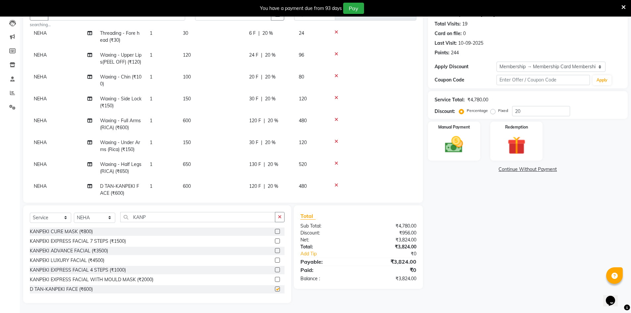
checkbox input "false"
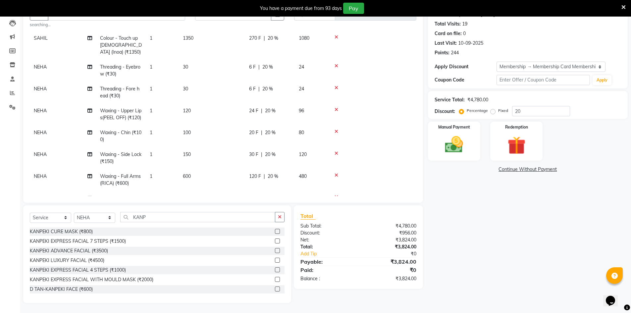
scroll to position [55, 0]
click at [472, 147] on div "Manual Payment" at bounding box center [453, 141] width 55 height 41
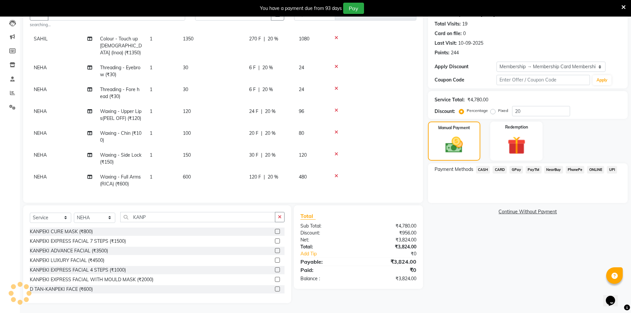
click at [522, 172] on span "GPay" at bounding box center [516, 170] width 14 height 8
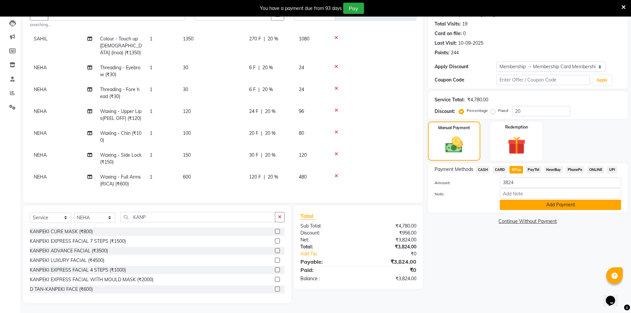
click at [518, 207] on button "Add Payment" at bounding box center [559, 205] width 121 height 10
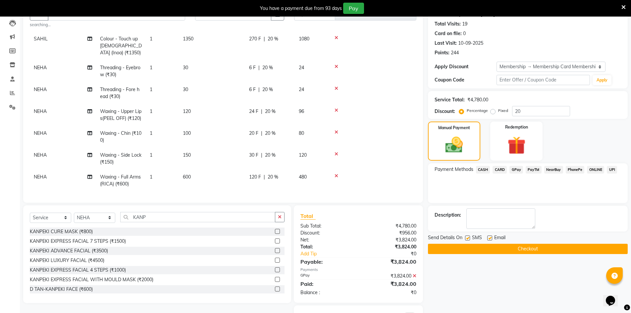
click at [528, 249] on button "Checkout" at bounding box center [528, 249] width 200 height 10
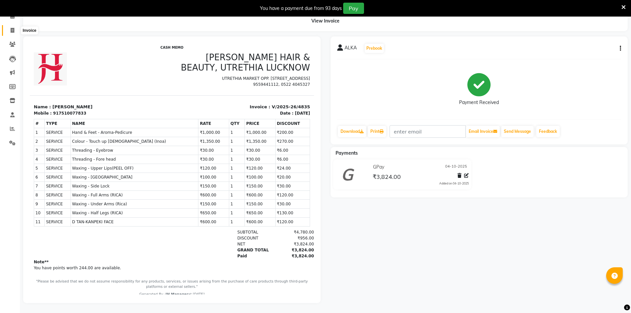
click at [17, 27] on span at bounding box center [13, 31] width 12 height 8
select select "service"
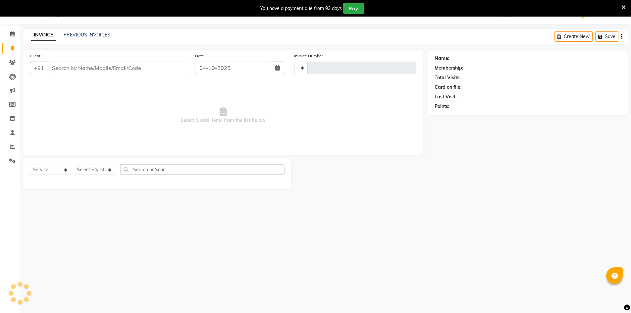
type input "4837"
select select "640"
click at [91, 71] on input "Client" at bounding box center [116, 68] width 137 height 13
click at [72, 67] on input "8528430735" at bounding box center [100, 68] width 104 height 13
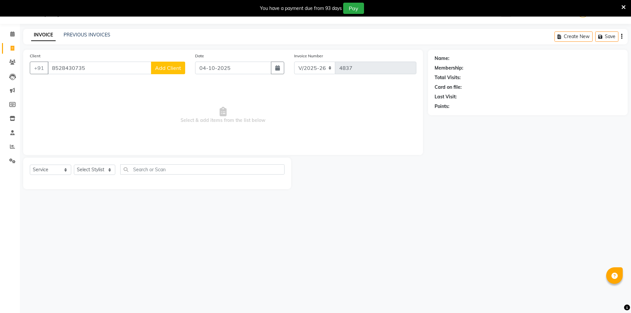
drag, startPoint x: 137, startPoint y: 68, endPoint x: 18, endPoint y: 76, distance: 118.8
click at [18, 76] on div "Client +91 8528430735 Add Client Date 04-10-2025 Invoice Number V/2025 V/2025-2…" at bounding box center [222, 119] width 409 height 139
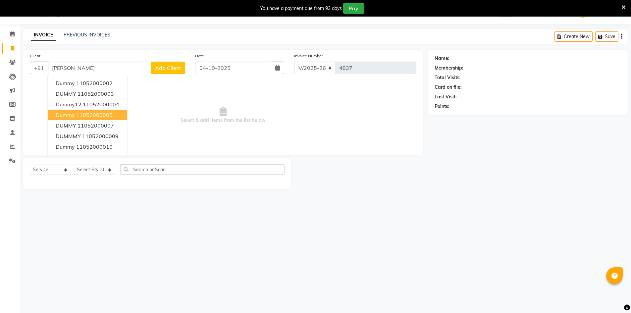
click at [113, 117] on button "dummy 11052000005" at bounding box center [87, 115] width 79 height 11
type input "11052000005"
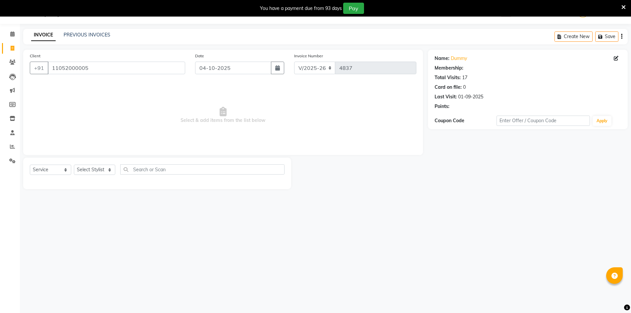
select select "1: Object"
click at [104, 69] on input "11052000005" at bounding box center [116, 68] width 137 height 13
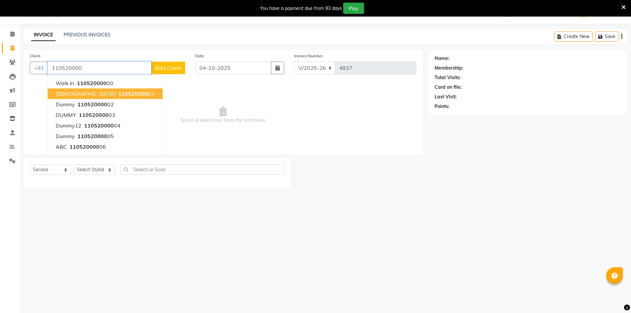
click at [118, 93] on span "110520000" at bounding box center [133, 93] width 30 height 7
type input "11052000001"
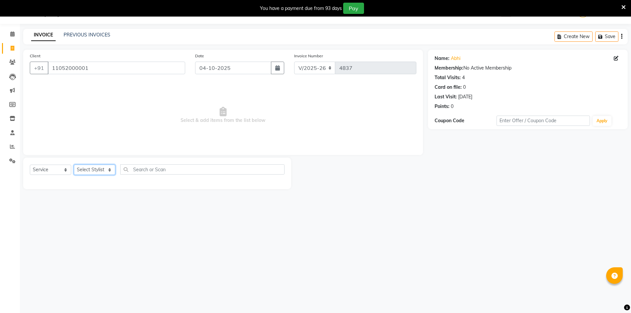
click at [93, 170] on select "Select Stylist ADNAN ADVANCE ANJALI ANNU B-WAX JH Manager MEMBERSHIP [PERSON_NA…" at bounding box center [94, 169] width 41 height 10
click at [102, 171] on select "Select Stylist ADNAN ADVANCE ANJALI ANNU B-WAX JH Manager MEMBERSHIP [PERSON_NA…" at bounding box center [94, 169] width 41 height 10
select select "48593"
click at [74, 164] on select "Select Stylist ADNAN ADVANCE ANJALI ANNU B-WAX JH Manager MEMBERSHIP [PERSON_NA…" at bounding box center [94, 169] width 41 height 10
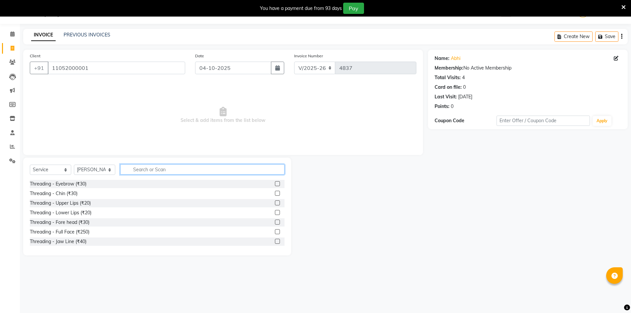
click at [156, 169] on input "text" at bounding box center [202, 169] width 164 height 10
type input "HAI"
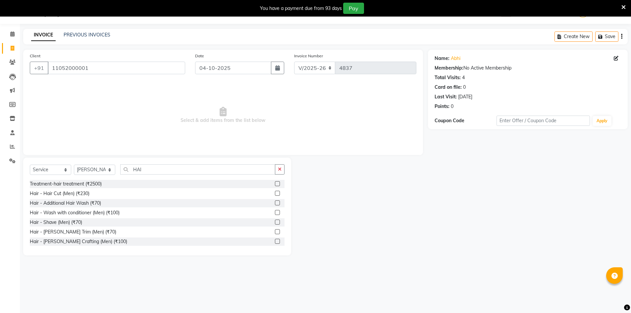
click at [275, 195] on label at bounding box center [277, 193] width 5 height 5
click at [275, 195] on input "checkbox" at bounding box center [277, 193] width 4 height 4
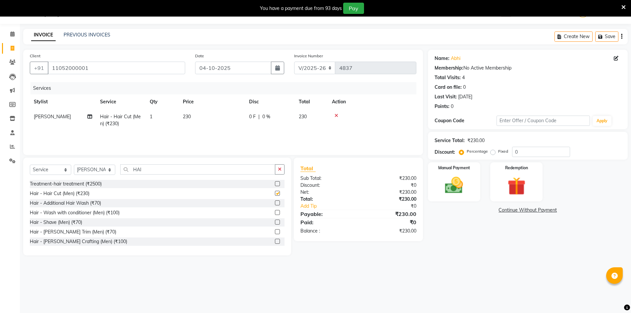
checkbox input "false"
drag, startPoint x: 161, startPoint y: 169, endPoint x: 64, endPoint y: 177, distance: 97.3
click at [64, 177] on div "Select Service Product Membership Package Voucher Prepaid Gift Card Select Styl…" at bounding box center [157, 172] width 255 height 16
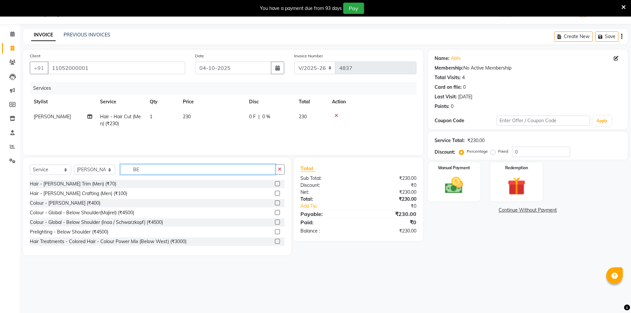
type input "BE"
click at [275, 180] on div at bounding box center [280, 184] width 10 height 8
click at [275, 185] on label at bounding box center [277, 183] width 5 height 5
click at [275, 185] on input "checkbox" at bounding box center [277, 184] width 4 height 4
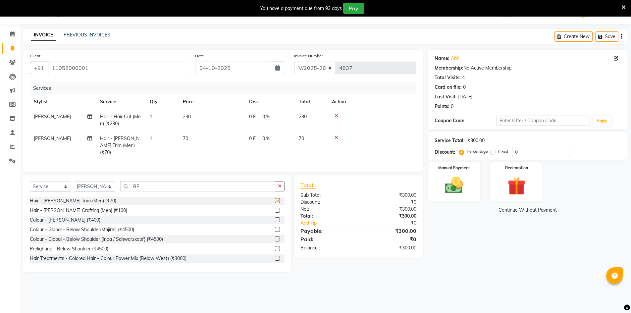
checkbox input "false"
click at [440, 181] on img at bounding box center [454, 185] width 30 height 22
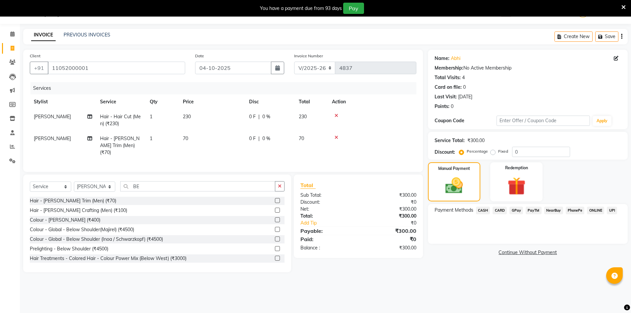
click at [515, 209] on span "GPay" at bounding box center [516, 211] width 14 height 8
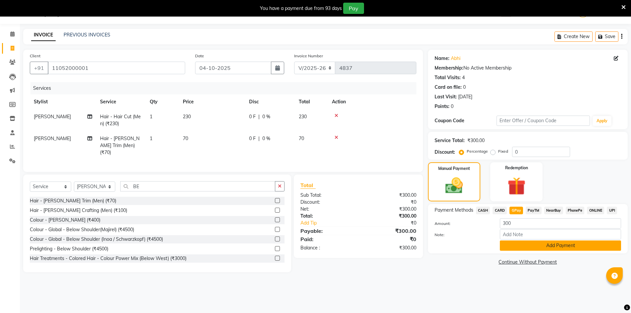
click at [538, 245] on button "Add Payment" at bounding box center [559, 245] width 121 height 10
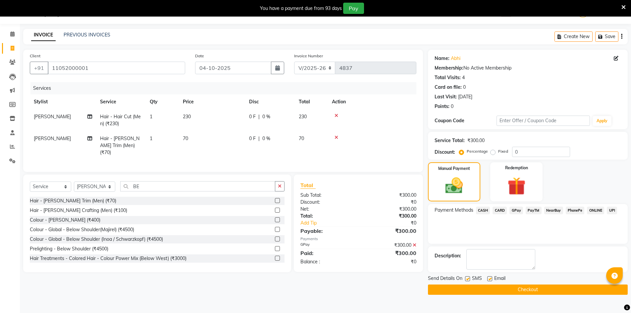
click at [531, 292] on button "Checkout" at bounding box center [528, 289] width 200 height 10
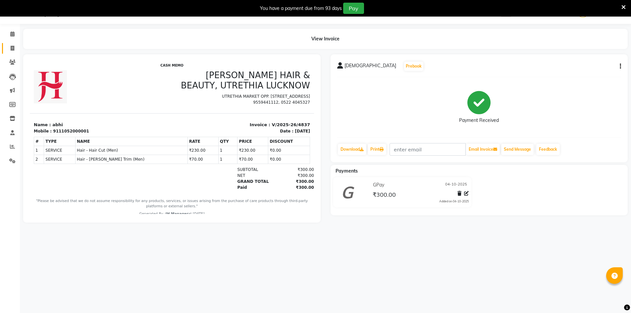
click at [13, 53] on link "Invoice" at bounding box center [10, 48] width 16 height 11
select select "640"
select select "service"
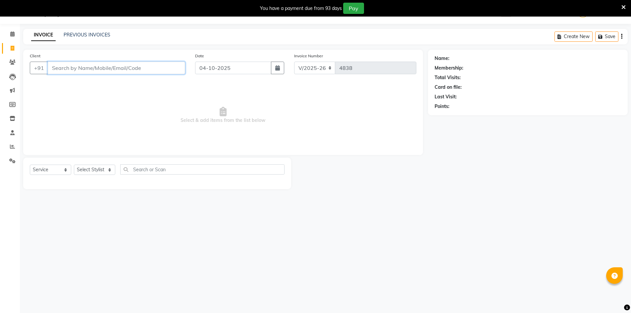
click at [75, 63] on input "Client" at bounding box center [116, 68] width 137 height 13
click at [62, 66] on input "Client" at bounding box center [116, 68] width 137 height 13
click at [108, 65] on input "79856582" at bounding box center [100, 68] width 104 height 13
click at [61, 69] on input "798565215" at bounding box center [100, 68] width 104 height 13
drag, startPoint x: 89, startPoint y: 68, endPoint x: 29, endPoint y: 65, distance: 60.6
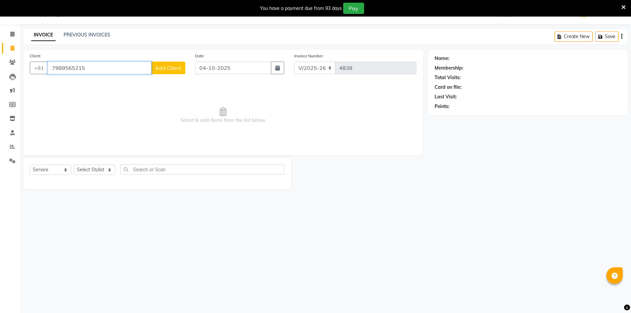
click at [28, 67] on div "Client +91 7989565215 Add Client" at bounding box center [107, 65] width 165 height 27
click at [95, 172] on select "Select Stylist ADNAN ADVANCE ANJALI ANNU B-WAX JH Manager MEMBERSHIP [PERSON_NA…" at bounding box center [94, 169] width 41 height 10
click at [128, 110] on span "Select & add items from the list below" at bounding box center [223, 115] width 386 height 66
click at [94, 68] on input "7989565215" at bounding box center [100, 68] width 104 height 13
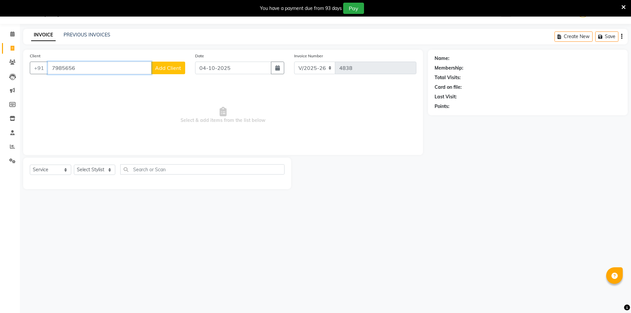
drag, startPoint x: 94, startPoint y: 68, endPoint x: 0, endPoint y: 62, distance: 94.2
click at [0, 62] on app-home "08047224946 Select Location × Jawed Habib (Nr Ent) Hair Beauty Nails & Makeup S…" at bounding box center [315, 99] width 631 height 199
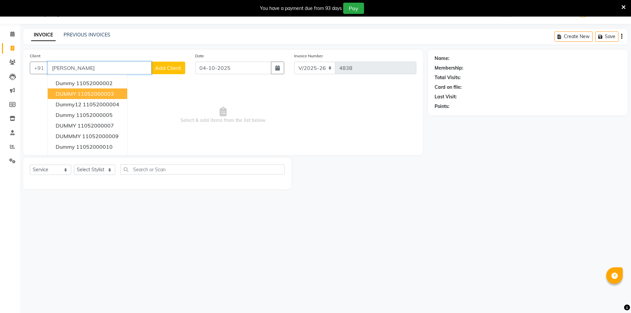
click at [68, 91] on span "DUMMY" at bounding box center [66, 93] width 21 height 7
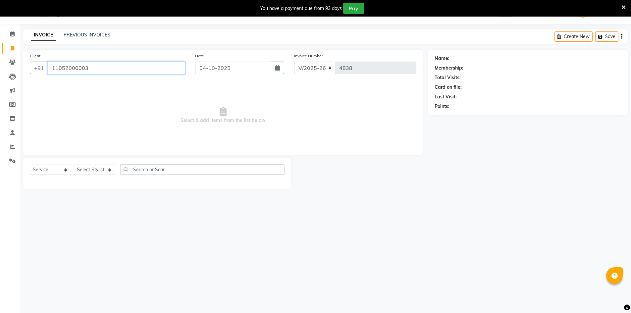
type input "11052000003"
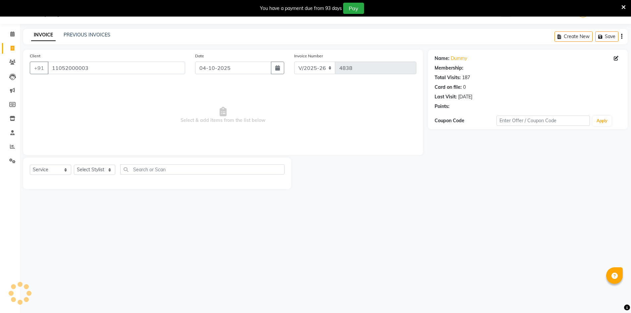
select select "1: Object"
click at [90, 172] on select "Select Stylist ADNAN ADVANCE ANJALI ANNU B-WAX JH Manager MEMBERSHIP [PERSON_NA…" at bounding box center [94, 169] width 41 height 10
select select "9206"
click at [74, 164] on select "Select Stylist ADNAN ADVANCE ANJALI ANNU B-WAX JH Manager MEMBERSHIP [PERSON_NA…" at bounding box center [94, 169] width 41 height 10
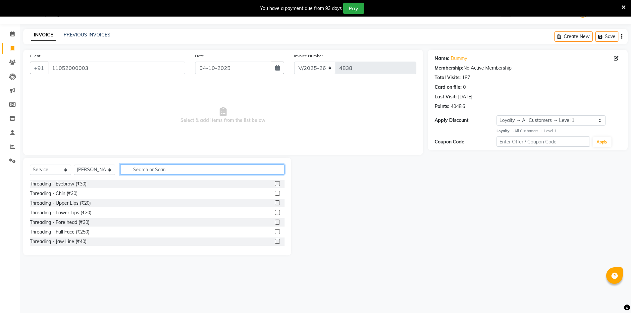
click at [166, 172] on input "text" at bounding box center [202, 169] width 164 height 10
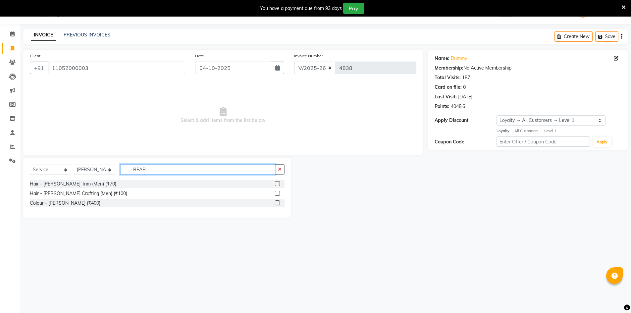
type input "BEAR"
click at [278, 185] on label at bounding box center [277, 183] width 5 height 5
click at [278, 185] on input "checkbox" at bounding box center [277, 184] width 4 height 4
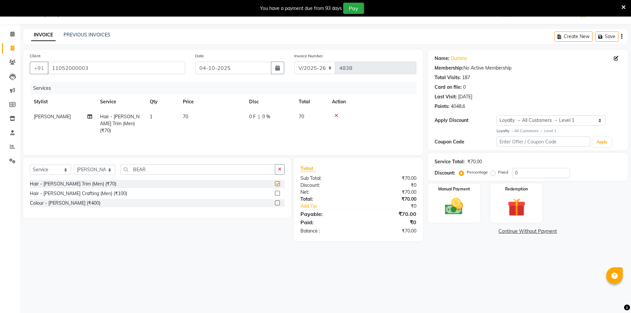
checkbox input "false"
click at [469, 217] on img at bounding box center [454, 207] width 30 height 22
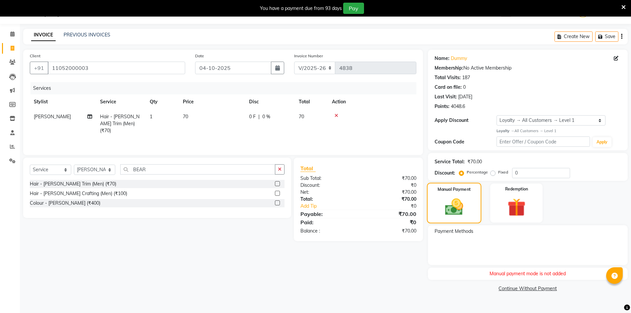
click at [450, 200] on img at bounding box center [453, 206] width 29 height 21
click at [519, 171] on input "0" at bounding box center [541, 173] width 58 height 10
click at [231, 196] on div "Hair - [PERSON_NAME] Crafting (Men) (₹100)" at bounding box center [157, 193] width 255 height 8
click at [105, 71] on input "11052000003" at bounding box center [116, 68] width 137 height 13
click at [510, 275] on div "Manual payment mode is not added" at bounding box center [528, 273] width 200 height 12
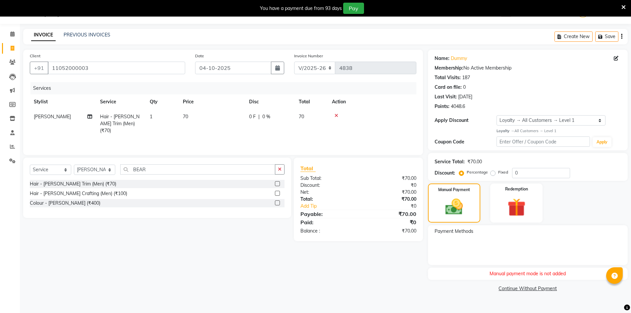
click at [546, 274] on div "Manual payment mode is not added" at bounding box center [528, 273] width 200 height 12
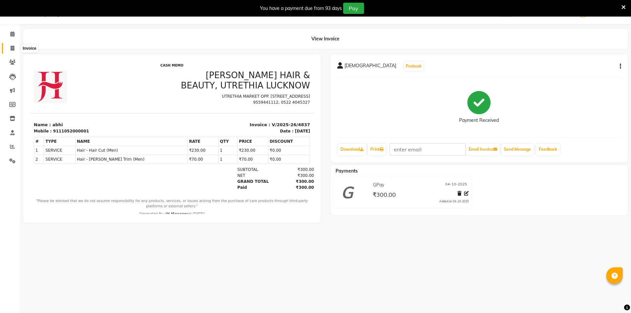
drag, startPoint x: 13, startPoint y: 48, endPoint x: 22, endPoint y: 49, distance: 9.0
click at [13, 48] on icon at bounding box center [13, 48] width 4 height 5
select select "service"
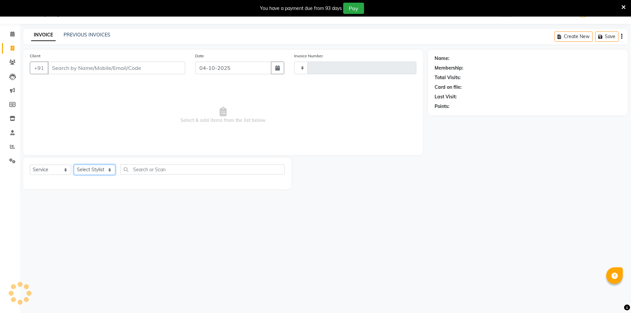
click at [98, 168] on select "Select Stylist" at bounding box center [94, 169] width 41 height 10
type input "4838"
select select "640"
click at [98, 168] on select "Select Stylist ADNAN ADVANCE ANJALI ANNU B-WAX JH Manager MEMBERSHIP [PERSON_NA…" at bounding box center [94, 169] width 41 height 10
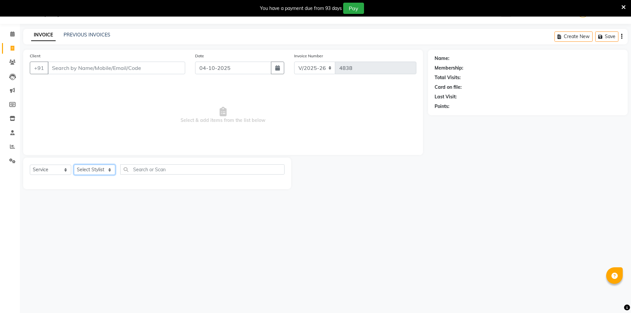
click at [99, 169] on select "Select Stylist ADNAN ADVANCE ANJALI ANNU B-WAX JH Manager MEMBERSHIP [PERSON_NA…" at bounding box center [94, 169] width 41 height 10
click at [99, 171] on select "Select Stylist ADNAN ADVANCE ANJALI ANNU B-WAX JH Manager MEMBERSHIP [PERSON_NA…" at bounding box center [94, 169] width 41 height 10
select select "79427"
click at [74, 164] on select "Select Stylist ADNAN ADVANCE ANJALI ANNU B-WAX JH Manager MEMBERSHIP [PERSON_NA…" at bounding box center [94, 169] width 41 height 10
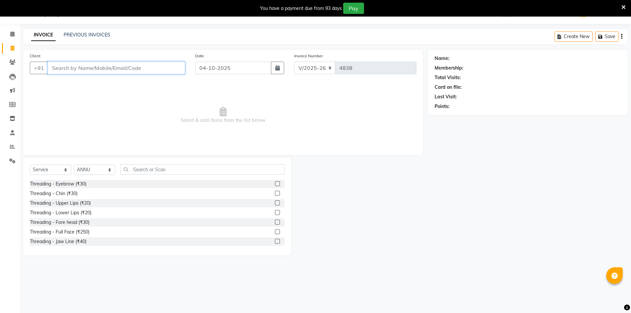
click at [108, 65] on input "Client" at bounding box center [116, 68] width 137 height 13
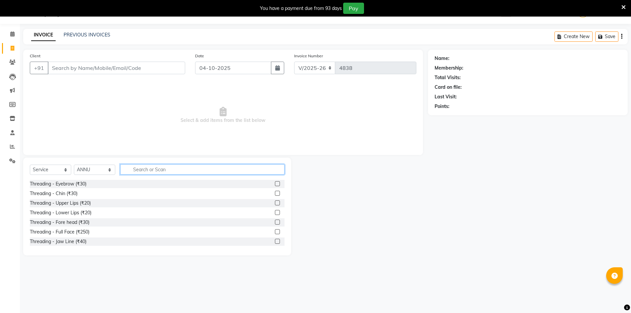
click at [139, 172] on input "text" at bounding box center [202, 169] width 164 height 10
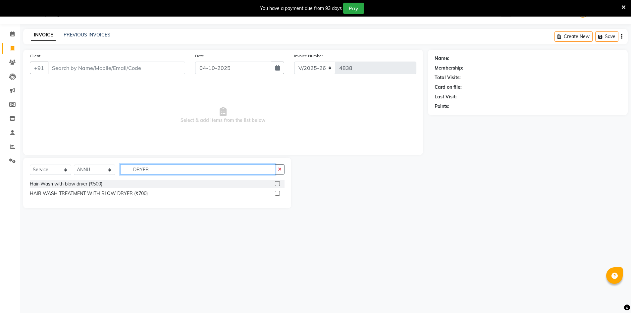
type input "DRYER"
click at [278, 184] on label at bounding box center [277, 183] width 5 height 5
click at [278, 184] on input "checkbox" at bounding box center [277, 184] width 4 height 4
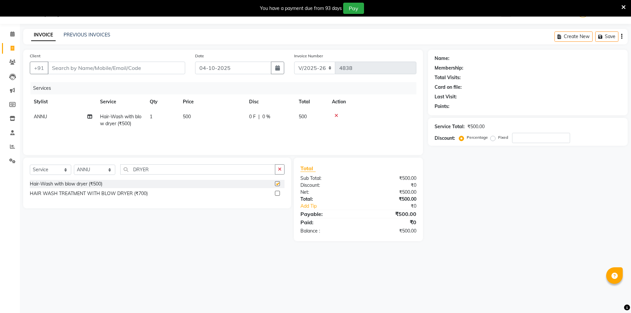
checkbox input "false"
click at [119, 69] on input "Client" at bounding box center [116, 68] width 137 height 13
drag, startPoint x: 156, startPoint y: 168, endPoint x: 80, endPoint y: 161, distance: 76.8
click at [80, 161] on div "Select Service Product Membership Package Voucher Prepaid Gift Card Select Styl…" at bounding box center [157, 183] width 268 height 51
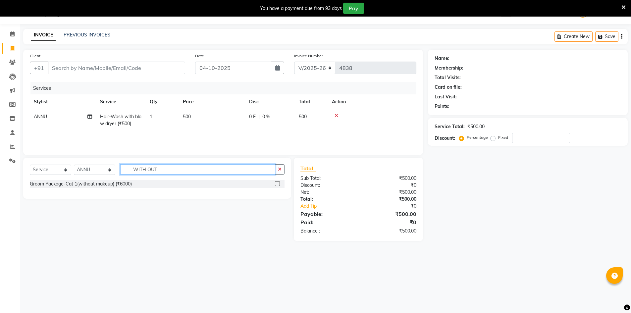
drag, startPoint x: 180, startPoint y: 165, endPoint x: 69, endPoint y: 138, distance: 114.2
click at [69, 138] on div "Client +91 Date 04-10-2025 Invoice Number V/2025 V/2025-26 4838 Services Stylis…" at bounding box center [222, 145] width 409 height 191
click at [166, 171] on input "DRYE" at bounding box center [197, 169] width 155 height 10
drag, startPoint x: 166, startPoint y: 170, endPoint x: 110, endPoint y: 157, distance: 58.3
click at [110, 157] on div "Client +91 Date 04-10-2025 Invoice Number V/2025 V/2025-26 4838 Services Stylis…" at bounding box center [222, 145] width 409 height 191
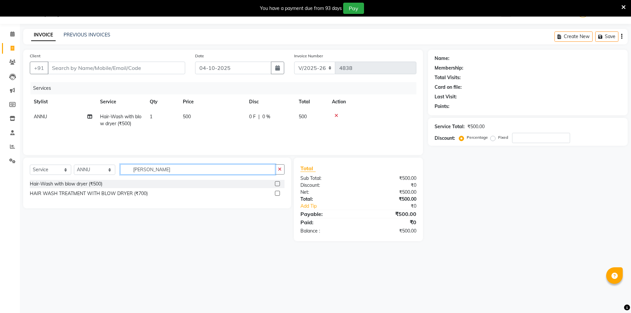
type input "DRYE"
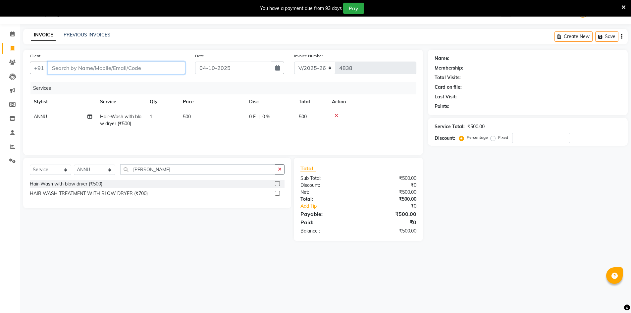
click at [70, 67] on input "Client" at bounding box center [116, 68] width 137 height 13
type input "8"
type input "0"
click at [102, 85] on button "uma 87958282 89" at bounding box center [80, 83] width 64 height 11
type input "8795828289"
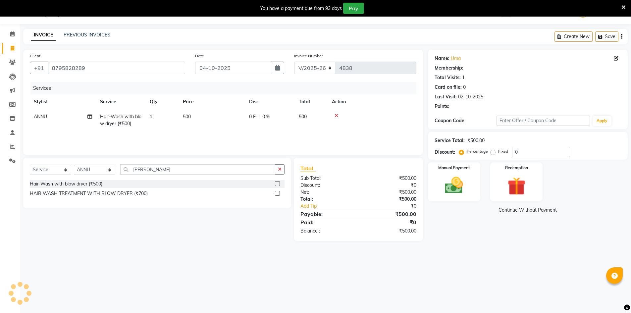
select select "1: Object"
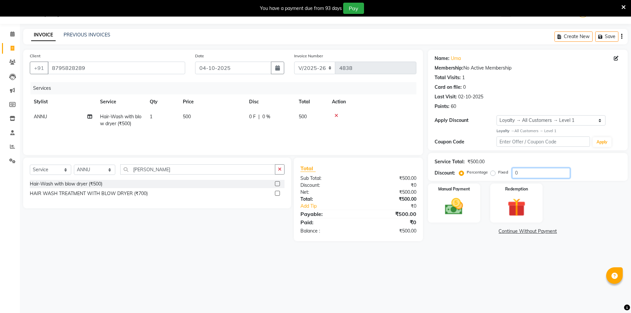
click at [526, 173] on input "0" at bounding box center [541, 173] width 58 height 10
click at [153, 169] on input "DRYE" at bounding box center [197, 169] width 155 height 10
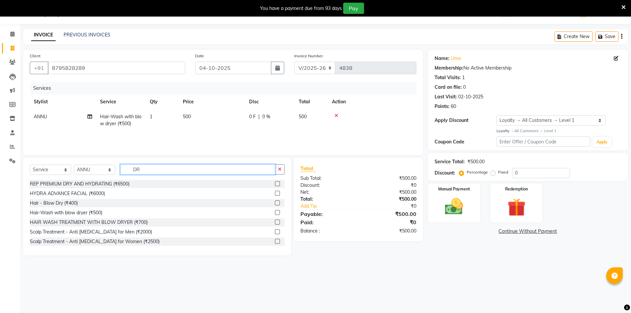
type input "D"
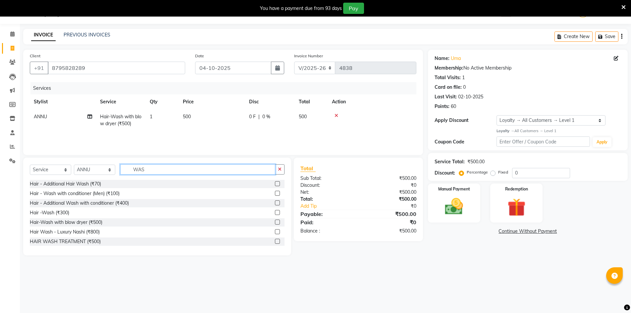
click at [174, 169] on input "WAS" at bounding box center [197, 169] width 155 height 10
drag, startPoint x: 174, startPoint y: 169, endPoint x: 128, endPoint y: 170, distance: 46.0
click at [128, 170] on input "WAS" at bounding box center [197, 169] width 155 height 10
type input "WAS"
click at [304, 116] on span "500" at bounding box center [303, 117] width 8 height 6
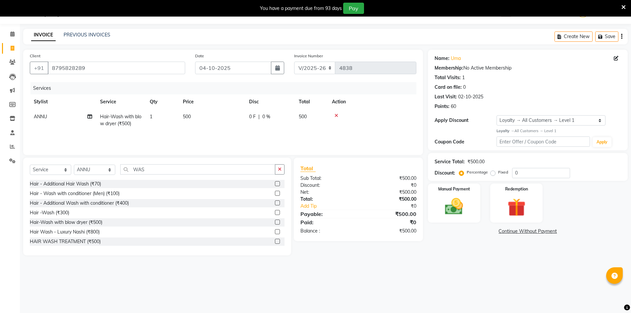
select select "79427"
click at [228, 119] on input "500" at bounding box center [243, 118] width 58 height 10
type input "5"
type input "400"
click at [168, 170] on input "WAS" at bounding box center [197, 169] width 155 height 10
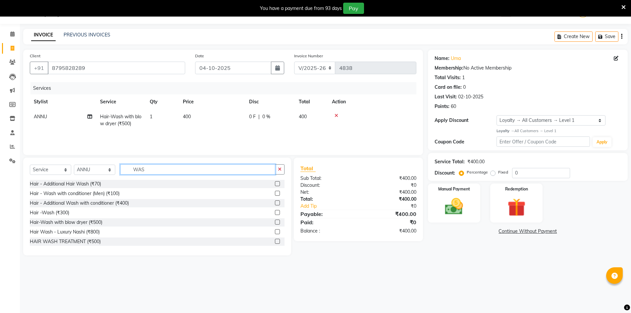
click at [168, 170] on input "WAS" at bounding box center [197, 169] width 155 height 10
drag, startPoint x: 285, startPoint y: 164, endPoint x: 279, endPoint y: 171, distance: 8.9
click at [284, 164] on div "Select Service Product Membership Package Voucher Prepaid Gift Card Select Styl…" at bounding box center [157, 207] width 268 height 98
click at [276, 169] on button "button" at bounding box center [280, 169] width 10 height 10
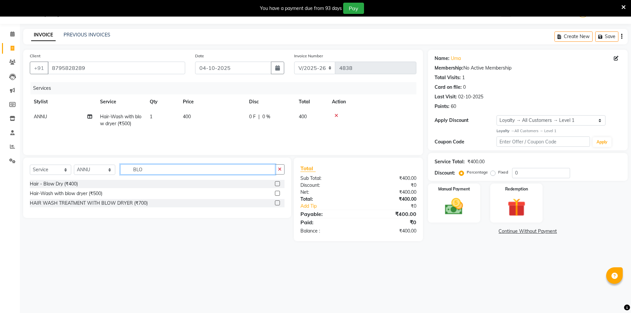
type input "BLO"
click at [278, 184] on label at bounding box center [277, 183] width 5 height 5
click at [278, 184] on input "checkbox" at bounding box center [277, 184] width 4 height 4
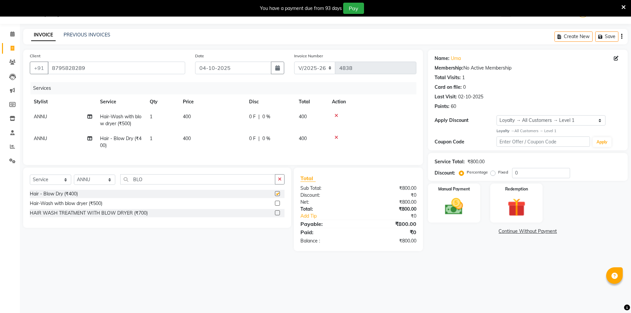
checkbox input "false"
click at [335, 116] on icon at bounding box center [336, 115] width 4 height 5
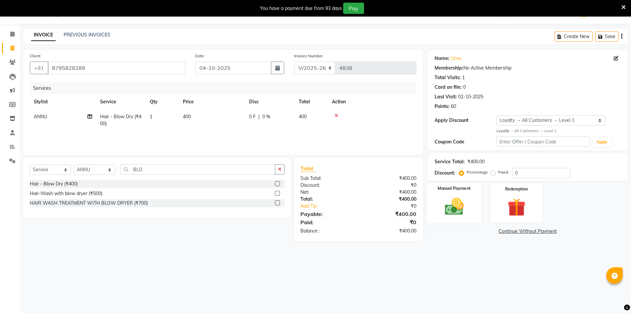
click at [459, 215] on img at bounding box center [454, 207] width 30 height 22
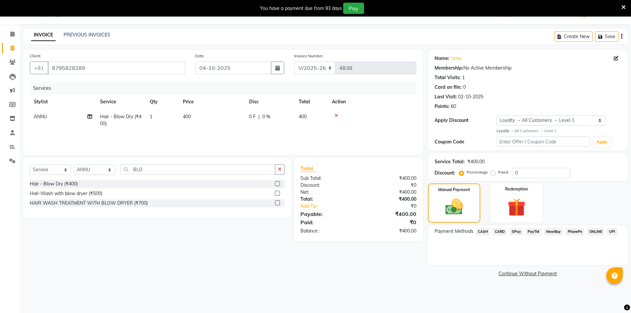
click at [499, 231] on span "CARD" at bounding box center [499, 232] width 14 height 8
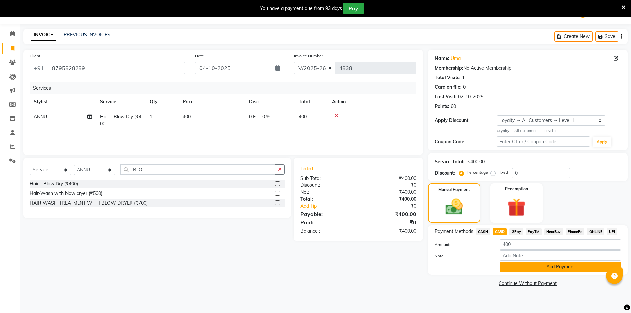
click at [521, 271] on button "Add Payment" at bounding box center [559, 266] width 121 height 10
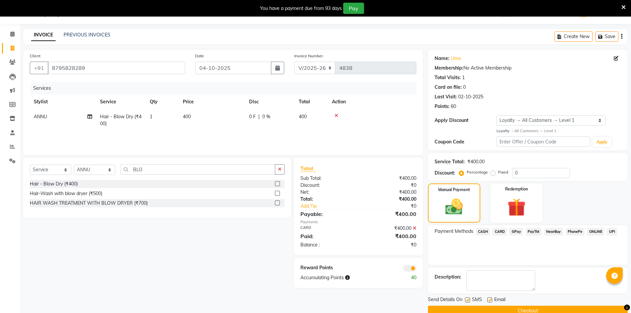
scroll to position [29, 0]
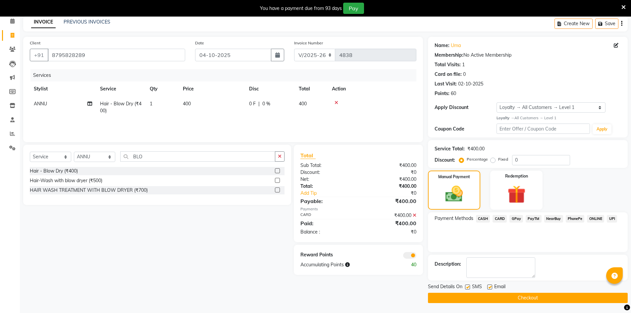
click at [581, 295] on button "Checkout" at bounding box center [528, 298] width 200 height 10
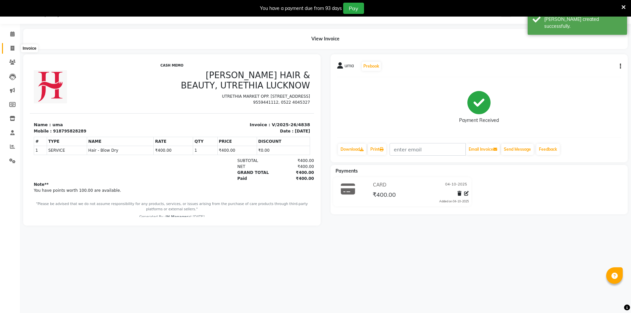
click at [13, 46] on icon at bounding box center [13, 48] width 4 height 5
select select "service"
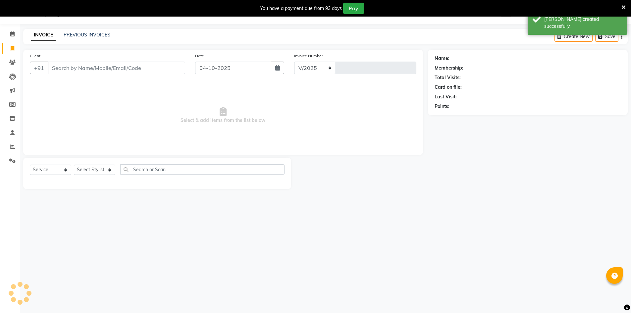
select select "640"
type input "4839"
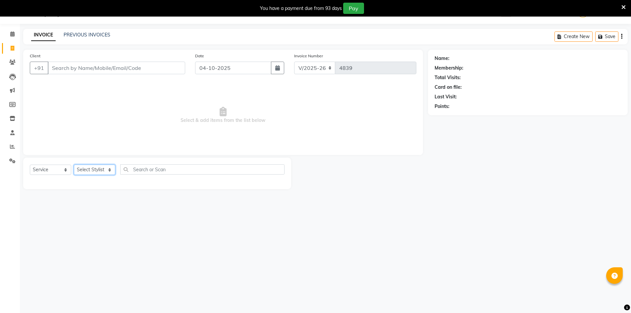
click at [98, 171] on select "Select Stylist ADNAN ADVANCE ANJALI ANNU B-WAX JH Manager MEMBERSHIP [PERSON_NA…" at bounding box center [94, 169] width 41 height 10
select select "92487"
click at [74, 164] on select "Select Stylist ADNAN ADVANCE ANJALI ANNU B-WAX JH Manager MEMBERSHIP [PERSON_NA…" at bounding box center [94, 169] width 41 height 10
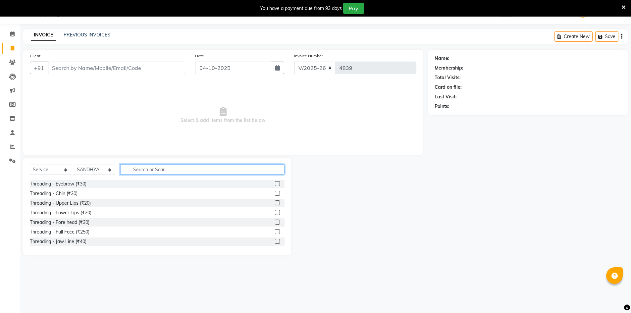
click at [134, 170] on input "text" at bounding box center [202, 169] width 164 height 10
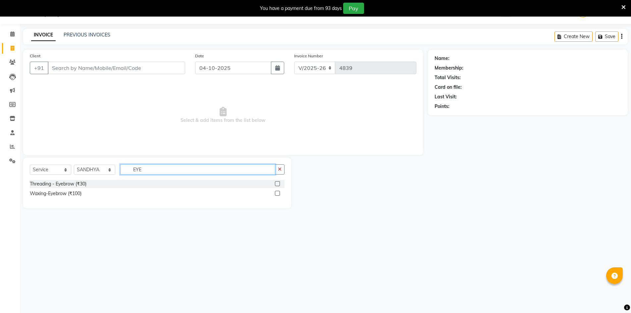
type input "EYE"
click at [276, 185] on label at bounding box center [277, 183] width 5 height 5
click at [276, 185] on input "checkbox" at bounding box center [277, 184] width 4 height 4
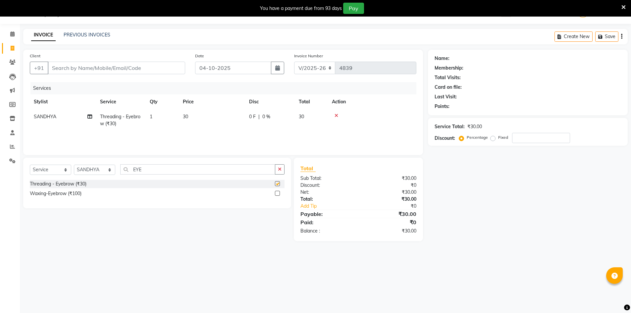
checkbox input "false"
drag, startPoint x: 201, startPoint y: 171, endPoint x: 0, endPoint y: 70, distance: 224.8
click at [0, 74] on app-home "08047224946 Select Location × Jawed Habib (Nr Ent) Hair Beauty Nails & Makeup S…" at bounding box center [315, 125] width 631 height 251
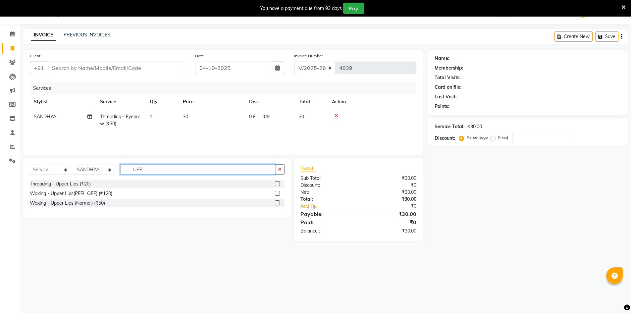
type input "UPP"
click at [279, 195] on label at bounding box center [277, 193] width 5 height 5
click at [279, 195] on input "checkbox" at bounding box center [277, 193] width 4 height 4
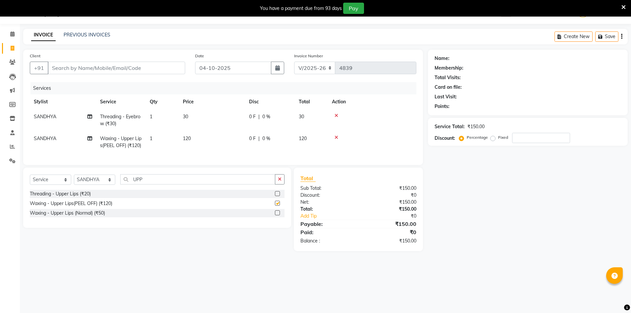
checkbox input "false"
drag, startPoint x: 178, startPoint y: 194, endPoint x: 0, endPoint y: 130, distance: 189.7
click at [0, 131] on app-home "08047224946 Select Location × Jawed Habib (Nr Ent) Hair Beauty Nails & Makeup S…" at bounding box center [315, 130] width 631 height 261
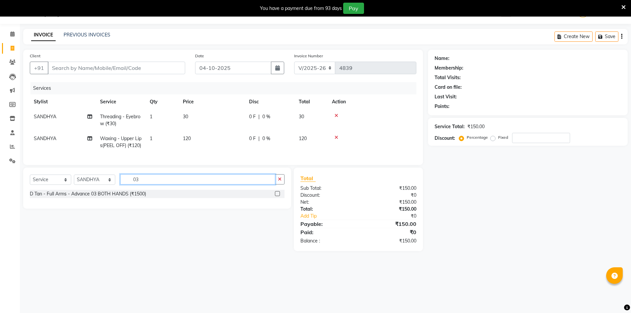
type input "0"
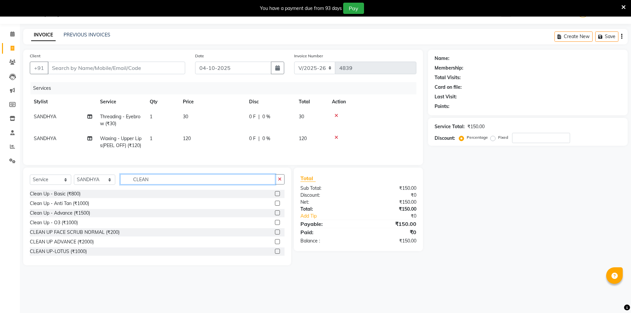
type input "CLEAN"
click at [275, 225] on label at bounding box center [277, 222] width 5 height 5
click at [275, 225] on input "checkbox" at bounding box center [277, 222] width 4 height 4
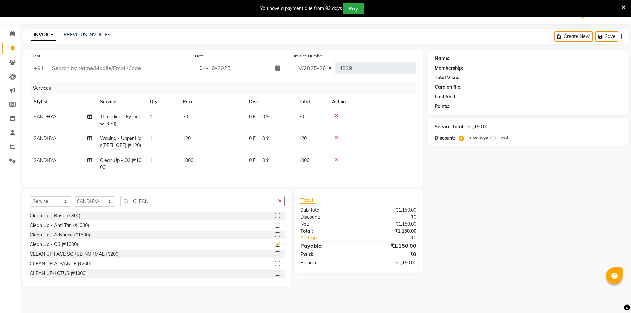
checkbox input "false"
drag, startPoint x: 163, startPoint y: 215, endPoint x: 0, endPoint y: 142, distance: 179.0
click at [0, 147] on app-home "08047224946 Select Location × Jawed Habib (Nr Ent) Hair Beauty Nails & Makeup S…" at bounding box center [315, 148] width 631 height 297
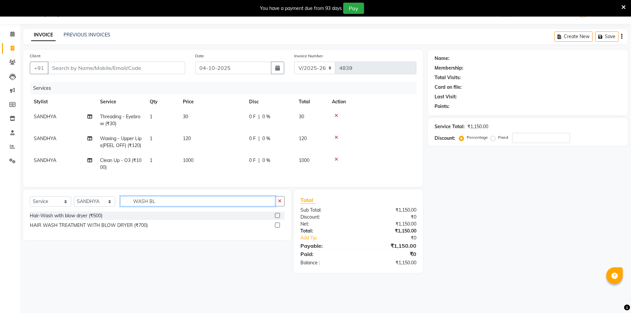
type input "WASH BL"
click at [278, 218] on label at bounding box center [277, 215] width 5 height 5
click at [278, 218] on input "checkbox" at bounding box center [277, 215] width 4 height 4
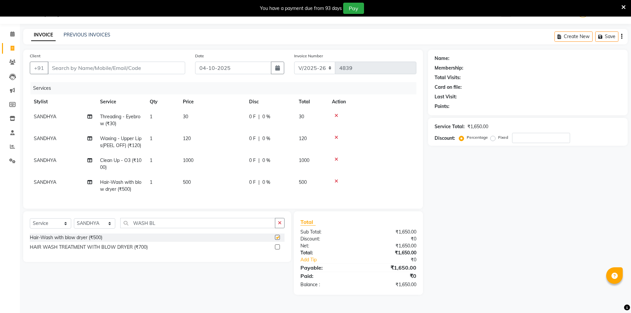
checkbox input "false"
click at [125, 67] on input "Client" at bounding box center [116, 68] width 137 height 13
click at [134, 68] on input "Client" at bounding box center [116, 68] width 137 height 13
type input "R"
type input "0"
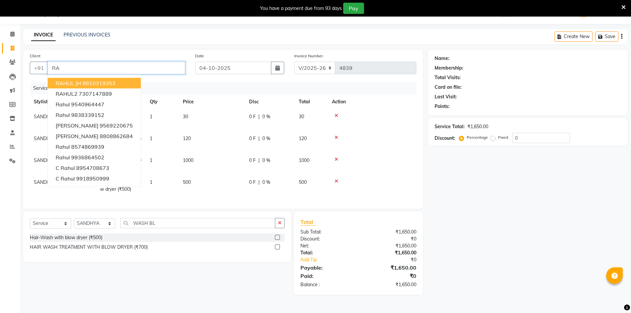
type input "R"
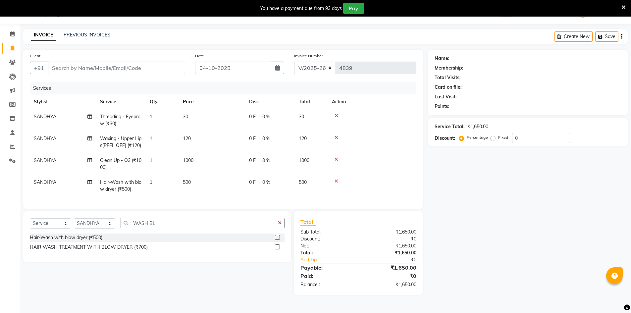
drag, startPoint x: 225, startPoint y: 27, endPoint x: 318, endPoint y: 0, distance: 97.1
click at [233, 25] on div "08047224946 Select Location × Jawed Habib (Nr Ent) Hair Beauty Nails & Makeup S…" at bounding box center [315, 156] width 631 height 313
click at [444, 162] on div "Name: Membership: Total Visits: Card on file: Last Visit: Points: Service Total…" at bounding box center [530, 172] width 205 height 245
click at [96, 228] on select "Select Stylist ADNAN ADVANCE ANJALI ANNU B-WAX JH Manager MEMBERSHIP [PERSON_NA…" at bounding box center [94, 223] width 41 height 10
select select "9210"
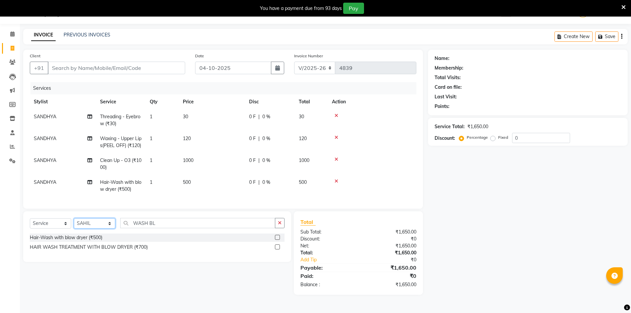
click at [74, 228] on select "Select Stylist ADNAN ADVANCE ANJALI ANNU B-WAX JH Manager MEMBERSHIP [PERSON_NA…" at bounding box center [94, 223] width 41 height 10
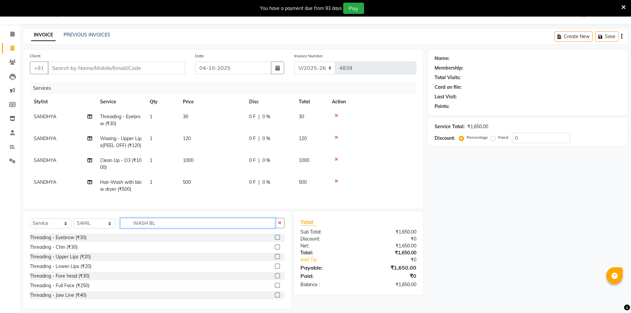
drag, startPoint x: 160, startPoint y: 237, endPoint x: 0, endPoint y: 187, distance: 167.8
click at [0, 187] on app-home "08047224946 Select Location × Jawed Habib (Nr Ent) Hair Beauty Nails & Makeup S…" at bounding box center [315, 159] width 631 height 319
drag, startPoint x: 161, startPoint y: 237, endPoint x: 3, endPoint y: 165, distance: 173.2
click at [0, 168] on app-home "08047224946 Select Location × Jawed Habib (Nr Ent) Hair Beauty Nails & Makeup S…" at bounding box center [315, 159] width 631 height 319
type input "CLEAN"
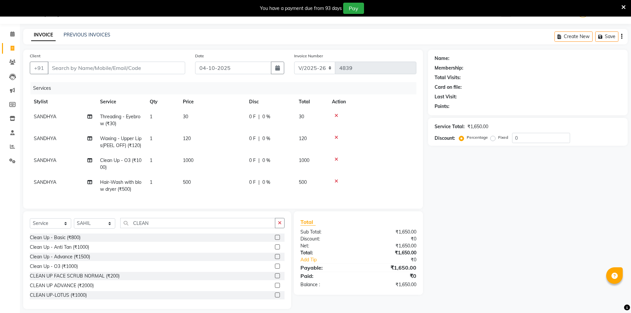
click at [275, 268] on label at bounding box center [277, 265] width 5 height 5
click at [275, 268] on input "checkbox" at bounding box center [277, 266] width 4 height 4
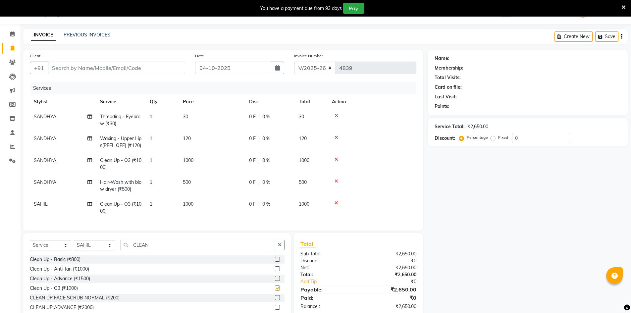
checkbox input "false"
drag, startPoint x: 191, startPoint y: 258, endPoint x: 0, endPoint y: 237, distance: 192.5
click at [0, 237] on app-home "08047224946 Select Location × Jawed Habib (Nr Ent) Hair Beauty Nails & Makeup S…" at bounding box center [315, 170] width 631 height 341
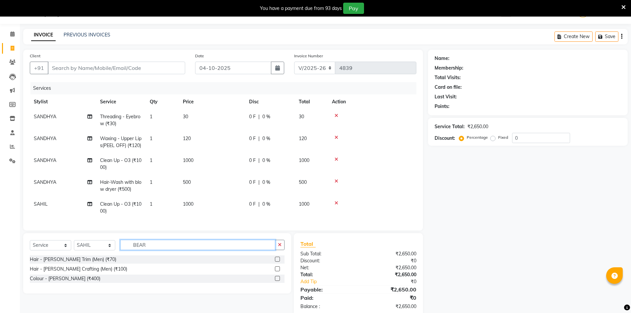
type input "BEAR"
click at [276, 261] on label at bounding box center [277, 259] width 5 height 5
click at [276, 261] on input "checkbox" at bounding box center [277, 259] width 4 height 4
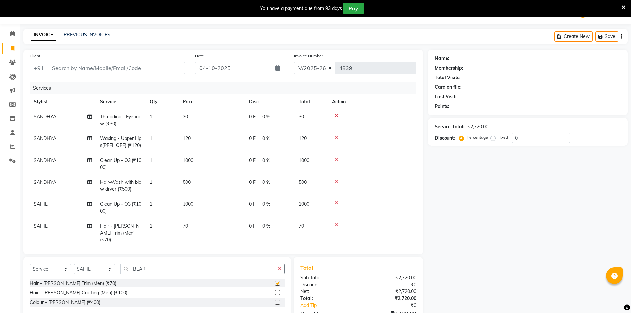
checkbox input "false"
drag, startPoint x: 153, startPoint y: 267, endPoint x: 23, endPoint y: 250, distance: 131.5
click at [23, 250] on div "Client +91 Date 04-10-2025 Invoice Number V/2025 V/2025-26 4839 Services Stylis…" at bounding box center [222, 195] width 409 height 291
type input "WAS"
click at [275, 281] on label at bounding box center [277, 282] width 5 height 5
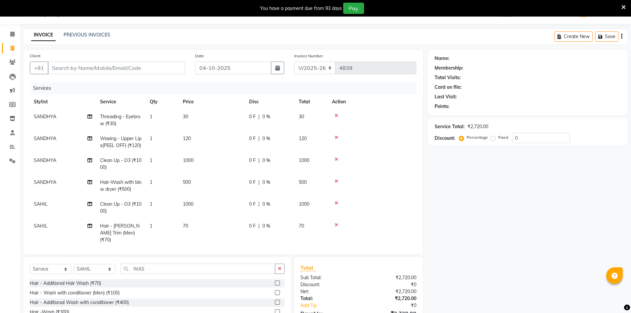
click at [275, 281] on input "checkbox" at bounding box center [277, 283] width 4 height 4
checkbox input "false"
click at [97, 68] on input "Client" at bounding box center [116, 68] width 137 height 13
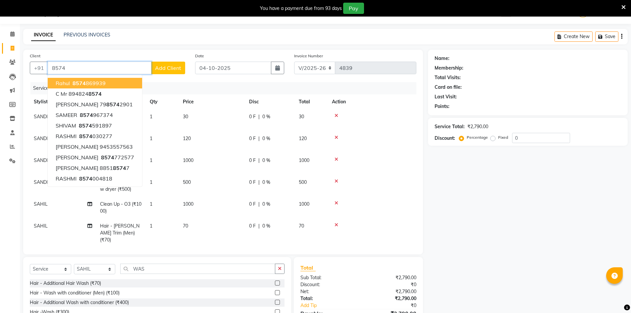
click at [96, 79] on button "Rahul 8574 869939" at bounding box center [95, 83] width 94 height 11
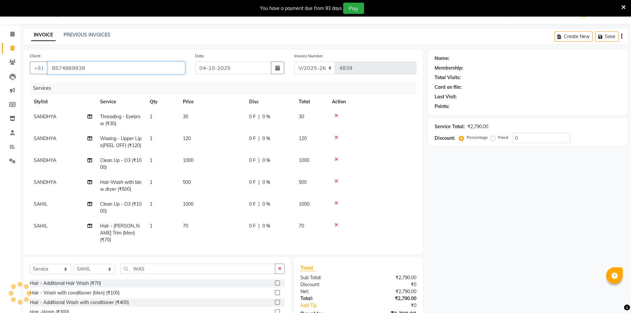
type input "8574869939"
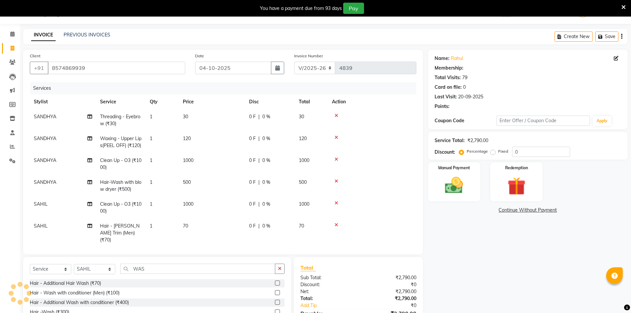
select select "1: Object"
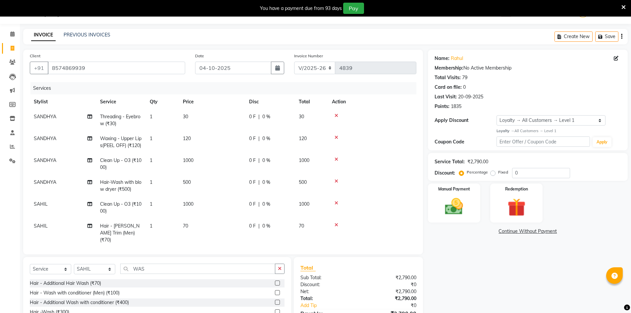
drag, startPoint x: 628, startPoint y: 106, endPoint x: 632, endPoint y: 118, distance: 13.0
click at [630, 118] on html "08047224946 Select Location × Jawed Habib (Nr Ent) Hair Beauty Nails & Makeup S…" at bounding box center [315, 139] width 631 height 313
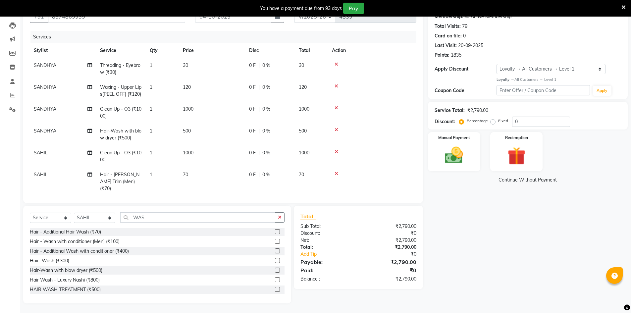
scroll to position [68, 0]
click at [473, 153] on div "Manual Payment" at bounding box center [453, 151] width 55 height 41
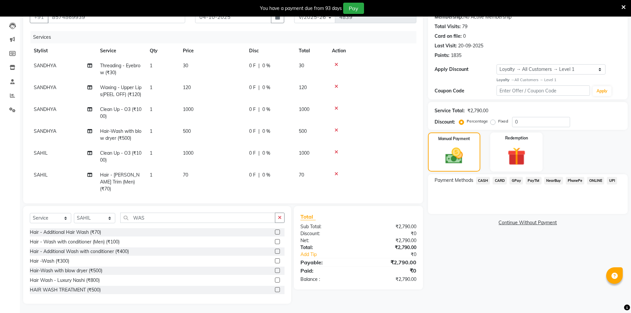
click at [480, 181] on span "CASH" at bounding box center [483, 181] width 14 height 8
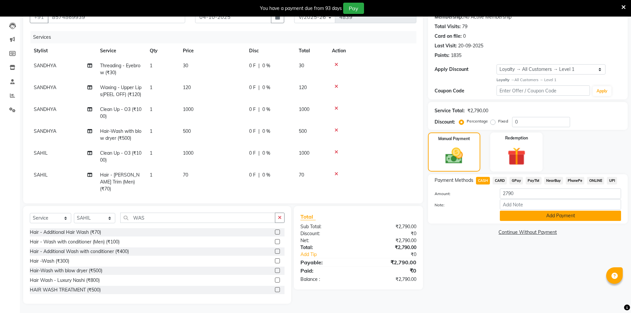
click at [520, 216] on button "Add Payment" at bounding box center [559, 216] width 121 height 10
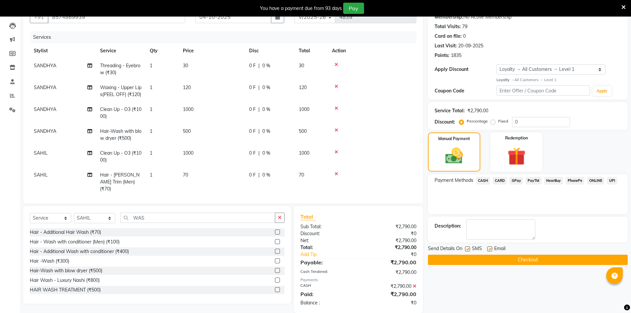
click at [541, 257] on button "Checkout" at bounding box center [528, 260] width 200 height 10
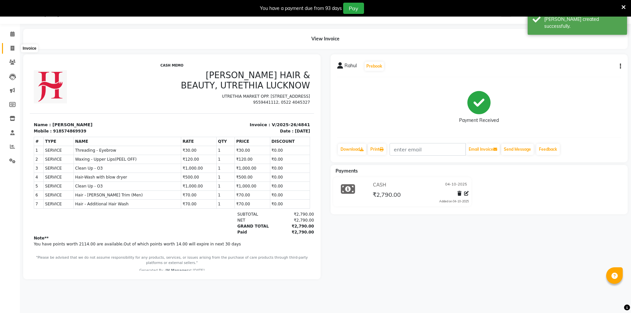
click at [15, 49] on span at bounding box center [13, 49] width 12 height 8
select select "service"
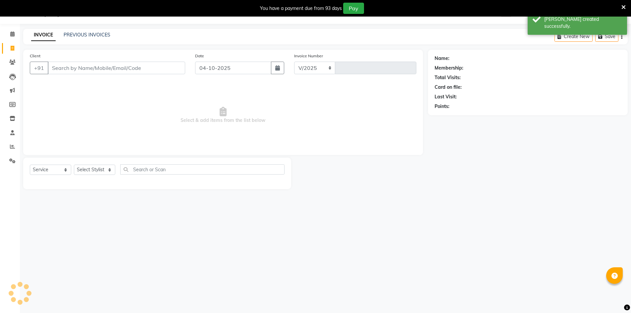
select select "640"
type input "4842"
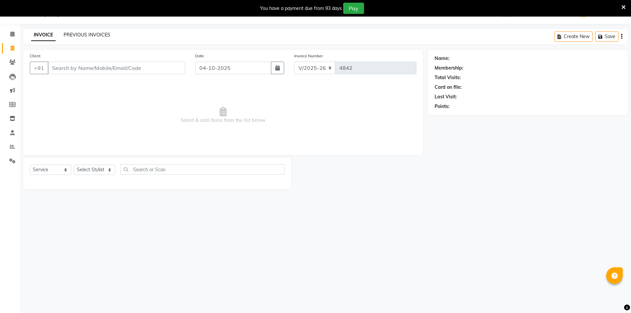
click at [94, 33] on link "PREVIOUS INVOICES" at bounding box center [87, 35] width 47 height 6
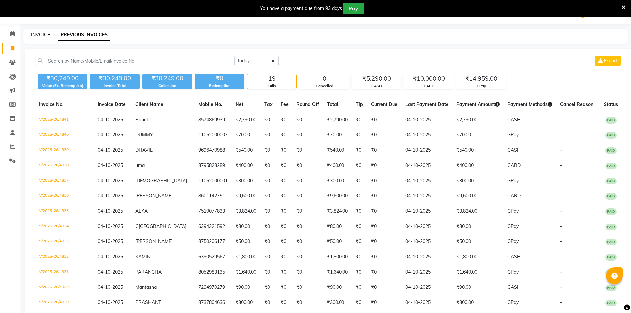
click at [45, 33] on link "INVOICE" at bounding box center [40, 35] width 19 height 6
select select "service"
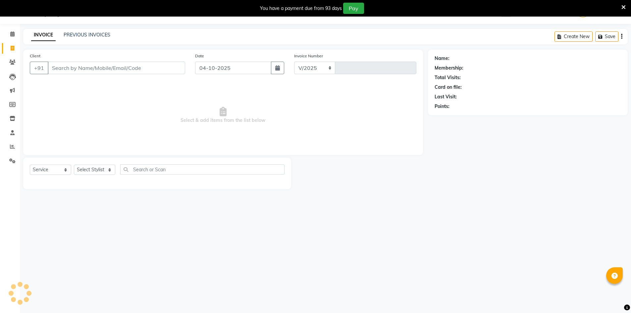
select select "640"
type input "4842"
click at [98, 36] on link "PREVIOUS INVOICES" at bounding box center [87, 35] width 47 height 6
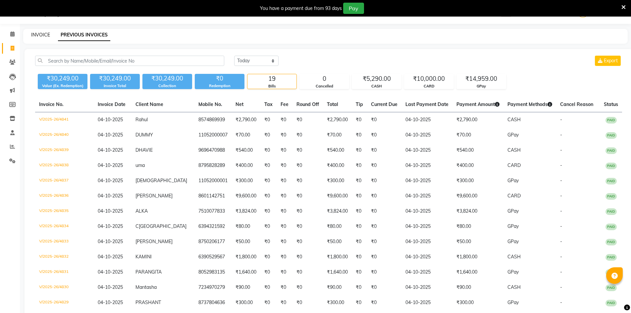
click at [36, 37] on link "INVOICE" at bounding box center [40, 35] width 19 height 6
select select "640"
select select "service"
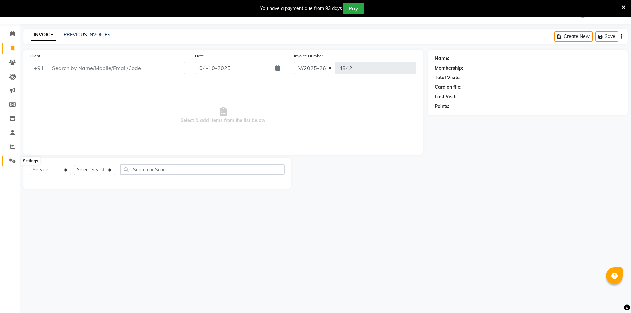
click at [13, 158] on icon at bounding box center [12, 160] width 6 height 5
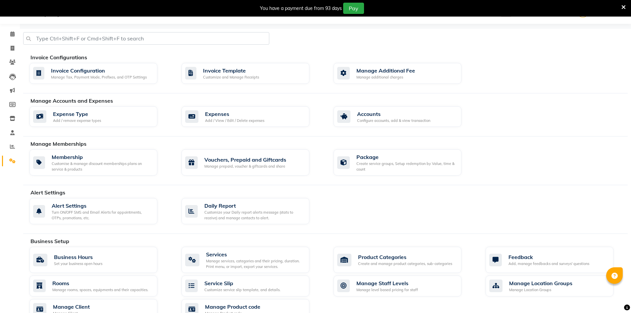
select select "service"
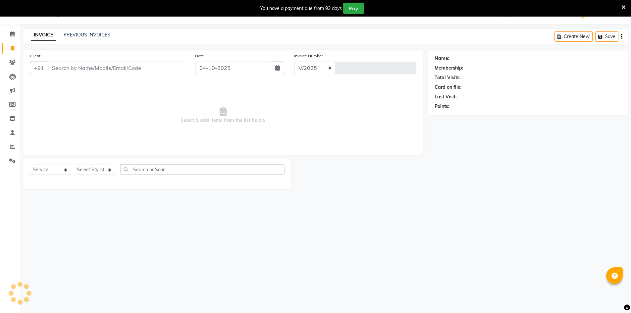
select select "640"
type input "4842"
click at [625, 6] on div "You have a payment due from 93 days Pay" at bounding box center [315, 8] width 631 height 17
click at [624, 7] on icon at bounding box center [623, 7] width 4 height 6
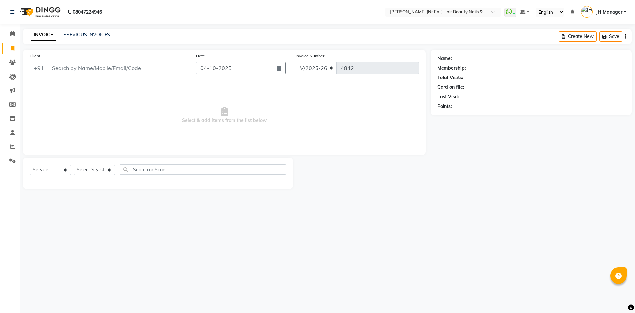
click at [611, 14] on span "JH Manager" at bounding box center [609, 12] width 26 height 7
click at [598, 45] on link "Sign out" at bounding box center [593, 47] width 61 height 10
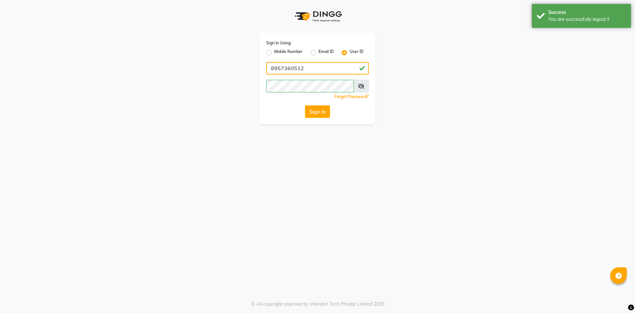
drag, startPoint x: 307, startPoint y: 71, endPoint x: 186, endPoint y: 68, distance: 120.5
click at [187, 68] on div "Sign In Using: Mobile Number Email ID User ID 8957360512 Remember me Forgot Pas…" at bounding box center [317, 62] width 377 height 124
type input "jAWEDHAIBIBLKO"
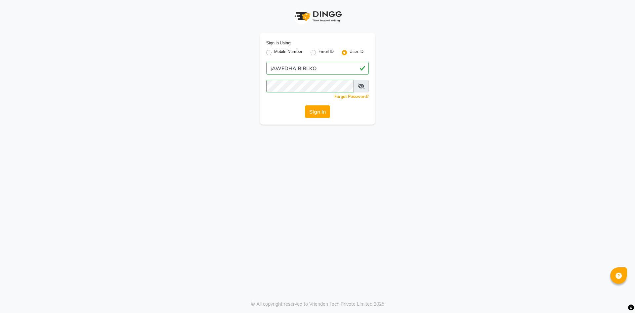
click at [286, 123] on div "Sign In Using: Mobile Number Email ID User ID jAWEDHAIBIBLKO Remember me Forgot…" at bounding box center [318, 79] width 116 height 92
click at [316, 113] on button "Sign In" at bounding box center [317, 111] width 25 height 13
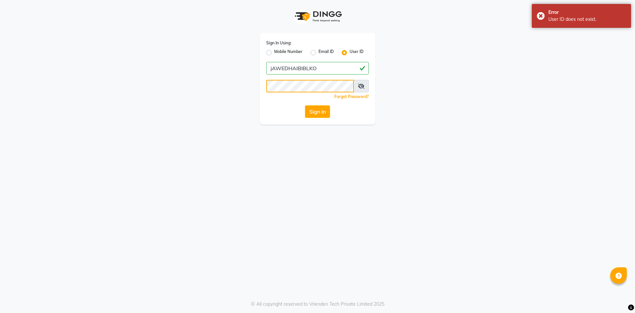
click at [221, 85] on div "Sign In Using: Mobile Number Email ID User ID jAWEDHAIBIBLKO Remember me Forgot…" at bounding box center [317, 62] width 377 height 124
click at [281, 117] on div "Sign In" at bounding box center [317, 111] width 103 height 13
click at [309, 113] on button "Sign In" at bounding box center [317, 111] width 25 height 13
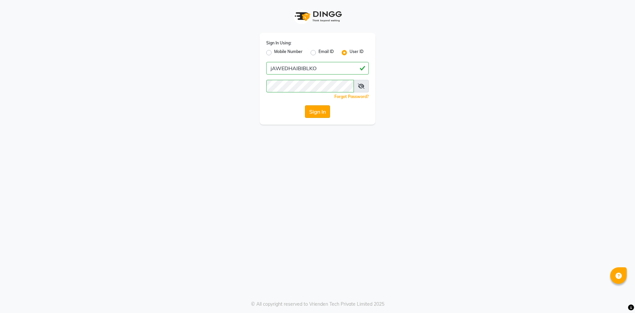
click at [314, 111] on button "Sign In" at bounding box center [317, 111] width 25 height 13
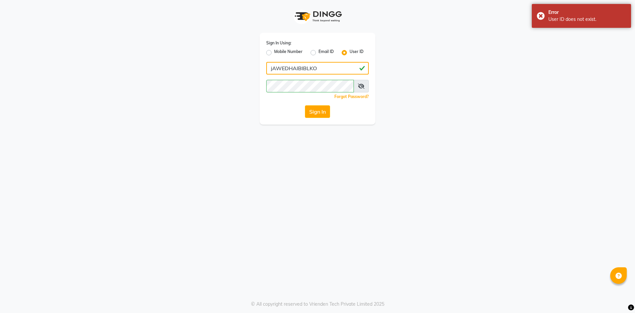
drag, startPoint x: 324, startPoint y: 65, endPoint x: 148, endPoint y: 70, distance: 176.1
click at [148, 70] on div "Sign In Using: Mobile Number Email ID User ID jAWEDHAIBIBLKO Remember me Forgot…" at bounding box center [317, 62] width 377 height 124
type input "j"
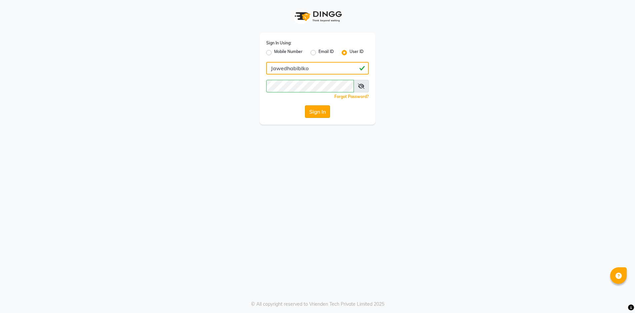
type input "Jawedhabiblko"
click at [321, 108] on button "Sign In" at bounding box center [317, 111] width 25 height 13
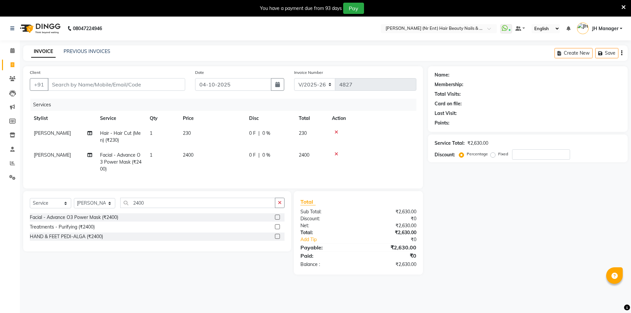
select select "640"
select select "service"
select select "48593"
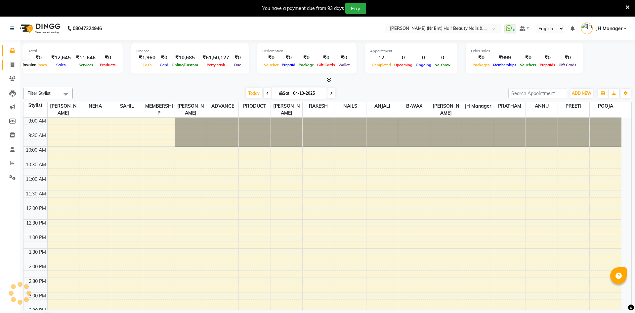
click at [12, 66] on icon at bounding box center [13, 64] width 4 height 5
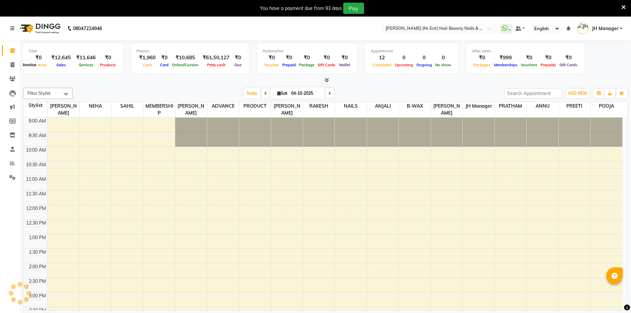
select select "640"
select select "service"
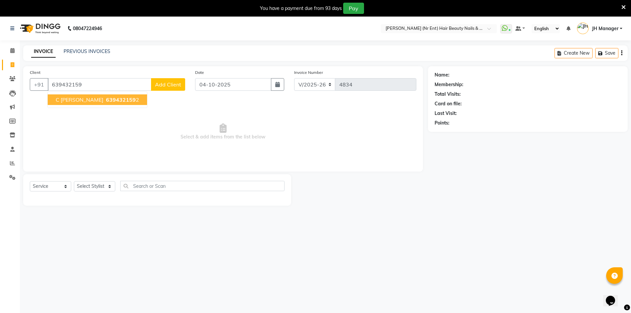
click at [79, 103] on button "C [PERSON_NAME] 639432159 2" at bounding box center [97, 99] width 99 height 11
type input "6394321592"
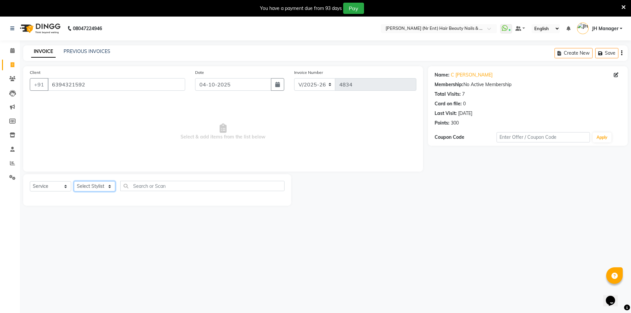
click at [91, 186] on select "Select Stylist ADNAN ADVANCE ANJALI ANNU B-WAX JH Manager MEMBERSHIP [PERSON_NA…" at bounding box center [94, 186] width 41 height 10
select select "92487"
click at [74, 181] on select "Select Stylist ADNAN ADVANCE ANJALI ANNU B-WAX JH Manager MEMBERSHIP [PERSON_NA…" at bounding box center [94, 186] width 41 height 10
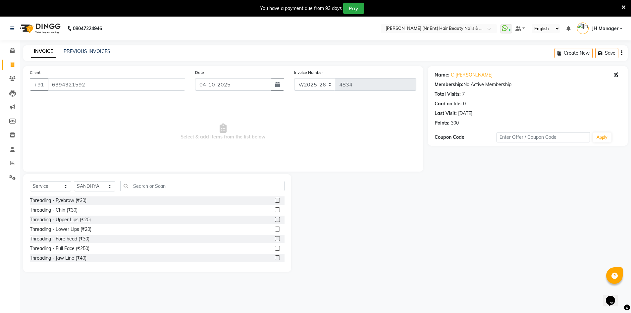
click at [275, 200] on label at bounding box center [277, 200] width 5 height 5
click at [275, 200] on input "checkbox" at bounding box center [277, 200] width 4 height 4
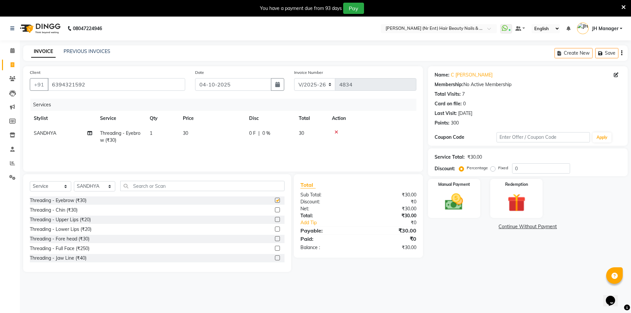
checkbox input "false"
click at [275, 219] on label at bounding box center [277, 219] width 5 height 5
click at [275, 219] on input "checkbox" at bounding box center [277, 219] width 4 height 4
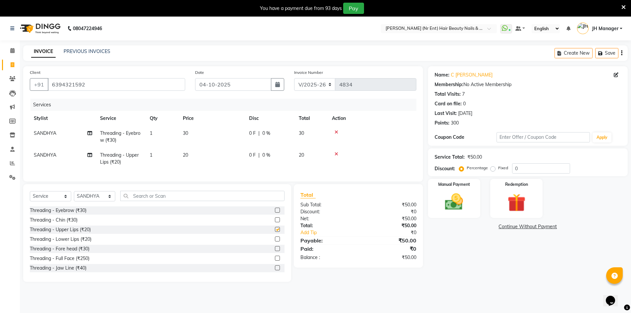
checkbox input "false"
drag, startPoint x: 272, startPoint y: 253, endPoint x: 274, endPoint y: 248, distance: 5.3
click at [275, 251] on label at bounding box center [277, 248] width 5 height 5
click at [275, 251] on input "checkbox" at bounding box center [277, 249] width 4 height 4
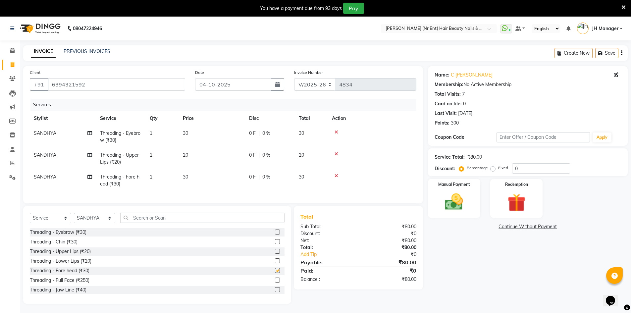
checkbox input "false"
drag, startPoint x: 455, startPoint y: 206, endPoint x: 604, endPoint y: 203, distance: 149.6
click at [455, 206] on img at bounding box center [453, 201] width 29 height 21
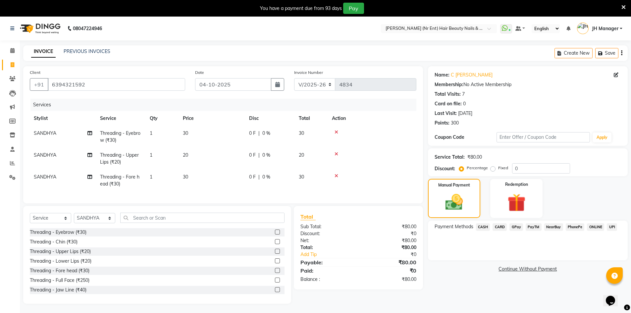
click at [516, 227] on span "GPay" at bounding box center [516, 227] width 14 height 8
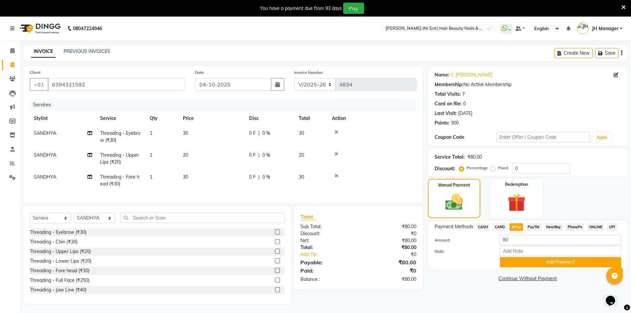
drag, startPoint x: 543, startPoint y: 265, endPoint x: 578, endPoint y: 240, distance: 42.4
click at [543, 263] on button "Add Payment" at bounding box center [559, 262] width 121 height 10
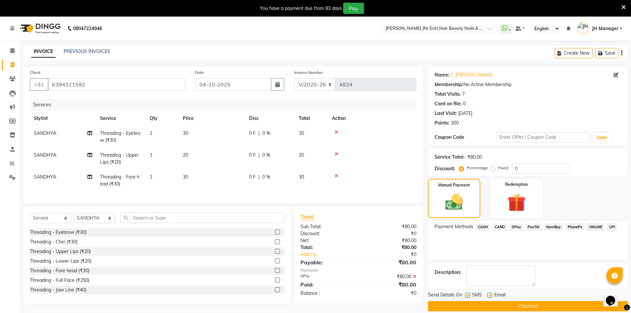
scroll to position [17, 0]
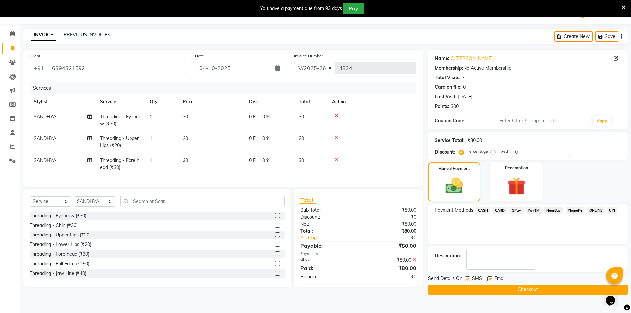
click at [550, 292] on button "Checkout" at bounding box center [528, 289] width 200 height 10
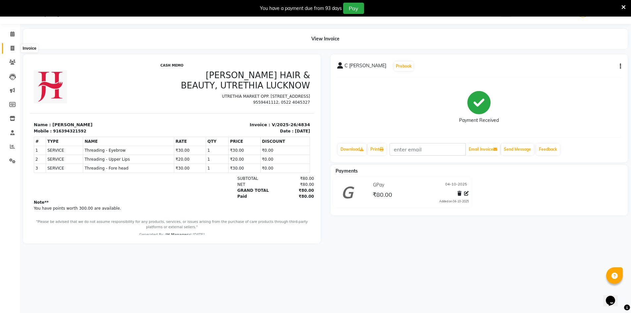
click at [13, 48] on icon at bounding box center [13, 48] width 4 height 5
select select "service"
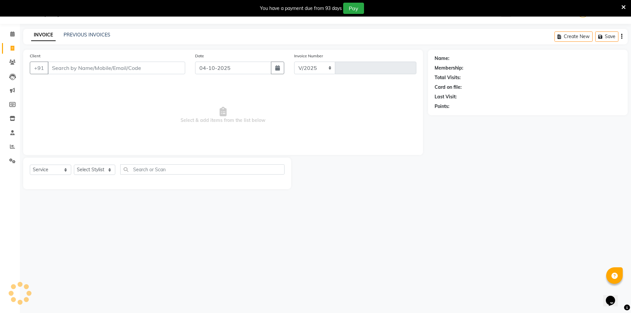
select select "640"
type input "4836"
click at [95, 168] on select "Select Stylist" at bounding box center [94, 169] width 41 height 10
select select "11666"
click at [74, 164] on select "Select Stylist ADNAN ADVANCE ANJALI ANNU B-WAX JH Manager MEMBERSHIP [PERSON_NA…" at bounding box center [94, 169] width 41 height 10
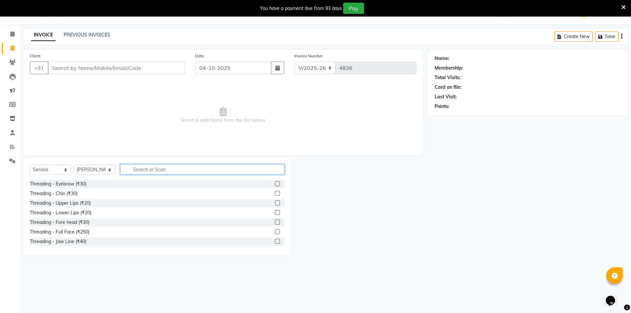
click at [186, 169] on input "text" at bounding box center [202, 169] width 164 height 10
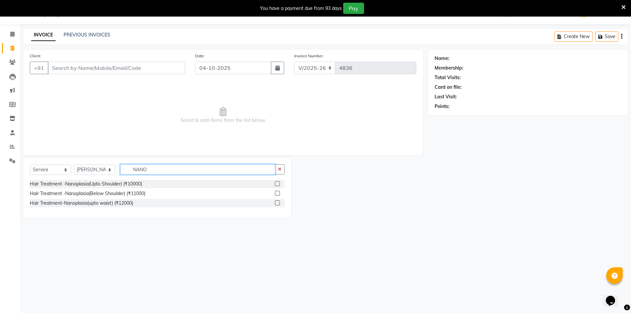
type input "NANO"
drag, startPoint x: 279, startPoint y: 203, endPoint x: 249, endPoint y: 165, distance: 48.0
click at [278, 202] on label at bounding box center [277, 202] width 5 height 5
click at [278, 202] on input "checkbox" at bounding box center [277, 203] width 4 height 4
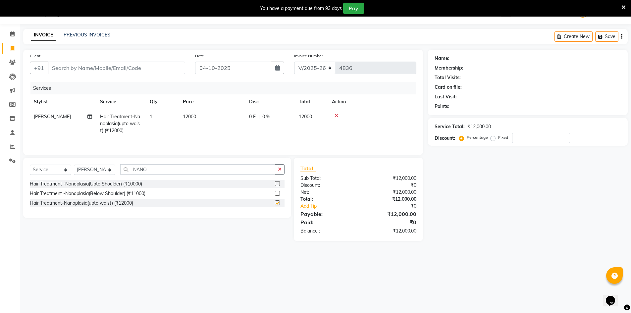
checkbox input "false"
drag, startPoint x: 133, startPoint y: 68, endPoint x: 246, endPoint y: 90, distance: 115.4
click at [134, 67] on input "Client" at bounding box center [116, 68] width 137 height 13
type input "8"
type input "0"
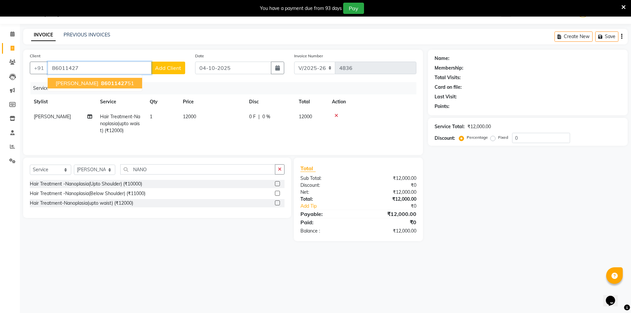
click at [109, 83] on ngb-highlight "86011427 51" at bounding box center [117, 83] width 34 height 7
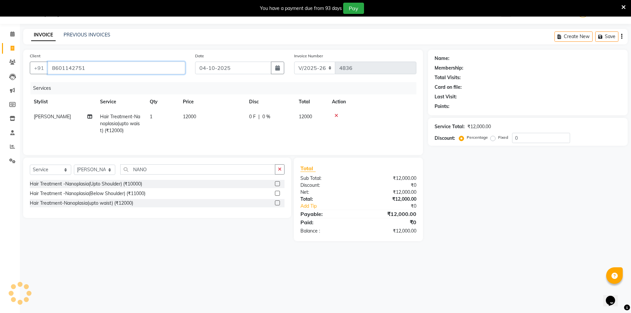
type input "8601142751"
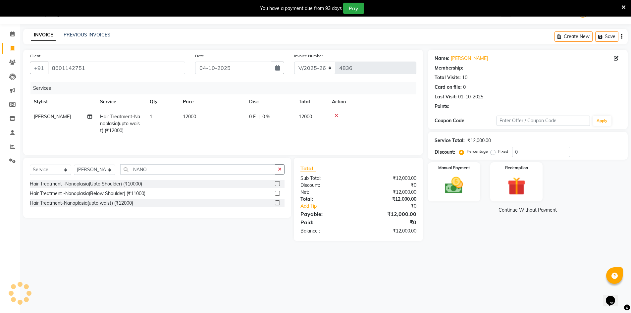
select select "2: Object"
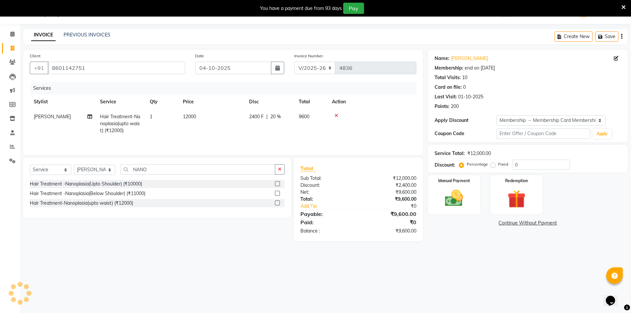
type input "20"
click at [447, 198] on img at bounding box center [454, 198] width 30 height 22
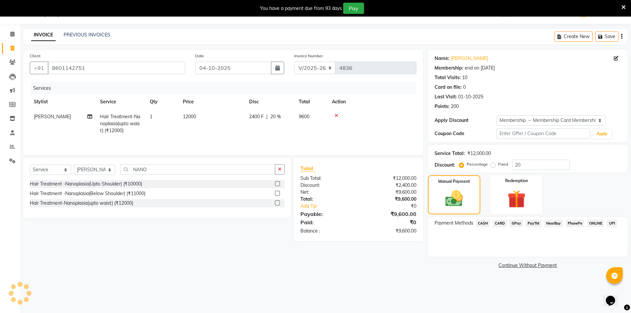
click at [496, 223] on span "CARD" at bounding box center [499, 223] width 14 height 8
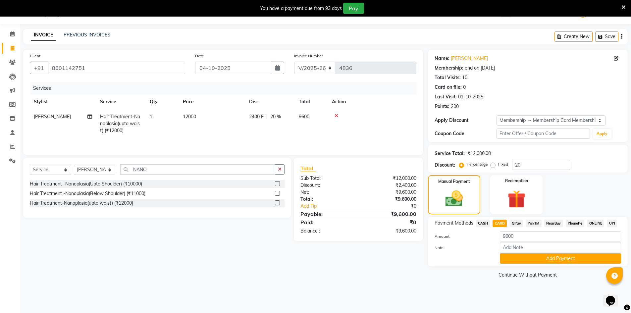
drag, startPoint x: 518, startPoint y: 257, endPoint x: 527, endPoint y: 258, distance: 9.0
click at [519, 256] on button "Add Payment" at bounding box center [559, 258] width 121 height 10
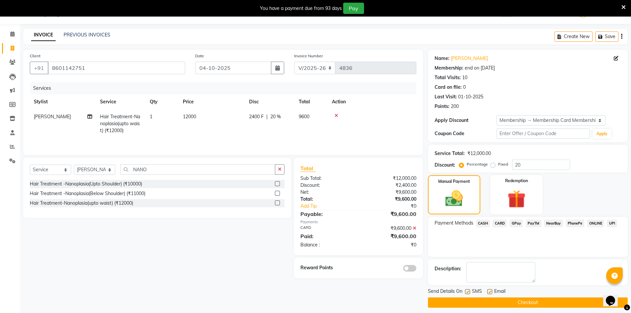
drag, startPoint x: 539, startPoint y: 302, endPoint x: 552, endPoint y: 279, distance: 26.0
click at [541, 297] on button "Checkout" at bounding box center [528, 302] width 200 height 10
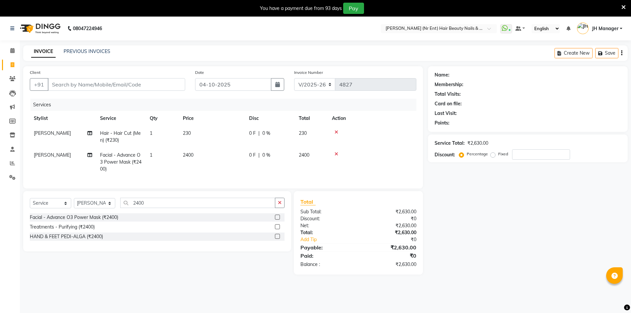
select select "640"
select select "service"
select select "48593"
click at [141, 260] on div "Select Service Product Membership Package Voucher Prepaid Gift Card Select Styl…" at bounding box center [154, 232] width 273 height 83
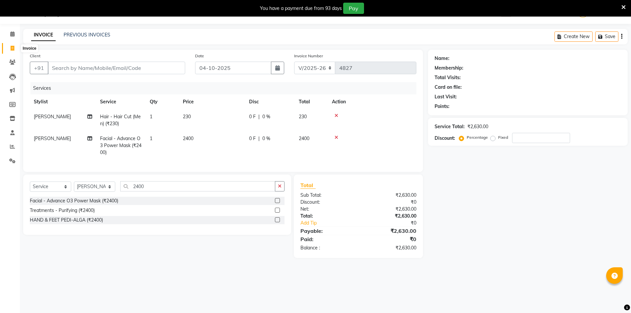
click at [14, 47] on icon at bounding box center [13, 48] width 4 height 5
select select "service"
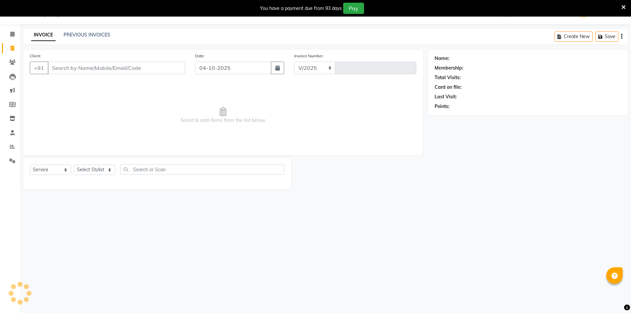
select select "640"
type input "4838"
click at [87, 35] on link "PREVIOUS INVOICES" at bounding box center [87, 35] width 47 height 6
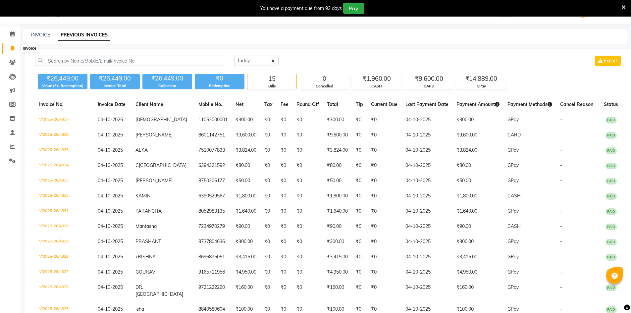
click at [12, 44] on link "Invoice" at bounding box center [10, 48] width 16 height 11
select select "service"
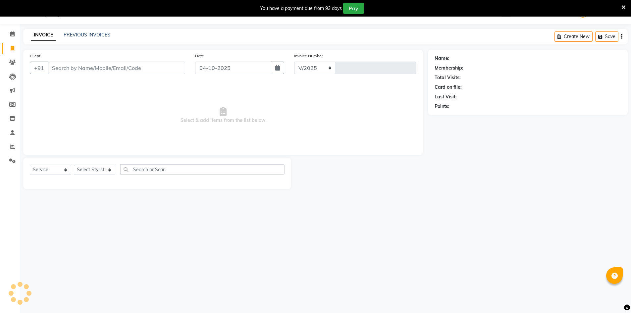
select select "640"
type input "4840"
click at [92, 168] on select "Select Stylist" at bounding box center [94, 169] width 41 height 10
click at [92, 168] on select "Select Stylist ADNAN ADVANCE ANJALI ANNU B-WAX JH Manager MEMBERSHIP [PERSON_NA…" at bounding box center [94, 169] width 41 height 10
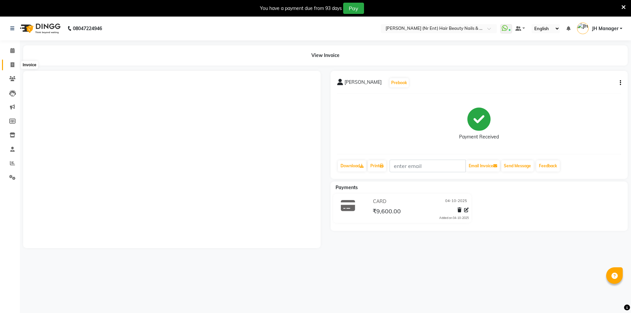
click at [15, 61] on span at bounding box center [13, 65] width 12 height 8
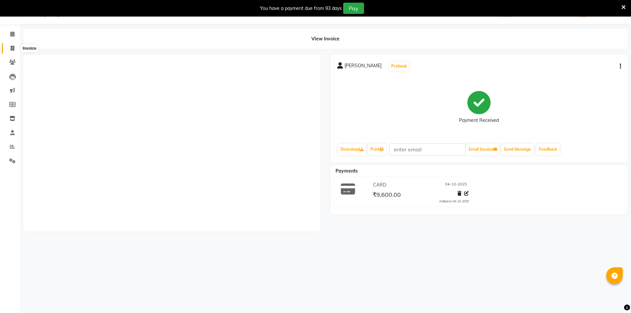
select select "640"
select select "service"
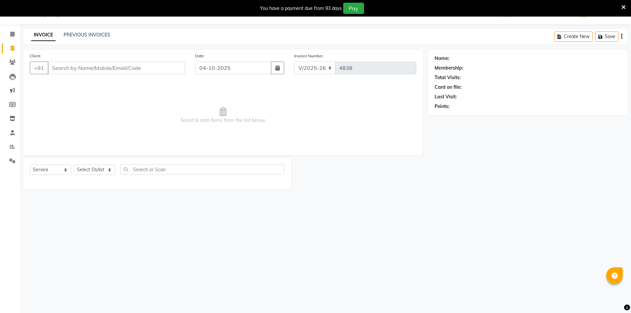
click at [93, 39] on div "INVOICE PREVIOUS INVOICES Create New Save" at bounding box center [325, 37] width 604 height 16
click at [93, 35] on link "PREVIOUS INVOICES" at bounding box center [87, 35] width 47 height 6
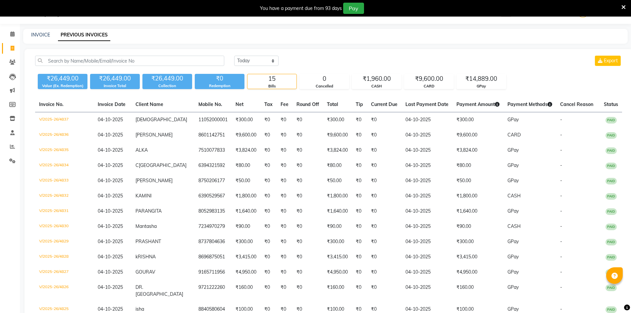
scroll to position [17, 0]
click at [16, 48] on span at bounding box center [13, 49] width 12 height 8
select select "service"
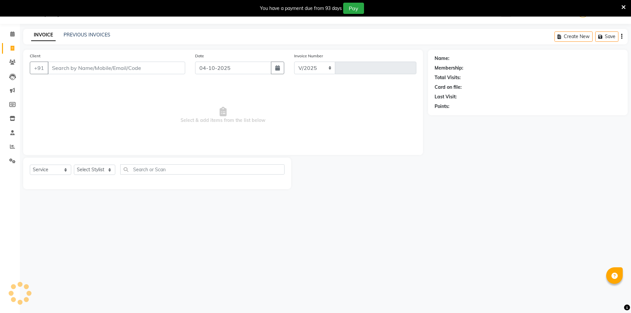
select select "640"
type input "4839"
click at [81, 71] on input "Client" at bounding box center [116, 68] width 137 height 13
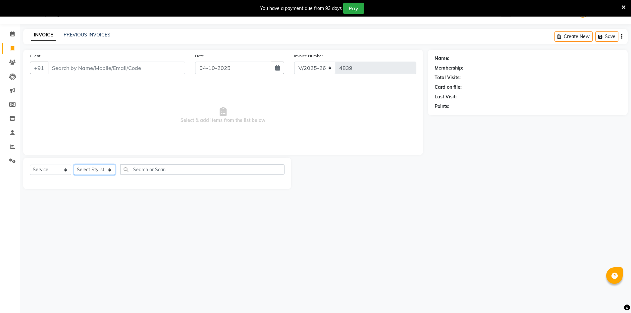
click at [90, 170] on select "Select Stylist ADNAN ADVANCE ANJALI ANNU B-WAX JH Manager MEMBERSHIP [PERSON_NA…" at bounding box center [94, 169] width 41 height 10
click at [59, 66] on input "Client" at bounding box center [116, 68] width 137 height 13
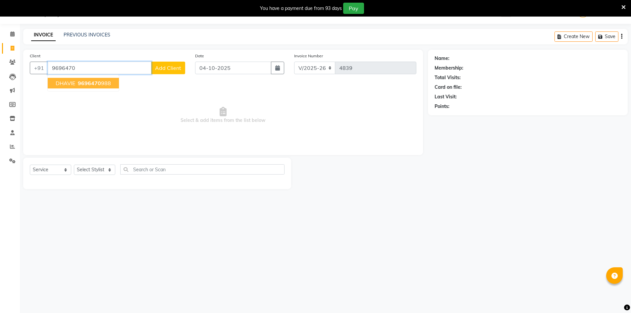
click at [87, 86] on span "9696470" at bounding box center [89, 83] width 23 height 7
type input "9696470988"
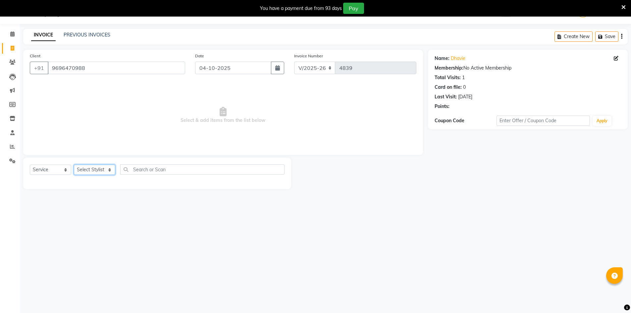
click at [97, 170] on select "Select Stylist ADNAN ADVANCE ANJALI ANNU B-WAX JH Manager MEMBERSHIP [PERSON_NA…" at bounding box center [94, 169] width 41 height 10
select select "11666"
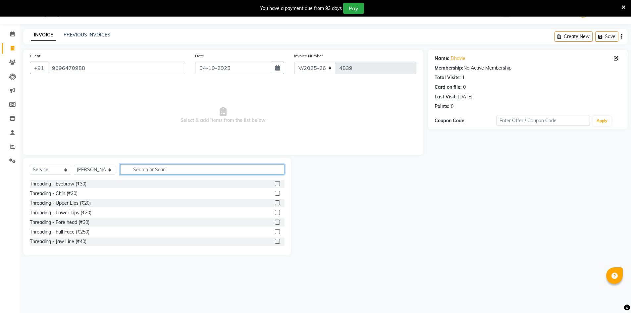
click at [163, 168] on input "text" at bounding box center [202, 169] width 164 height 10
type input "HAIR CUT"
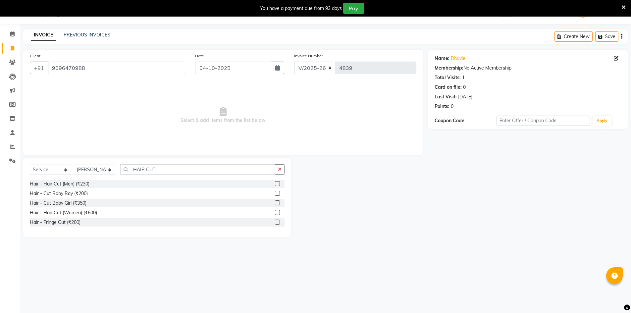
click at [280, 211] on label at bounding box center [277, 212] width 5 height 5
click at [279, 211] on input "checkbox" at bounding box center [277, 213] width 4 height 4
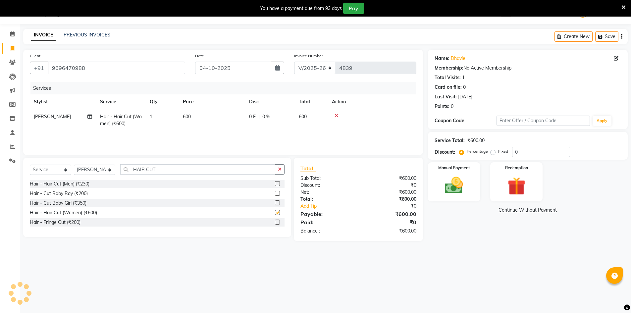
checkbox input "false"
click at [518, 150] on input "0" at bounding box center [541, 152] width 58 height 10
type input "10"
click at [429, 183] on div "Manual Payment" at bounding box center [453, 182] width 55 height 41
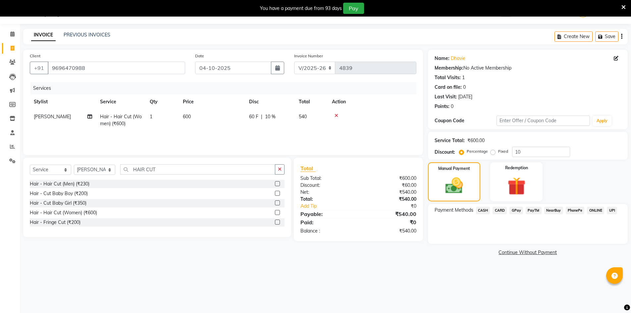
click at [477, 211] on span "CASH" at bounding box center [483, 211] width 14 height 8
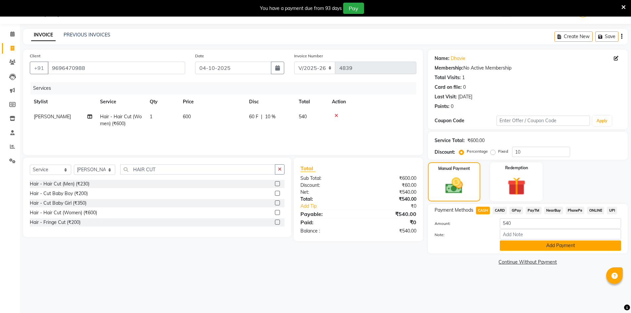
click at [530, 241] on button "Add Payment" at bounding box center [559, 245] width 121 height 10
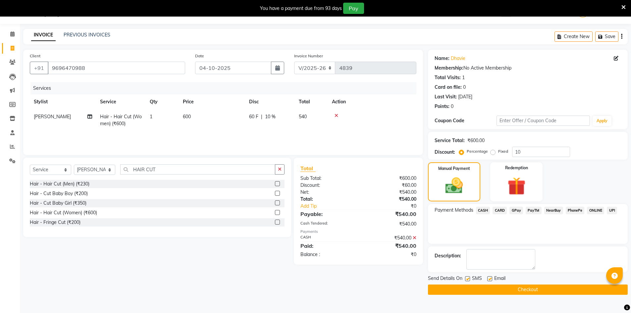
click at [520, 292] on button "Checkout" at bounding box center [528, 289] width 200 height 10
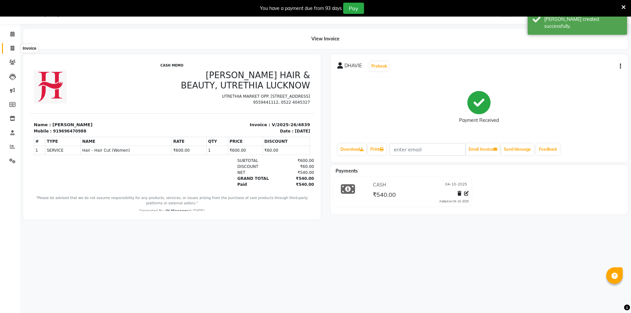
click at [14, 48] on icon at bounding box center [13, 48] width 4 height 5
select select "service"
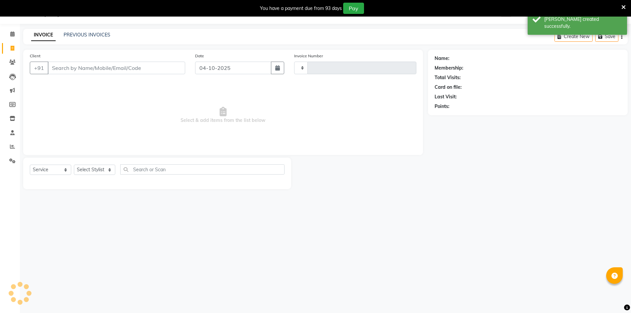
type input "4840"
select select "640"
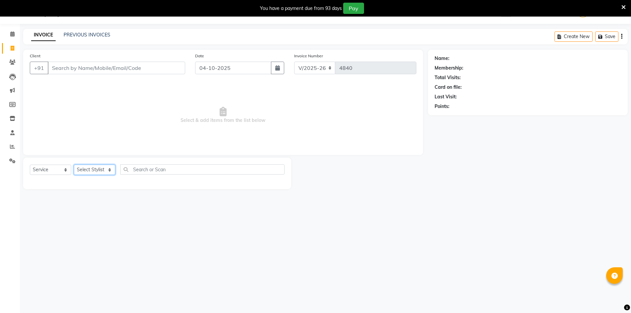
click at [86, 171] on select "Select Stylist ADNAN ADVANCE ANJALI ANNU B-WAX JH Manager MEMBERSHIP [PERSON_NA…" at bounding box center [94, 169] width 41 height 10
click at [91, 171] on select "Select Stylist ADNAN ADVANCE ANJALI ANNU B-WAX JH Manager MEMBERSHIP [PERSON_NA…" at bounding box center [94, 169] width 41 height 10
select select "9206"
click at [74, 164] on select "Select Stylist ADNAN ADVANCE ANJALI ANNU B-WAX JH Manager MEMBERSHIP [PERSON_NA…" at bounding box center [94, 169] width 41 height 10
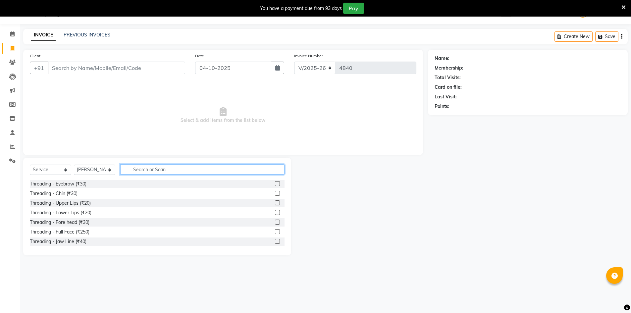
click at [135, 168] on input "text" at bounding box center [202, 169] width 164 height 10
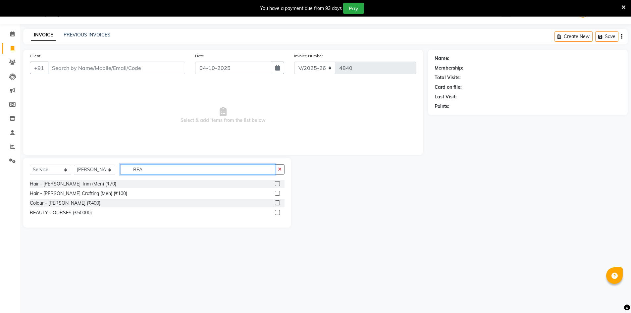
type input "BEA"
click at [279, 185] on label at bounding box center [277, 183] width 5 height 5
click at [279, 185] on input "checkbox" at bounding box center [277, 184] width 4 height 4
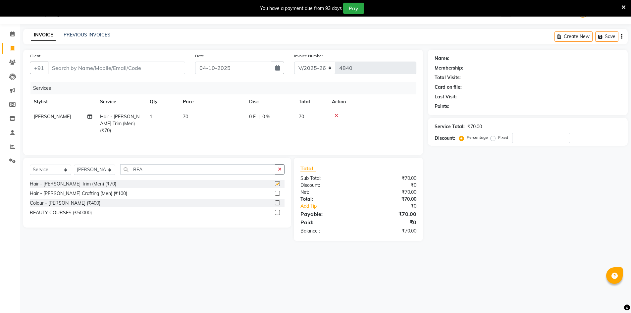
checkbox input "false"
click at [116, 69] on input "Client" at bounding box center [116, 68] width 137 height 13
type input "R"
type input "0"
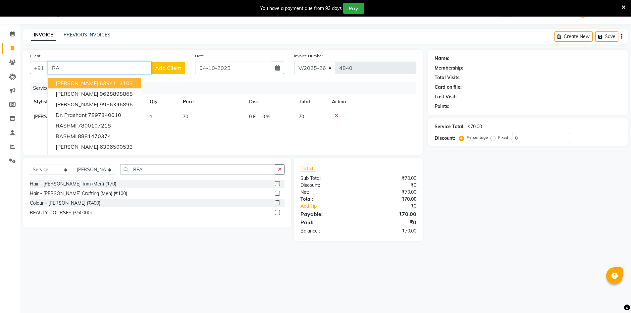
type input "R"
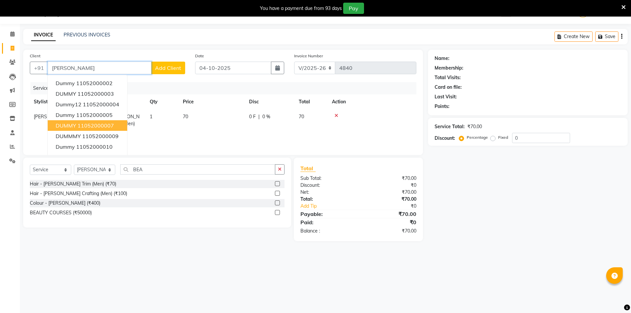
click at [112, 125] on ngb-highlight "11052000007" at bounding box center [95, 125] width 36 height 7
type input "11052000007"
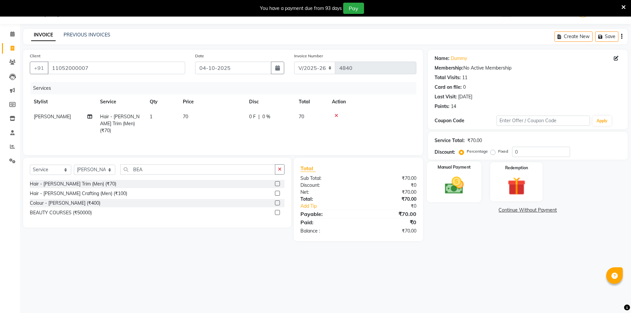
click at [469, 191] on img at bounding box center [454, 185] width 30 height 22
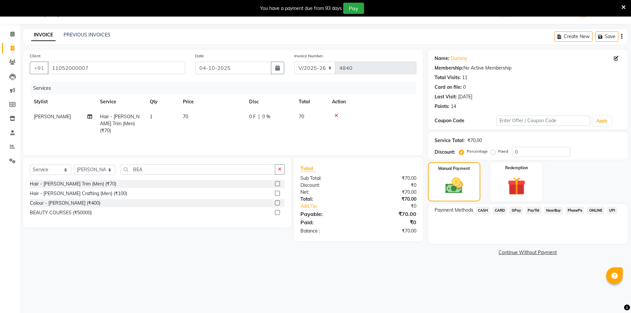
click at [516, 212] on span "GPay" at bounding box center [516, 211] width 14 height 8
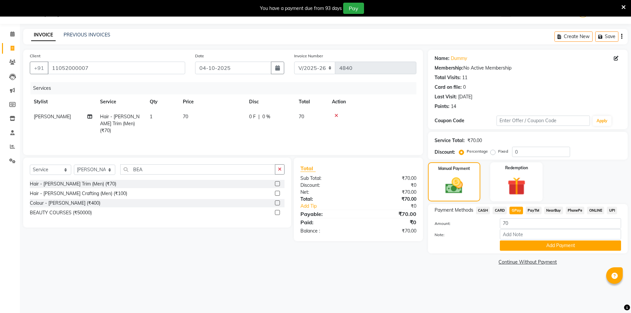
click at [516, 243] on button "Add Payment" at bounding box center [559, 245] width 121 height 10
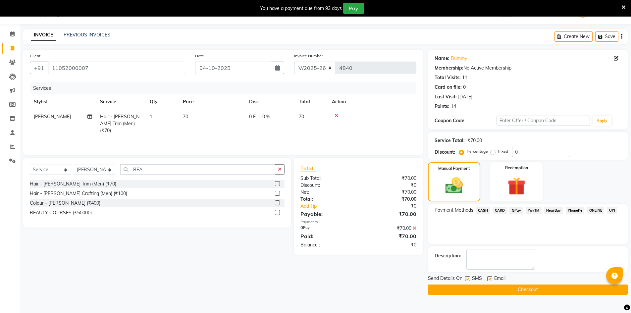
click at [514, 293] on button "Checkout" at bounding box center [528, 289] width 200 height 10
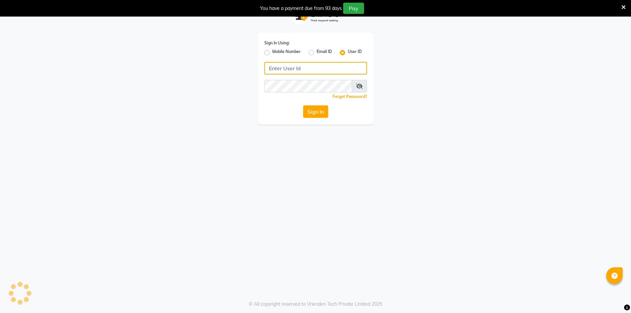
type input "8957360512"
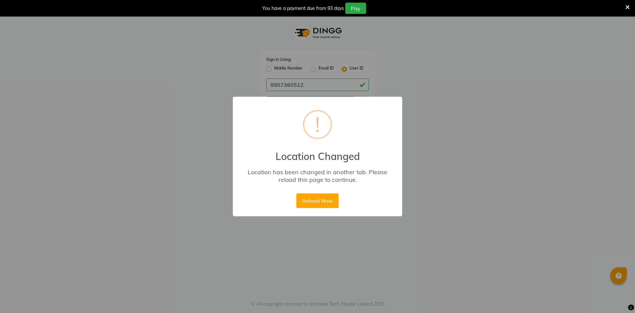
click at [476, 114] on div "× ! Location Changed Location has been changed in another tab. Please reload th…" at bounding box center [317, 156] width 635 height 313
click at [428, 125] on div "× ! Location Changed Location has been changed in another tab. Please reload th…" at bounding box center [317, 156] width 635 height 313
drag, startPoint x: 428, startPoint y: 125, endPoint x: 605, endPoint y: 3, distance: 215.3
click at [431, 125] on div "× ! Location Changed Location has been changed in another tab. Please reload th…" at bounding box center [317, 156] width 635 height 313
click at [629, 6] on icon at bounding box center [628, 7] width 4 height 6
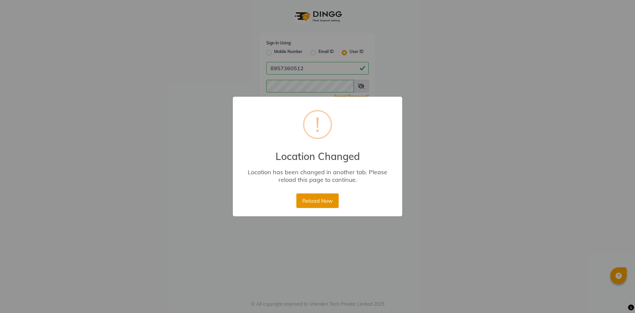
click at [330, 201] on button "Reload Now" at bounding box center [318, 200] width 42 height 15
